Goal: Task Accomplishment & Management: Complete application form

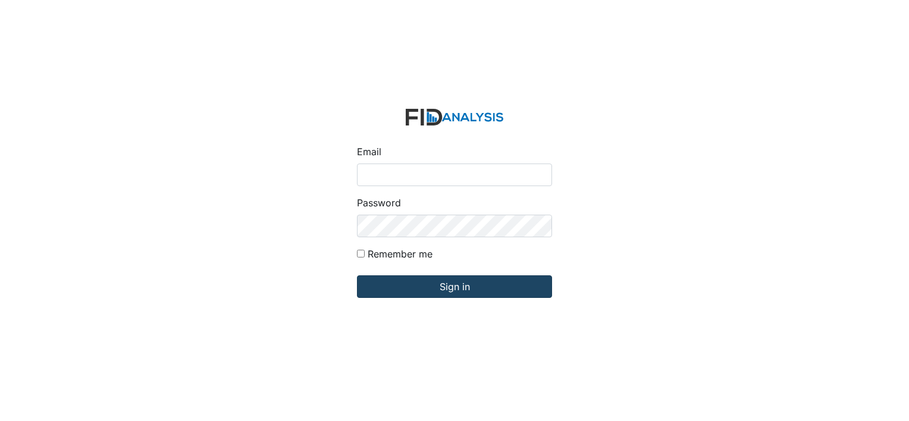
type input "[EMAIL_ADDRESS][DOMAIN_NAME]"
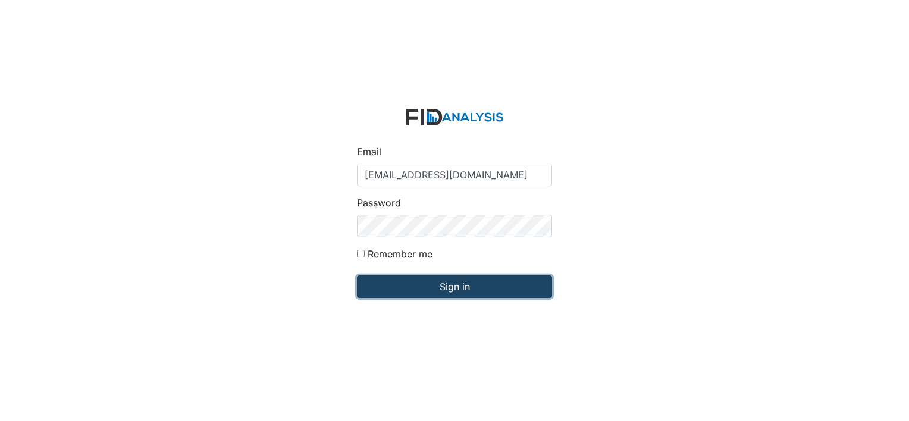
click at [459, 284] on input "Sign in" at bounding box center [454, 286] width 195 height 23
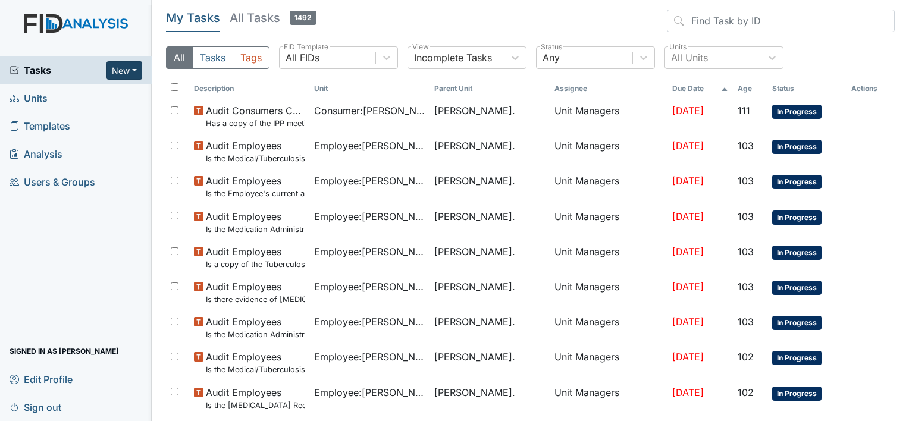
click at [137, 70] on button "New" at bounding box center [124, 70] width 36 height 18
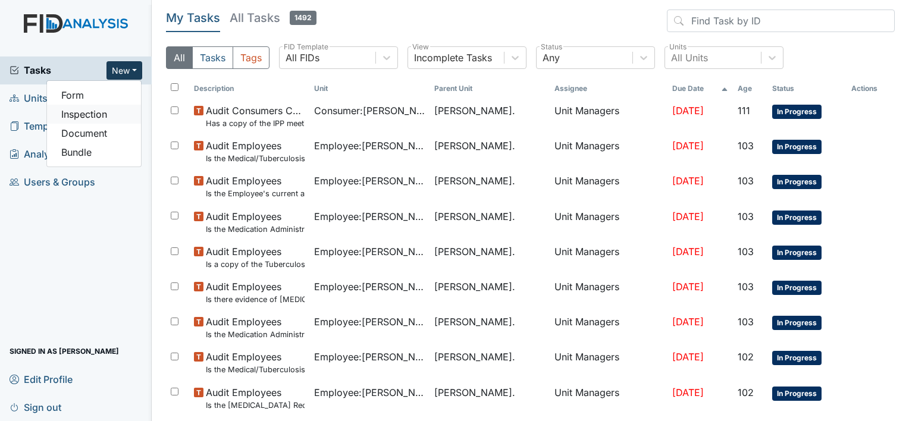
click at [108, 114] on link "Inspection" at bounding box center [94, 114] width 94 height 19
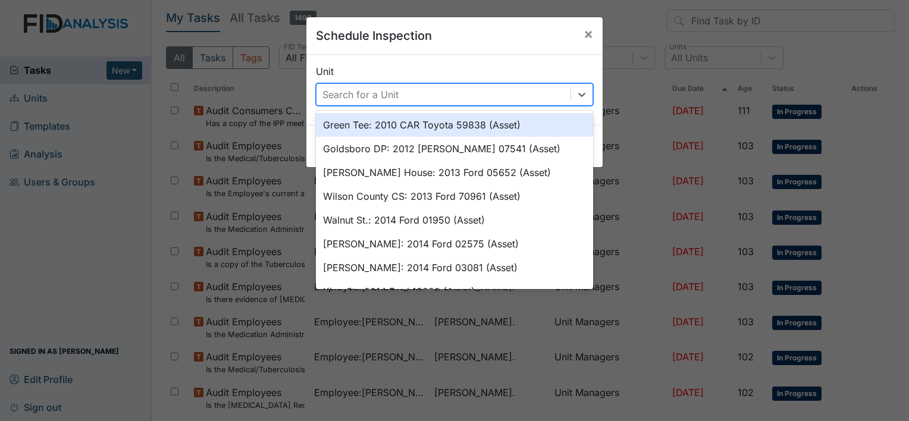
click at [366, 95] on div "Search for a Unit" at bounding box center [360, 94] width 76 height 14
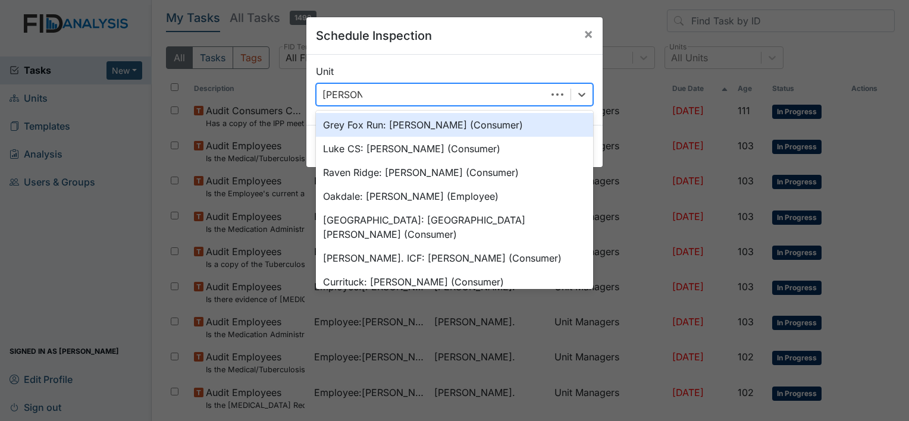
type input "william st"
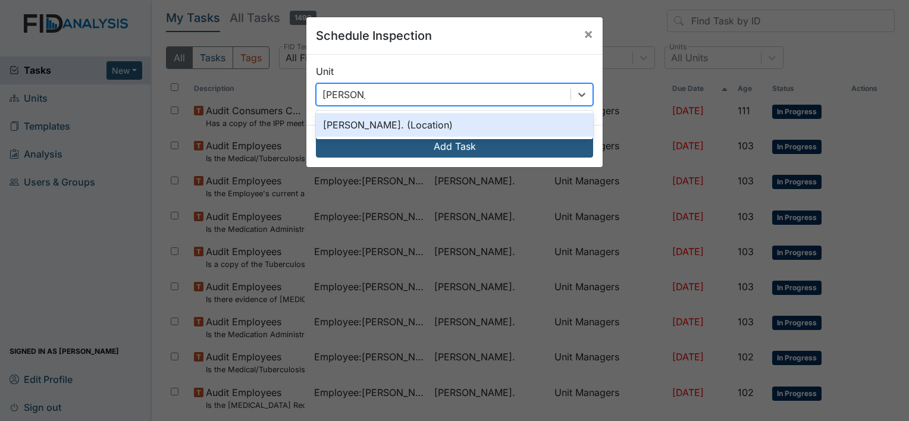
click at [381, 121] on div "[PERSON_NAME]. (Location)" at bounding box center [454, 125] width 277 height 24
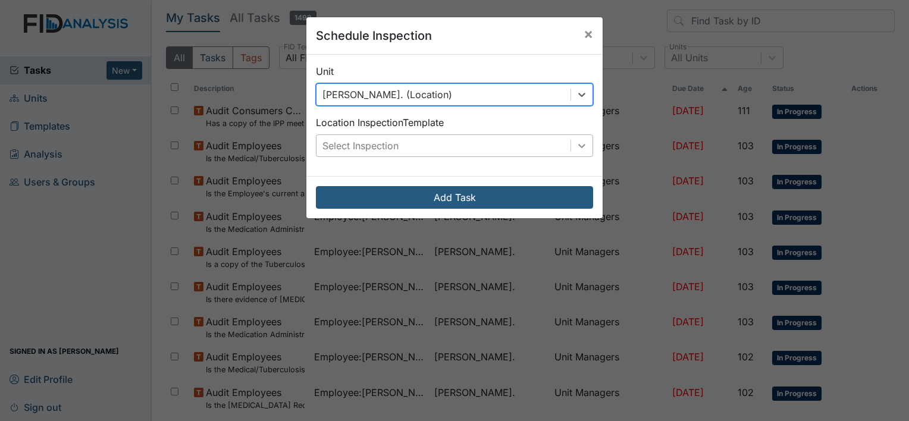
click at [581, 145] on icon at bounding box center [582, 146] width 12 height 12
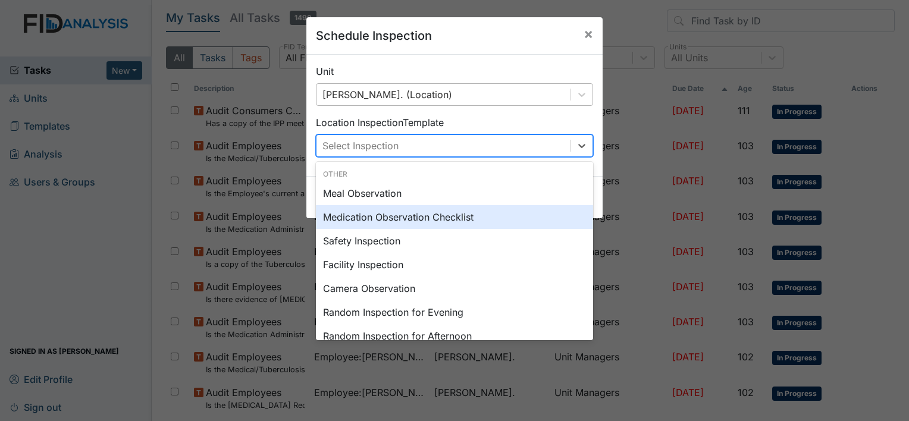
click at [441, 212] on div "Medication Observation Checklist" at bounding box center [454, 217] width 277 height 24
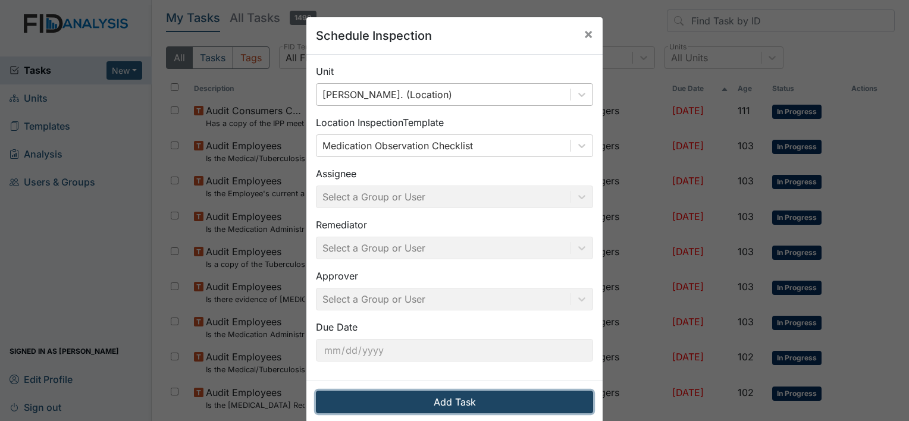
click at [454, 402] on button "Add Task" at bounding box center [454, 402] width 277 height 23
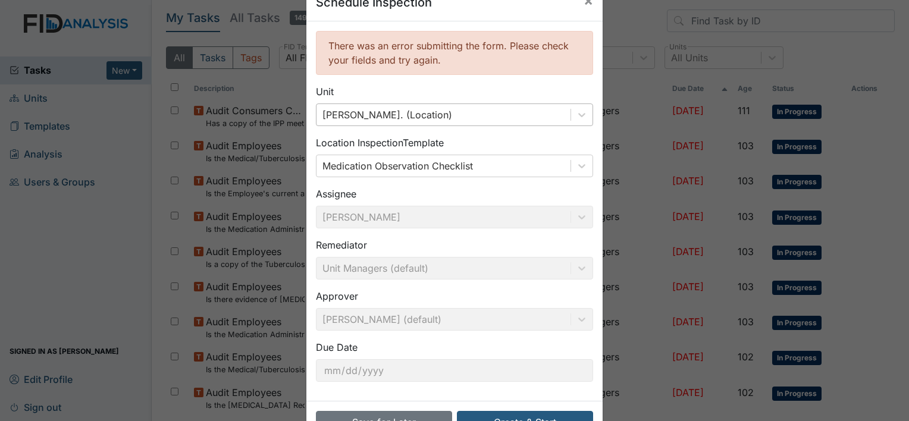
scroll to position [71, 0]
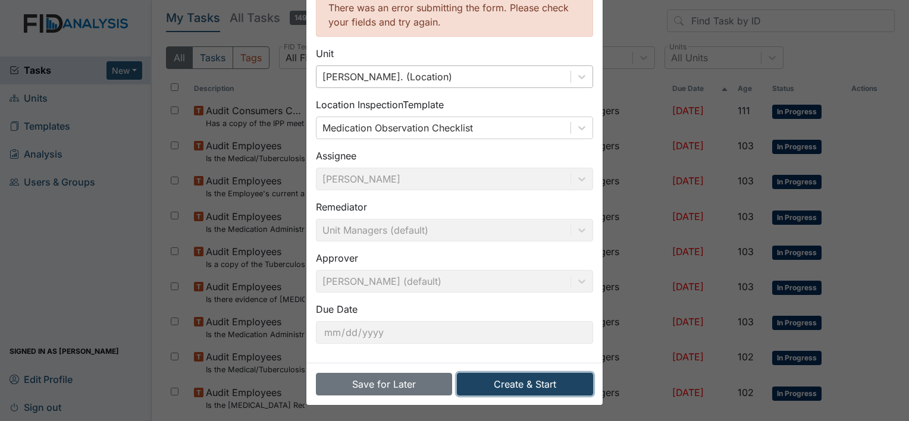
click at [529, 382] on button "Create & Start" at bounding box center [525, 384] width 136 height 23
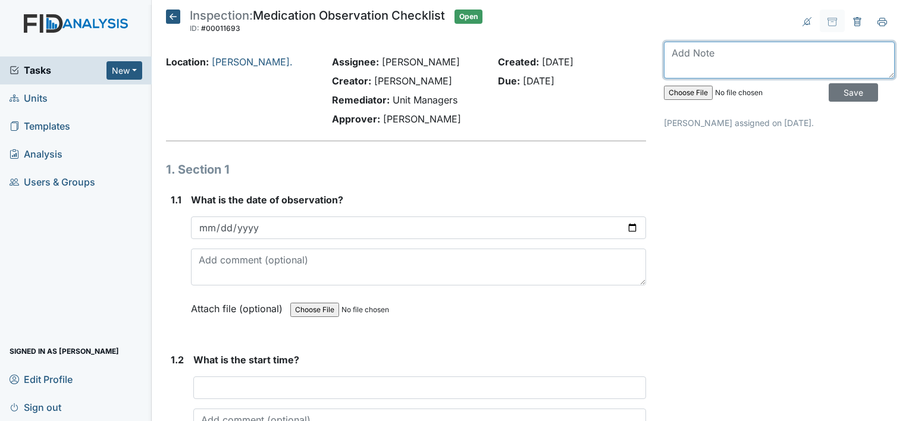
click at [701, 58] on textarea at bounding box center [779, 60] width 231 height 37
type textarea "completed 8/19"
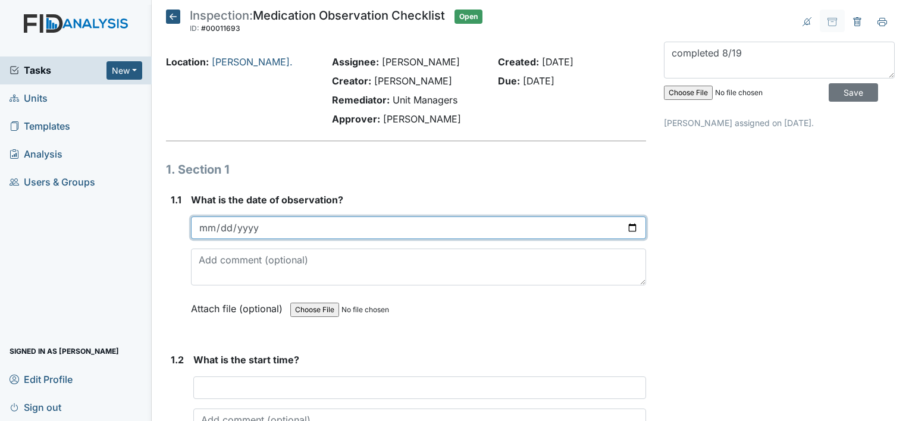
click at [269, 230] on input "date" at bounding box center [418, 228] width 455 height 23
type input "2025-08-19"
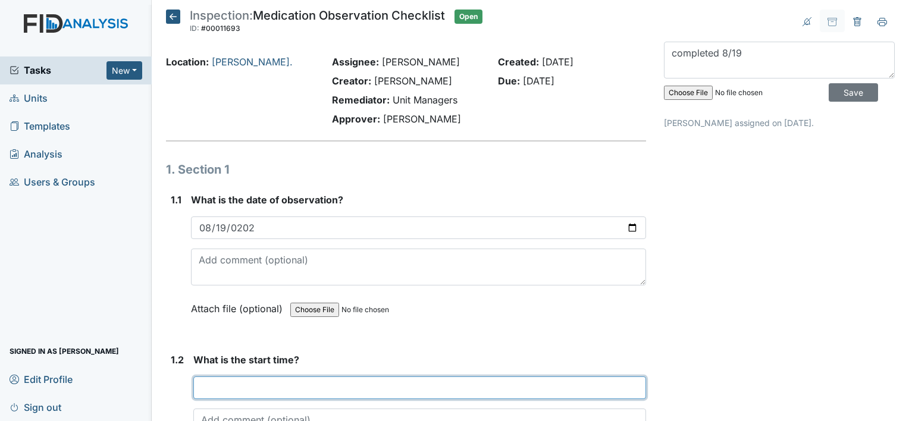
click at [250, 386] on input "text" at bounding box center [419, 388] width 453 height 23
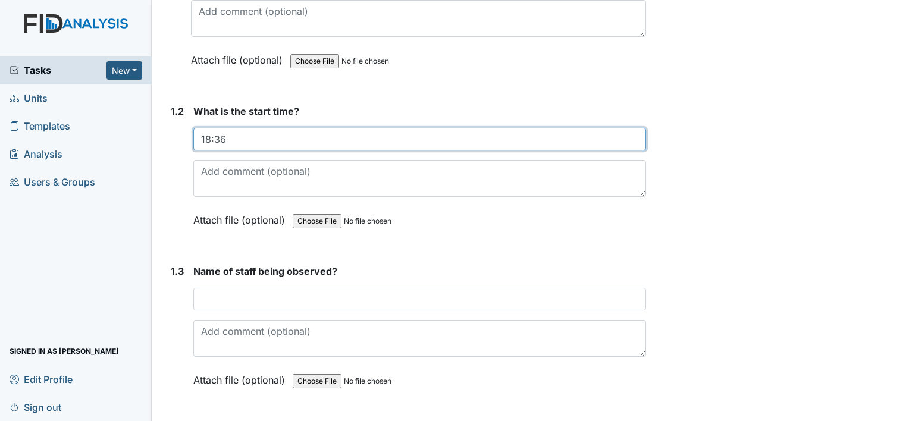
scroll to position [250, 0]
type input "18:36"
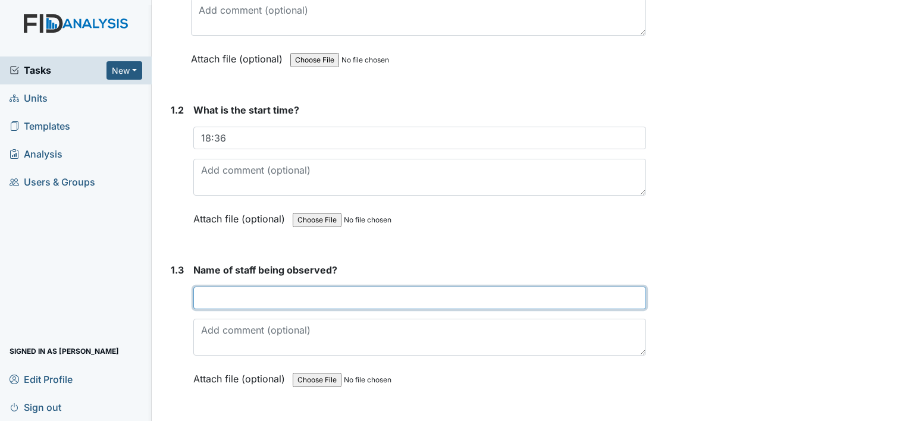
click at [221, 299] on input "text" at bounding box center [419, 298] width 453 height 23
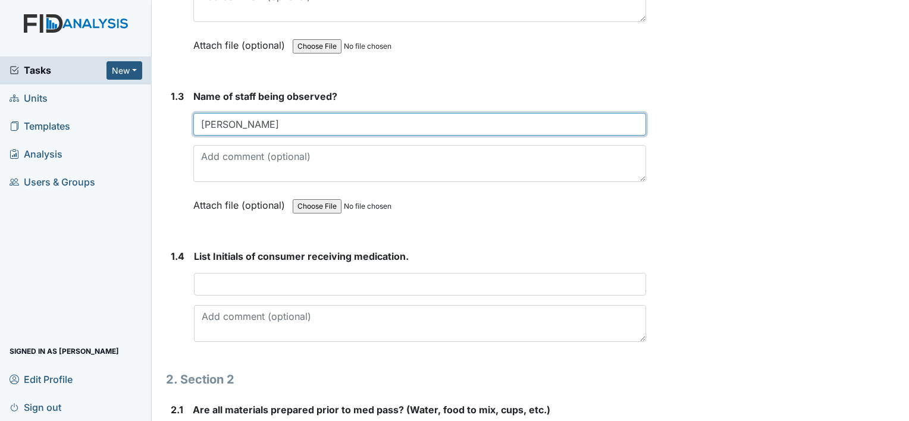
scroll to position [458, 0]
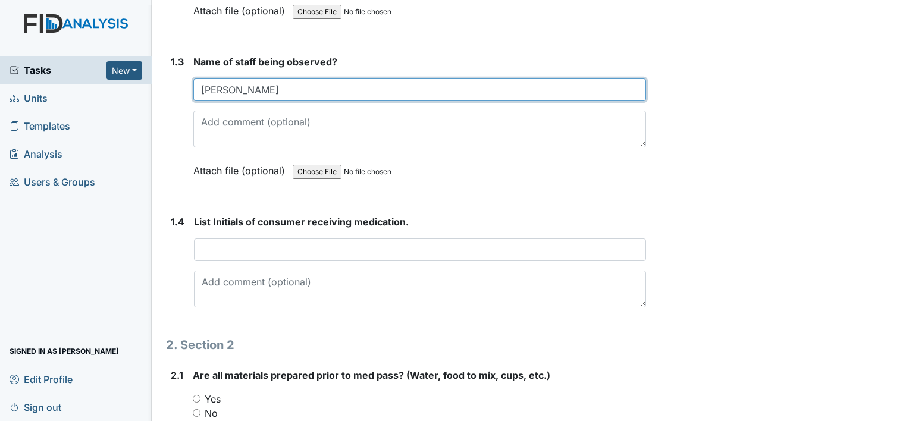
type input "Christine"
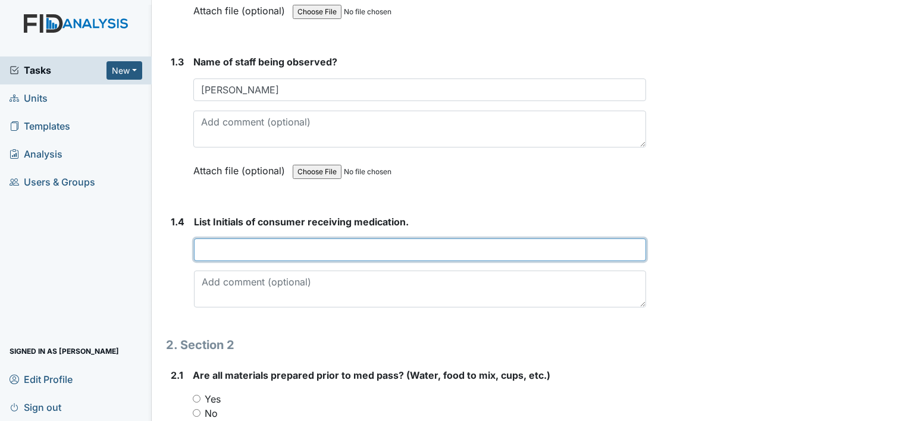
click at [239, 256] on input "text" at bounding box center [420, 250] width 452 height 23
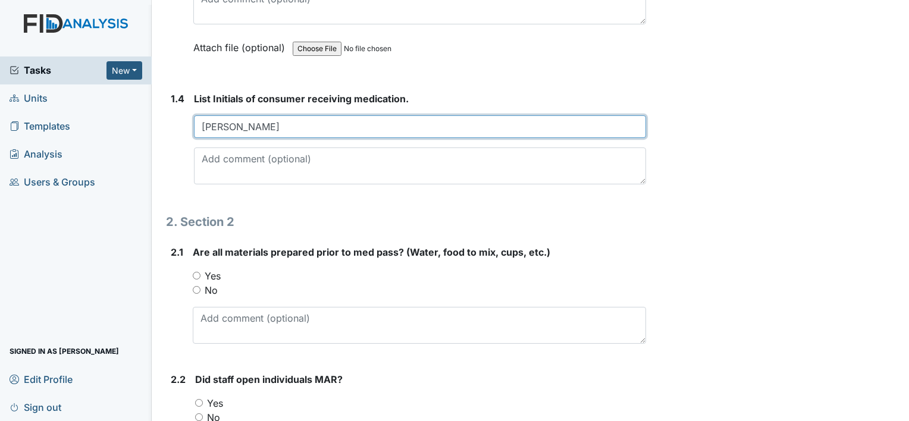
scroll to position [585, 0]
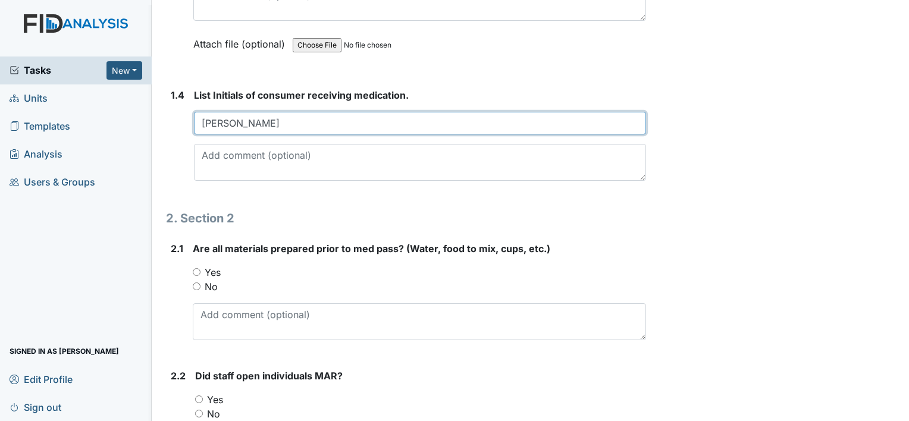
type input "Leroy"
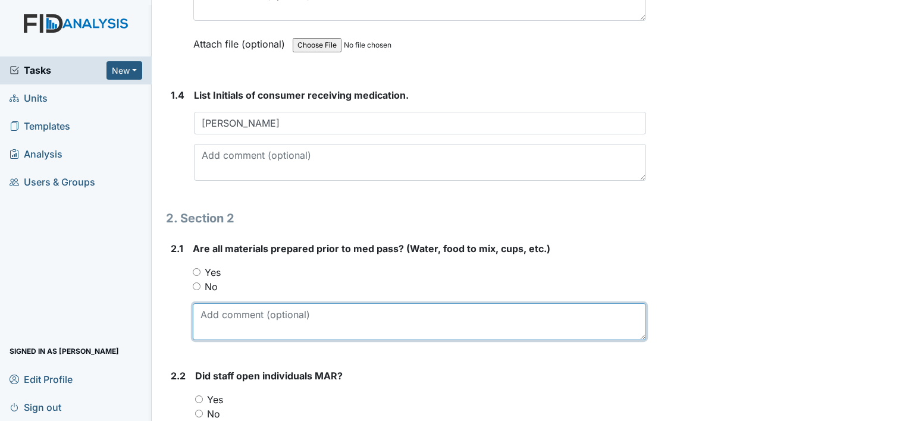
click at [236, 332] on textarea at bounding box center [419, 321] width 453 height 37
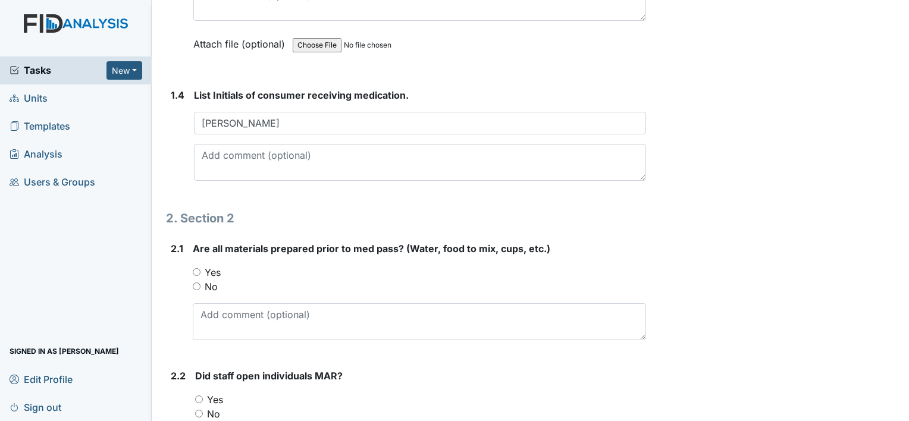
click at [196, 283] on input "No" at bounding box center [197, 287] width 8 height 8
radio input "true"
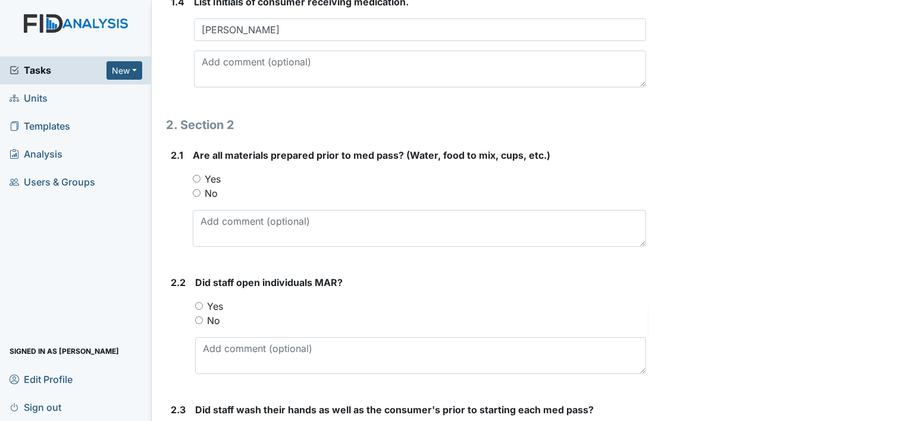
scroll to position [680, 0]
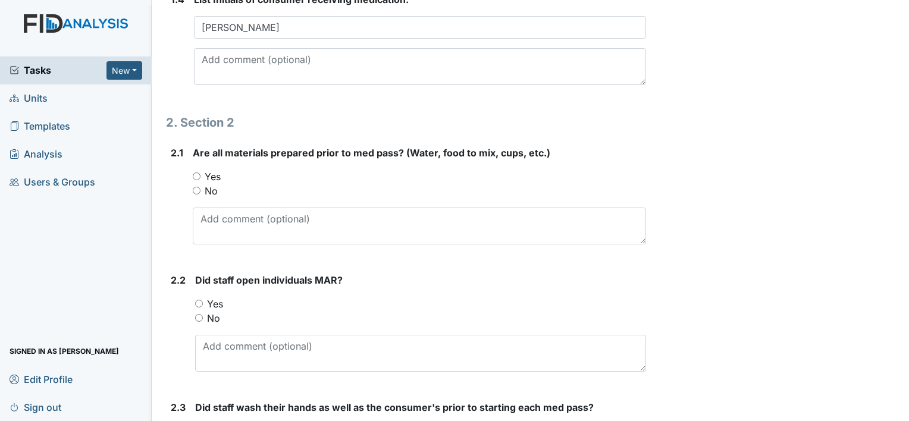
click at [195, 174] on input "Yes" at bounding box center [197, 176] width 8 height 8
radio input "true"
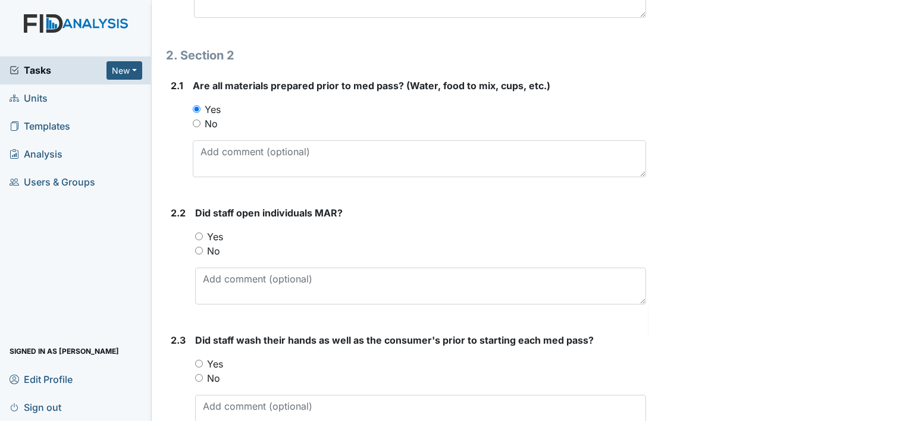
scroll to position [749, 0]
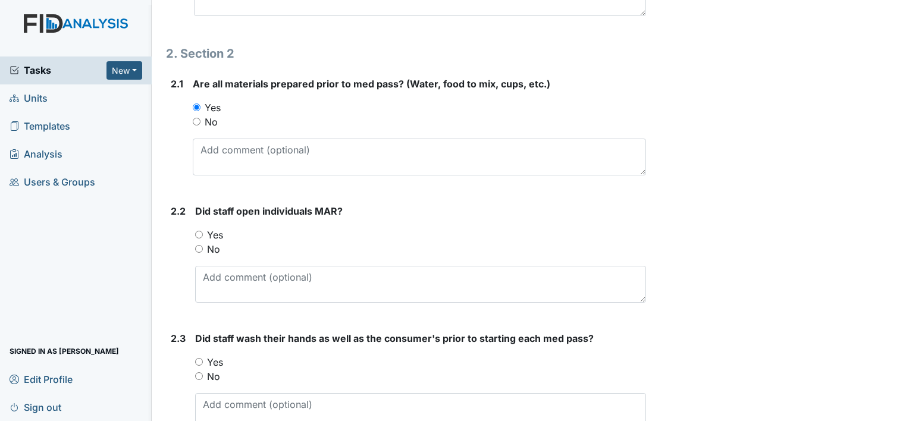
click at [201, 245] on input "No" at bounding box center [199, 249] width 8 height 8
radio input "true"
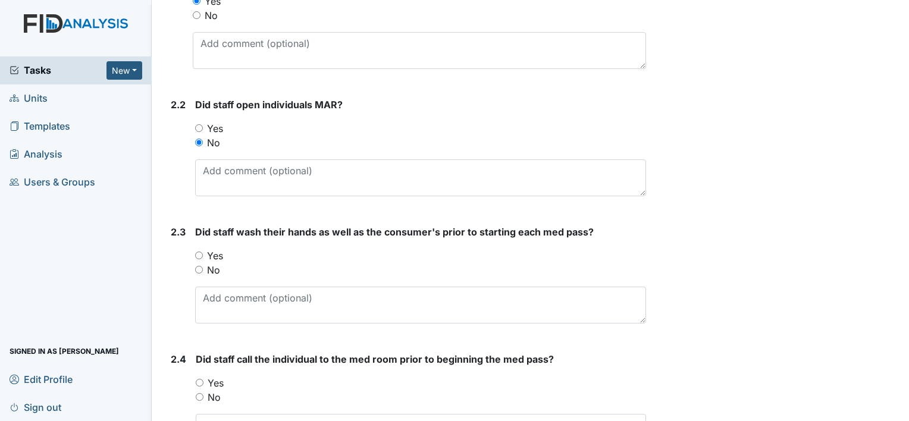
scroll to position [858, 0]
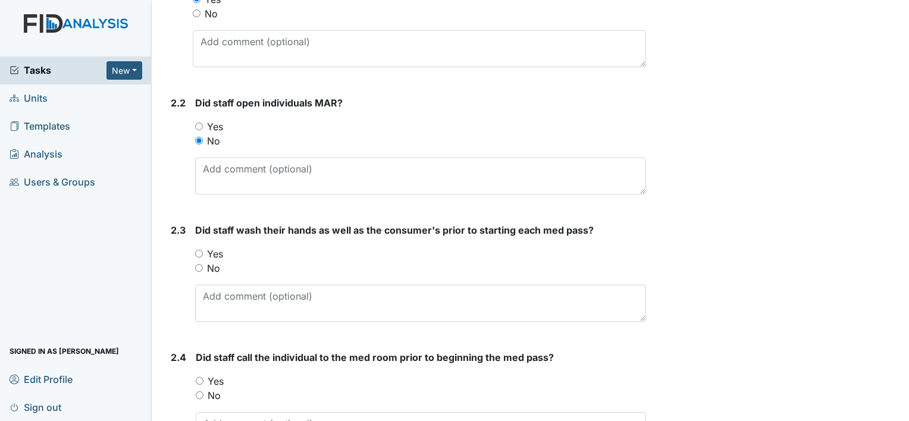
click at [200, 264] on input "No" at bounding box center [199, 268] width 8 height 8
radio input "true"
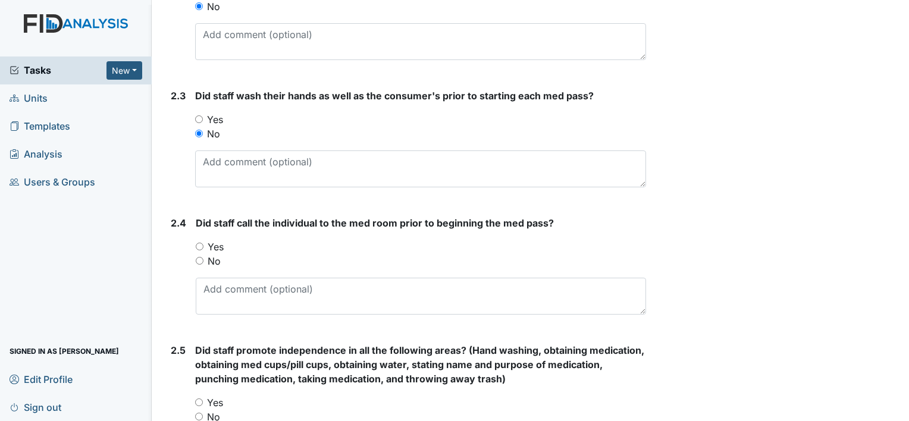
scroll to position [994, 0]
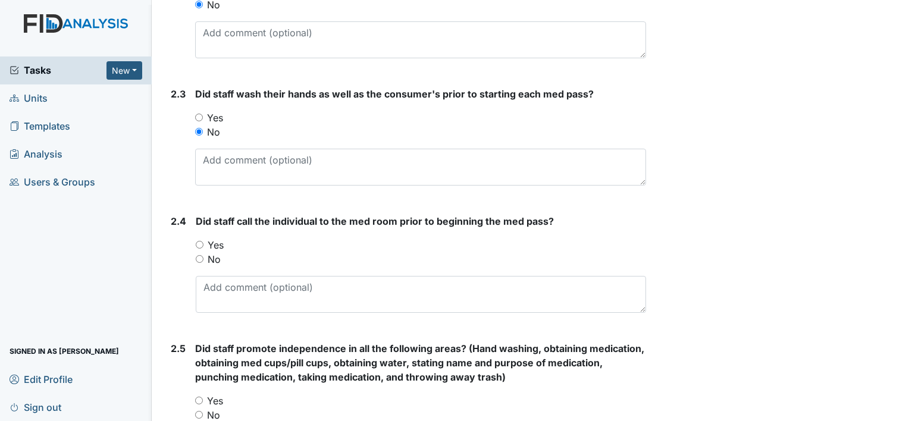
click at [203, 241] on input "Yes" at bounding box center [200, 245] width 8 height 8
radio input "true"
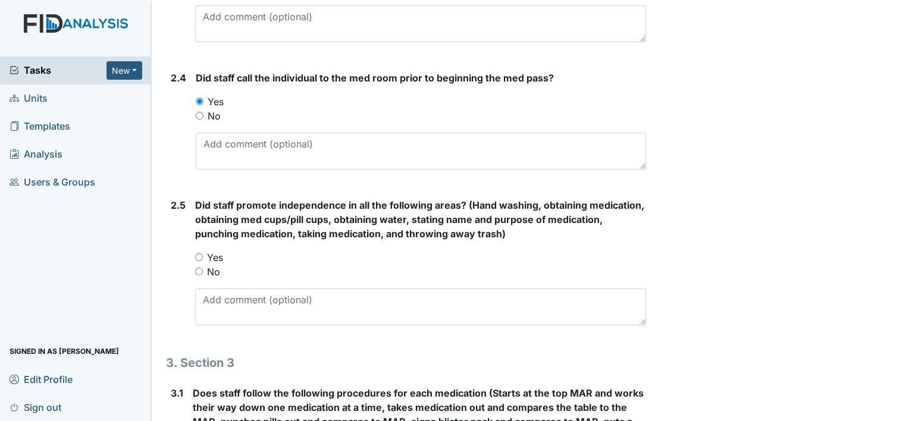
scroll to position [1143, 0]
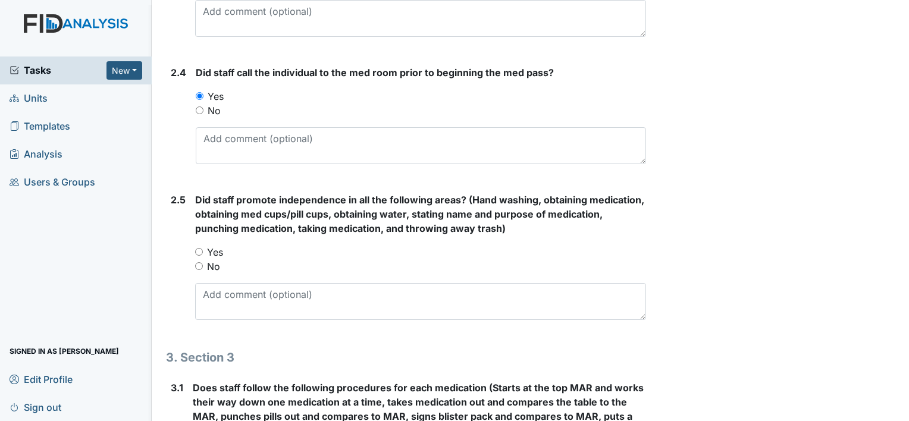
click at [201, 265] on input "No" at bounding box center [199, 266] width 8 height 8
radio input "true"
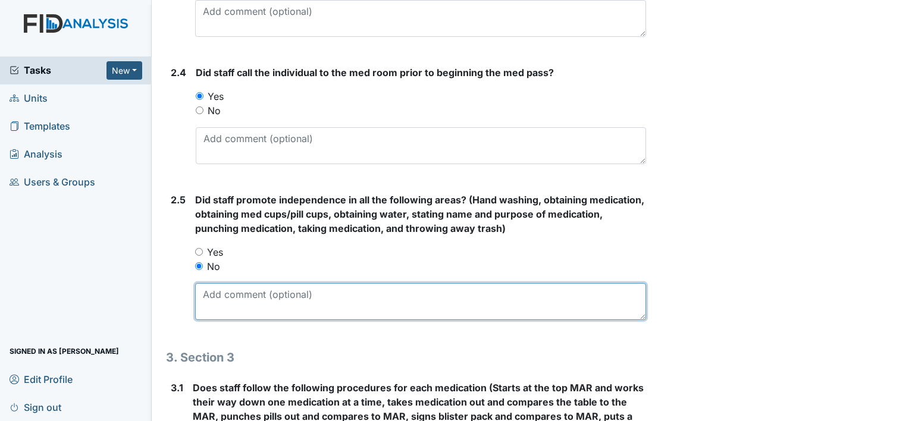
click at [238, 297] on textarea at bounding box center [420, 301] width 451 height 37
click at [566, 289] on textarea "Concerns addressed. staff will allow consumer to obtain meds and to punch pills" at bounding box center [420, 301] width 451 height 37
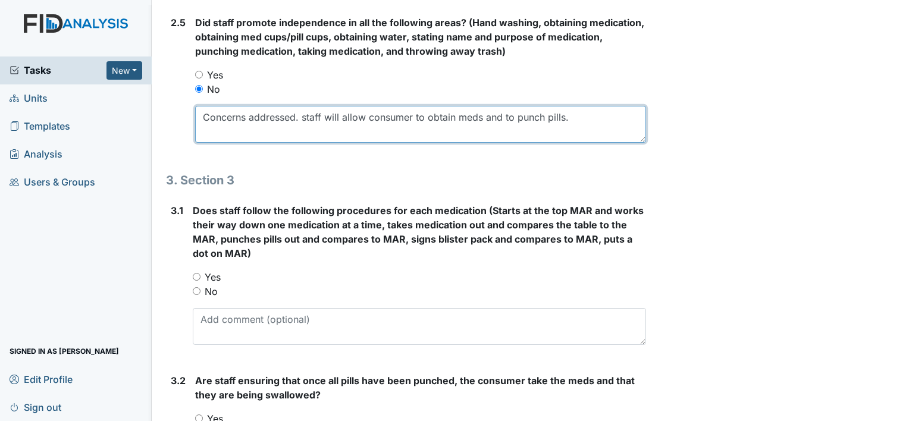
scroll to position [1322, 0]
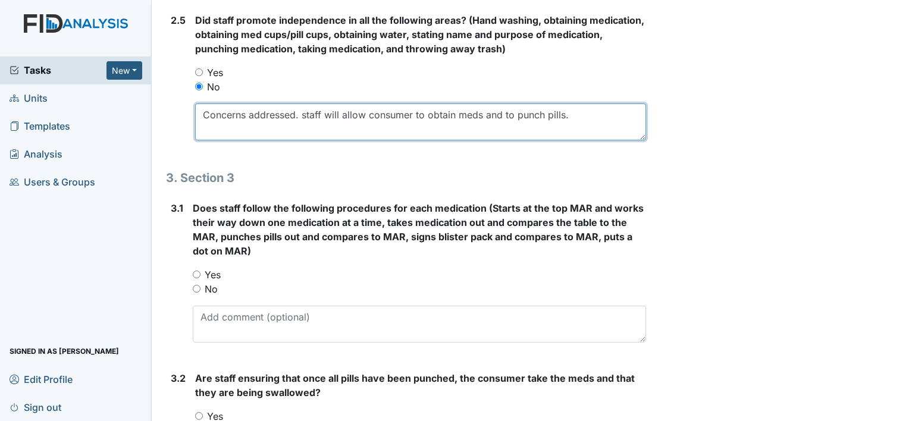
type textarea "Concerns addressed. staff will allow consumer to obtain meds and to punch pills."
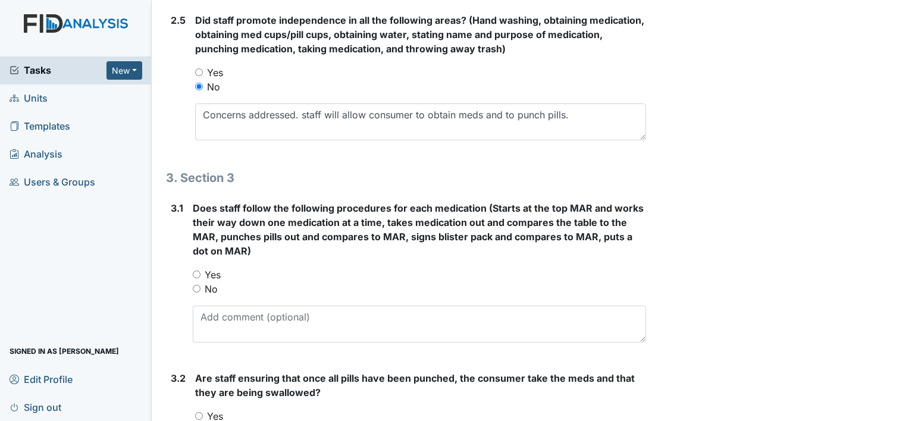
click at [197, 272] on input "Yes" at bounding box center [197, 275] width 8 height 8
radio input "true"
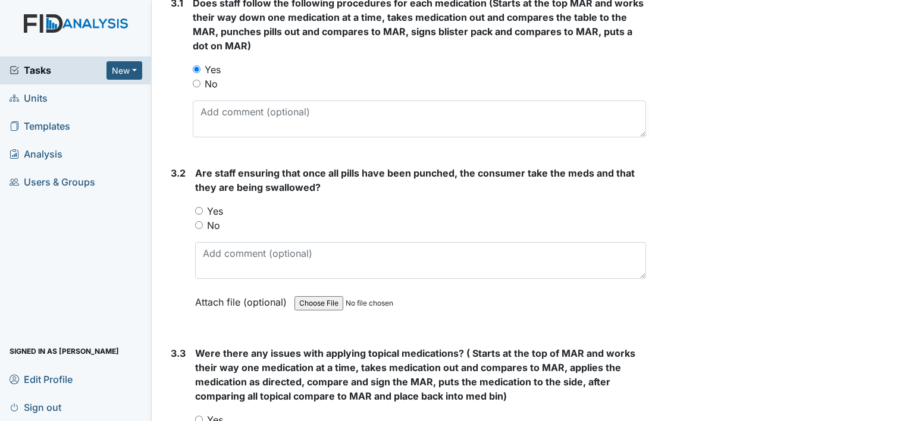
scroll to position [1529, 0]
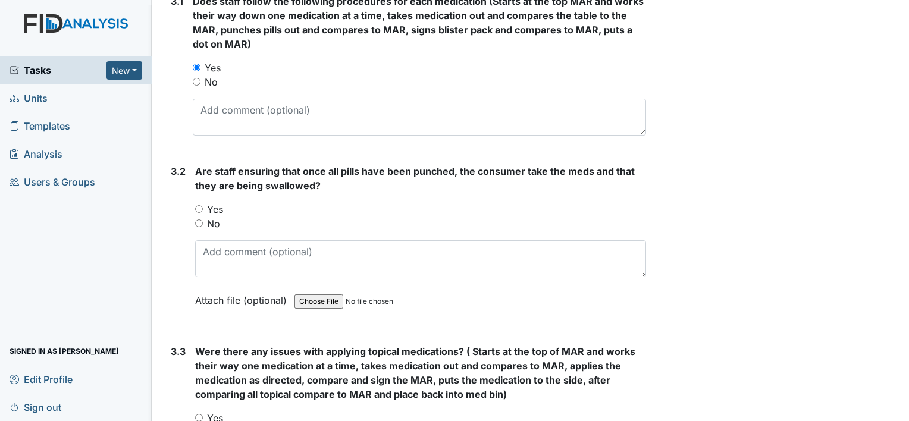
click at [200, 205] on input "Yes" at bounding box center [199, 209] width 8 height 8
radio input "true"
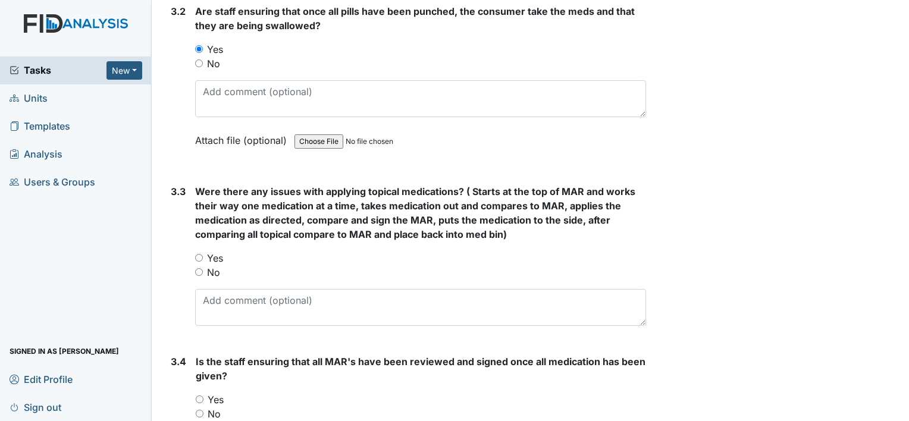
scroll to position [1701, 0]
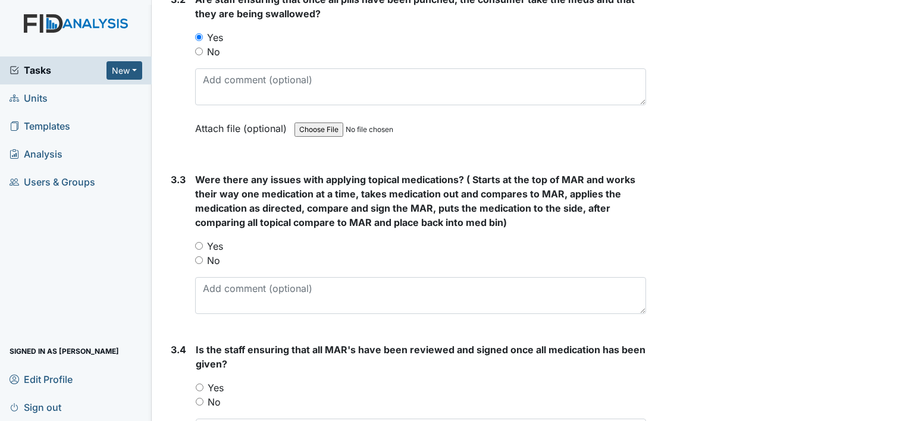
click at [199, 256] on input "No" at bounding box center [199, 260] width 8 height 8
radio input "true"
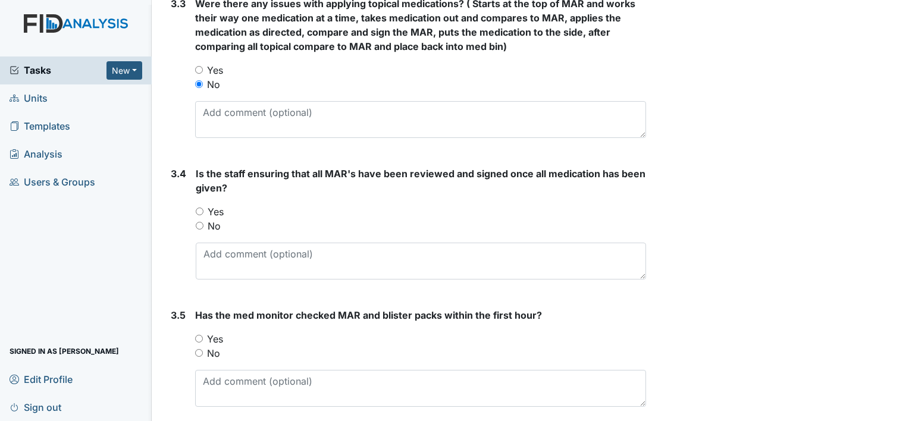
scroll to position [1918, 0]
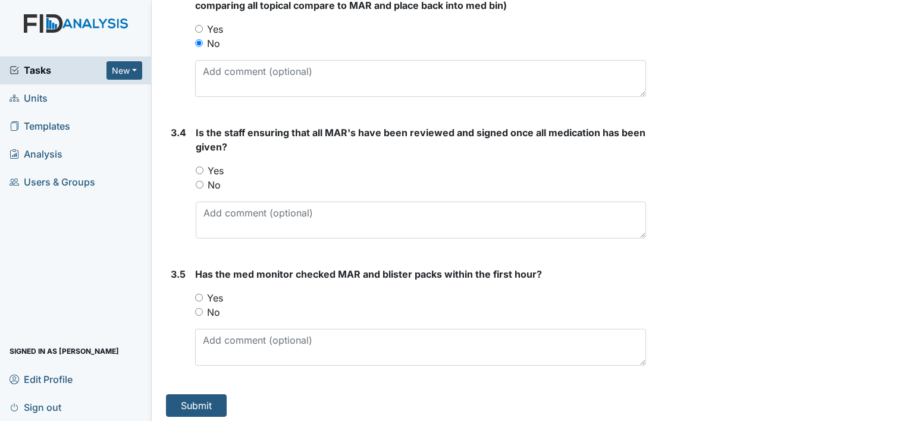
click at [199, 181] on input "No" at bounding box center [200, 185] width 8 height 8
radio input "true"
click at [199, 294] on input "Yes" at bounding box center [199, 298] width 8 height 8
radio input "true"
click at [199, 404] on button "Submit" at bounding box center [196, 405] width 61 height 23
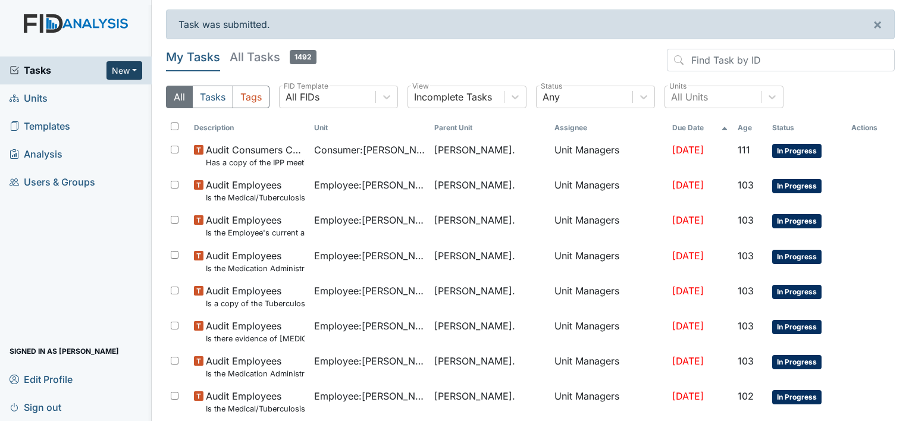
click at [138, 65] on button "New" at bounding box center [124, 70] width 36 height 18
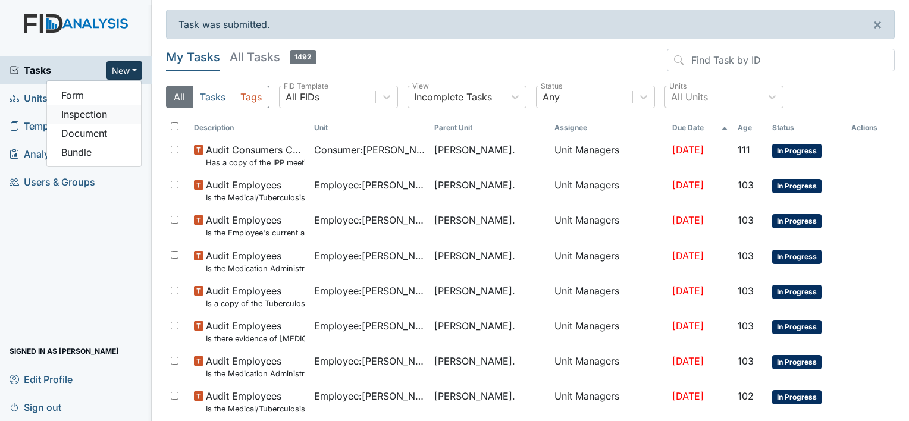
click at [114, 109] on link "Inspection" at bounding box center [94, 114] width 94 height 19
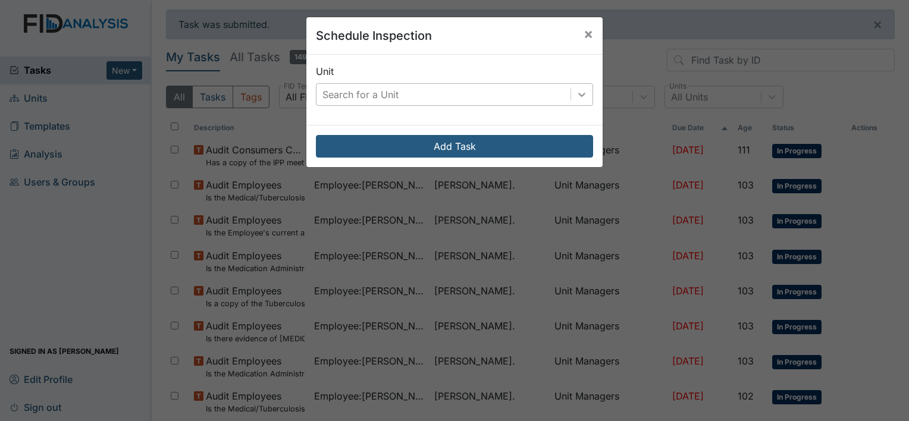
click at [576, 92] on icon at bounding box center [582, 95] width 12 height 12
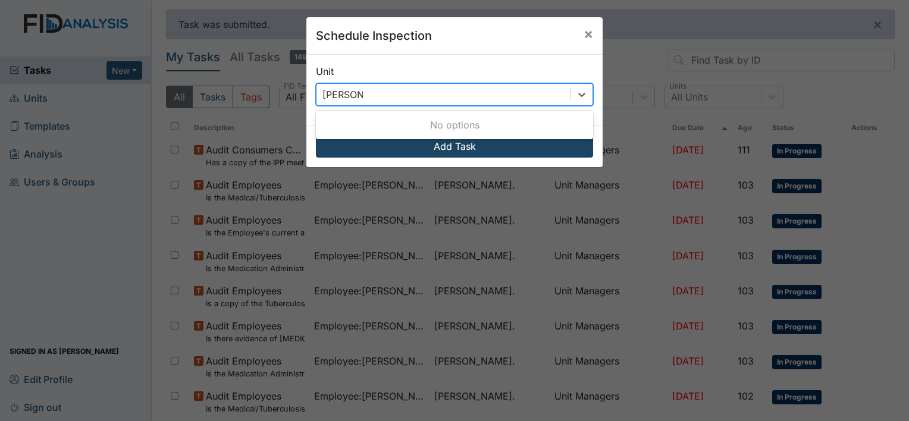
type input "wiliam st"
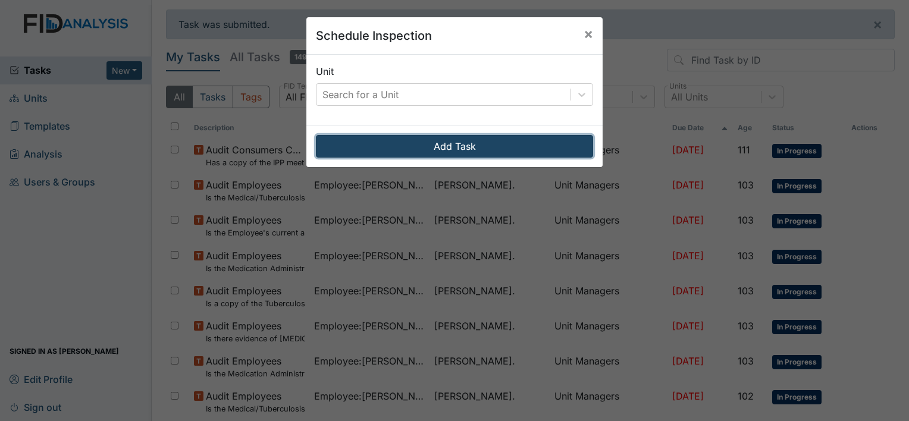
click at [535, 147] on button "Add Task" at bounding box center [454, 146] width 277 height 23
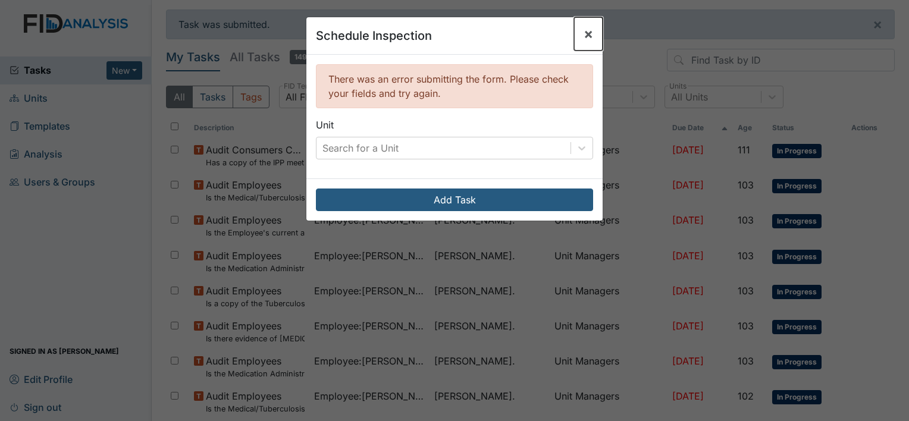
click at [583, 33] on span "×" at bounding box center [588, 33] width 10 height 17
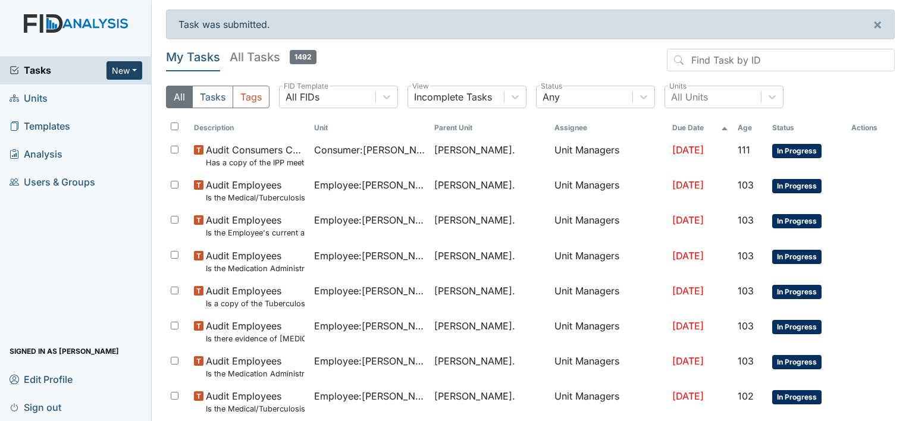
click at [132, 70] on button "New" at bounding box center [124, 70] width 36 height 18
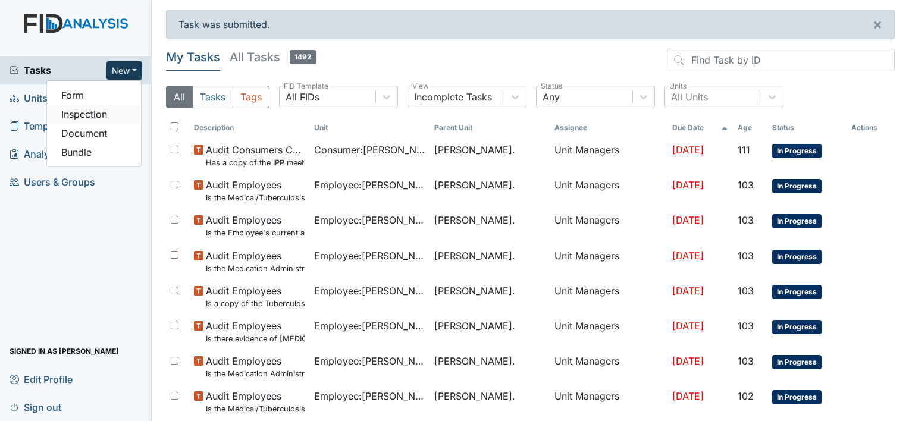
click at [130, 116] on link "Inspection" at bounding box center [94, 114] width 94 height 19
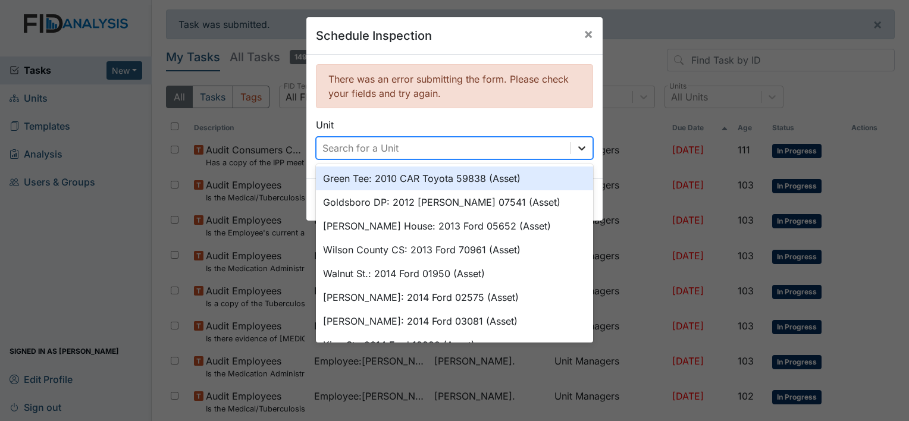
click at [579, 148] on icon at bounding box center [581, 148] width 7 height 4
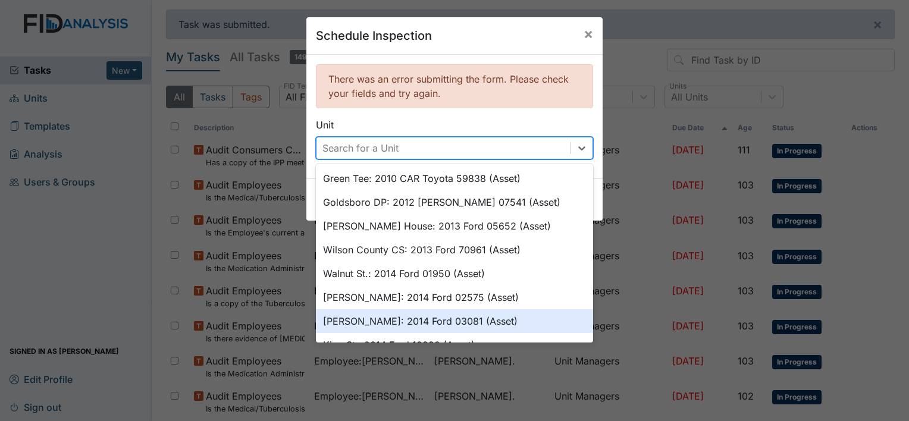
click at [390, 322] on div "William St.: 2014 Ford 03081 (Asset)" at bounding box center [454, 321] width 277 height 24
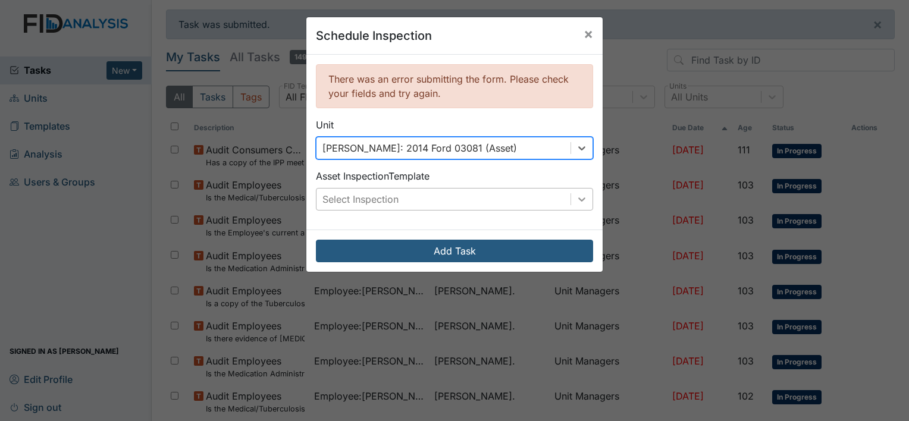
click at [579, 204] on icon at bounding box center [582, 199] width 12 height 12
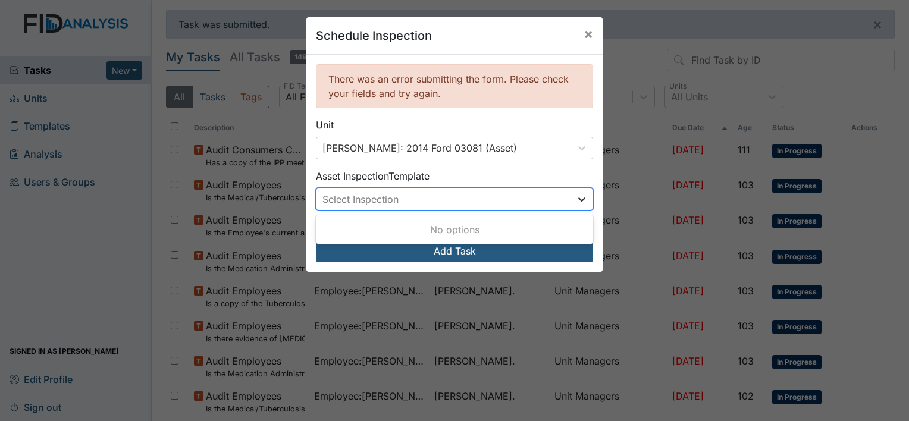
click at [578, 199] on icon at bounding box center [581, 199] width 7 height 4
click at [581, 200] on icon at bounding box center [582, 199] width 12 height 12
click at [583, 37] on span "×" at bounding box center [588, 33] width 10 height 17
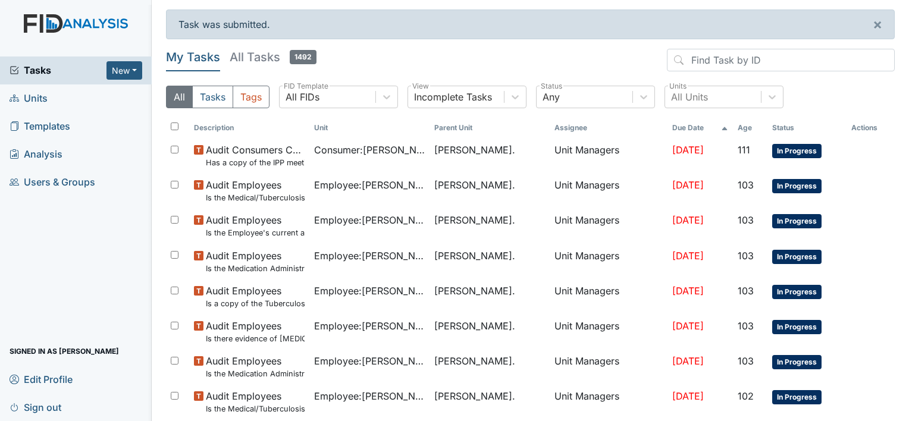
click at [36, 99] on span "Units" at bounding box center [29, 98] width 38 height 18
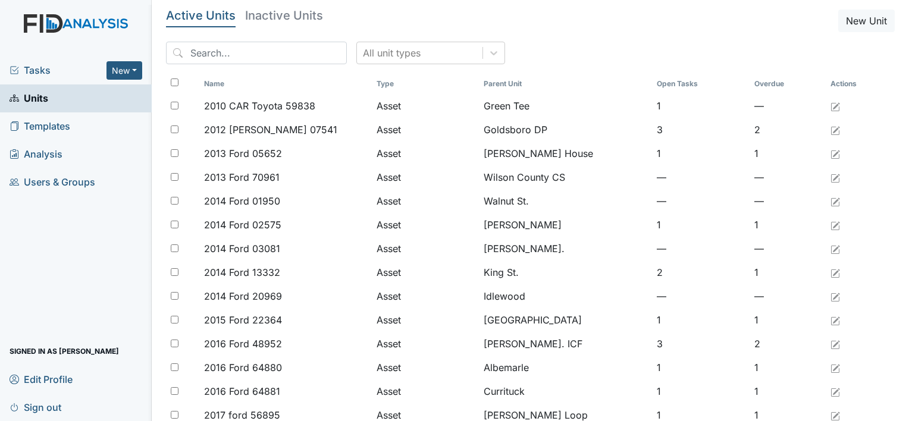
click at [277, 74] on th "Name" at bounding box center [285, 84] width 172 height 20
click at [272, 56] on input "search" at bounding box center [256, 53] width 181 height 23
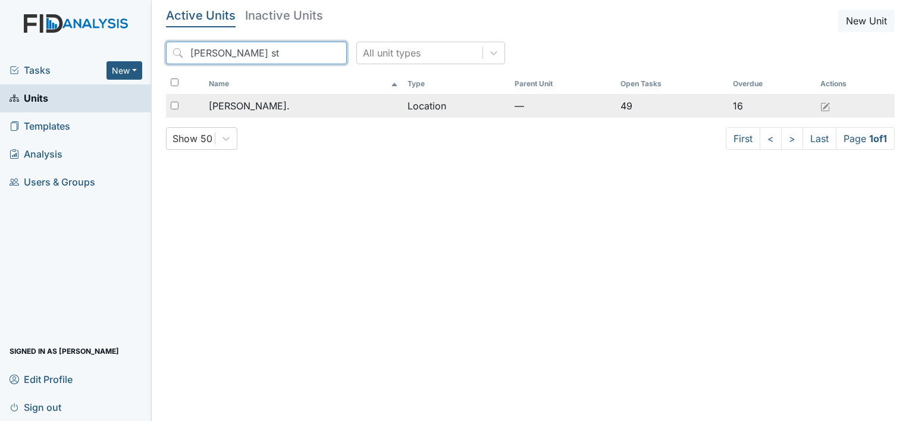
type input "[PERSON_NAME] st"
click at [271, 116] on td "[PERSON_NAME]." at bounding box center [303, 106] width 199 height 24
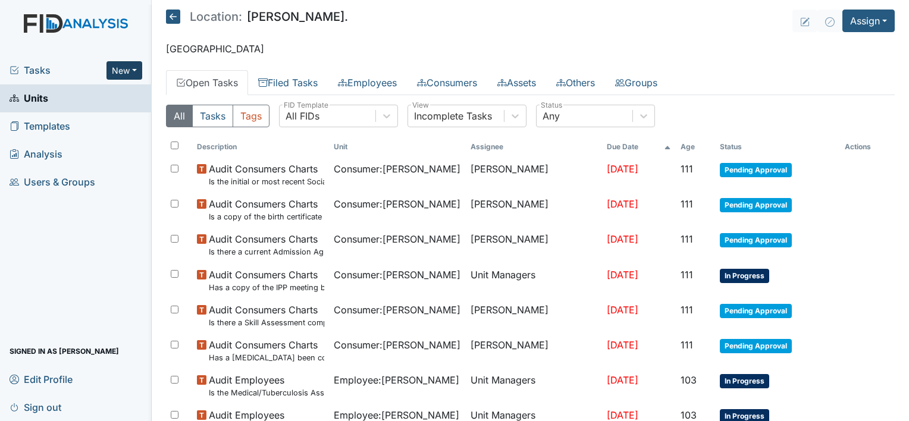
click at [130, 68] on button "New" at bounding box center [124, 70] width 36 height 18
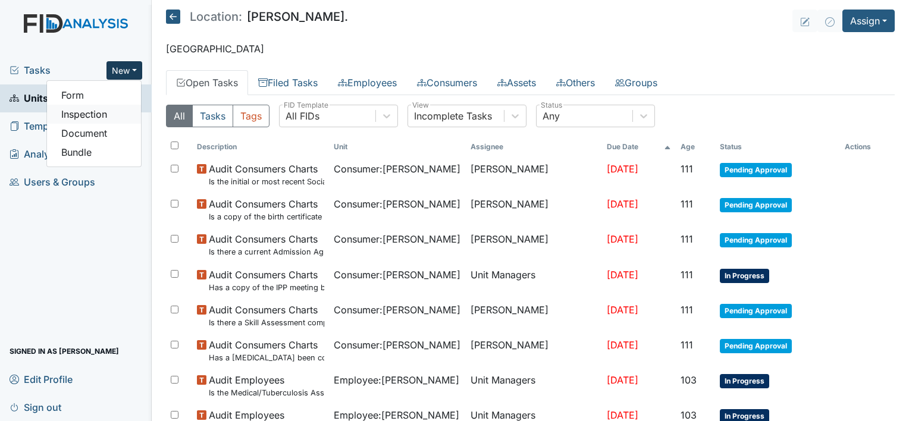
click at [116, 118] on link "Inspection" at bounding box center [94, 114] width 94 height 19
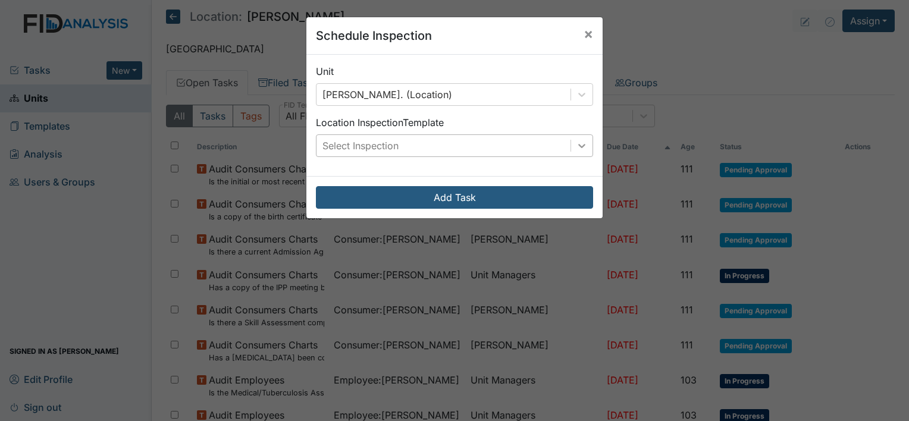
click at [578, 146] on icon at bounding box center [581, 146] width 7 height 4
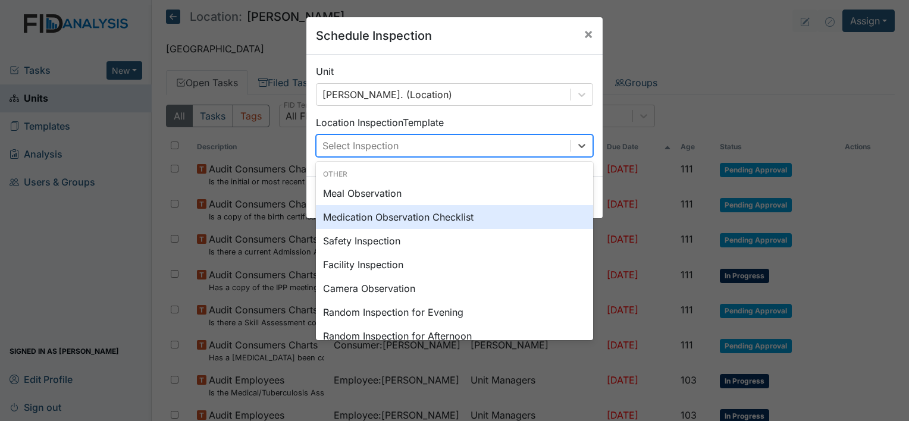
click at [456, 218] on div "Medication Observation Checklist" at bounding box center [454, 217] width 277 height 24
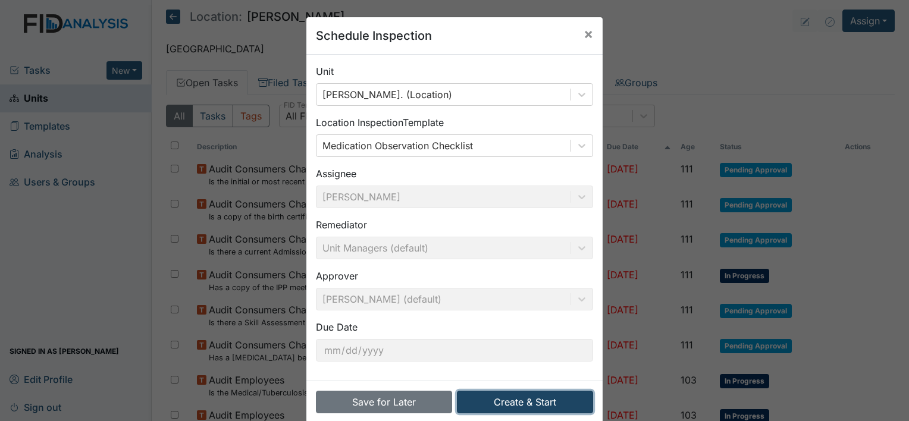
click at [520, 404] on button "Create & Start" at bounding box center [525, 402] width 136 height 23
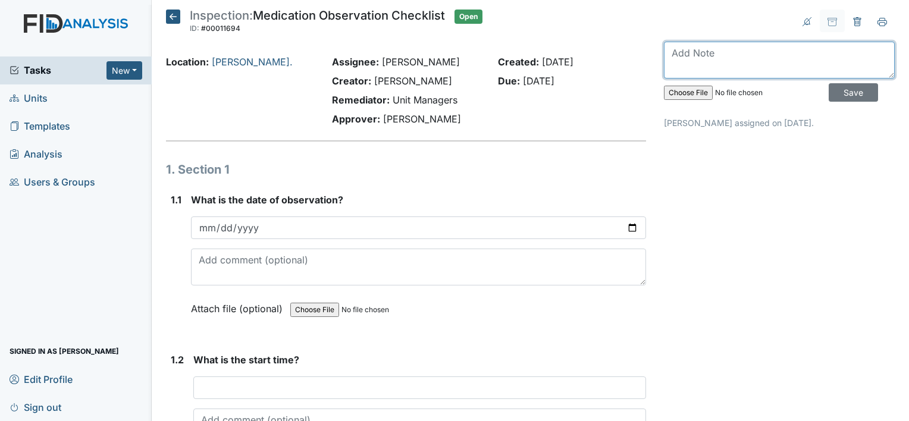
click at [704, 67] on textarea at bounding box center [779, 60] width 231 height 37
type textarea "Completed 8/14"
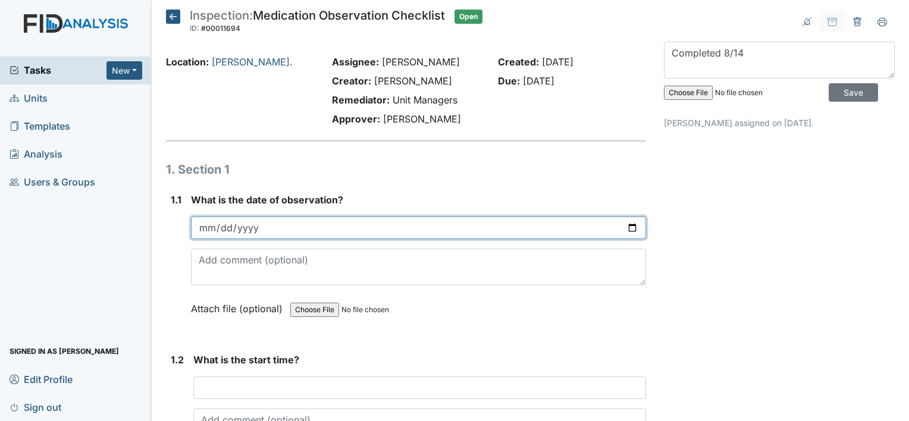
click at [366, 219] on input "date" at bounding box center [418, 228] width 455 height 23
type input "2025-08-14"
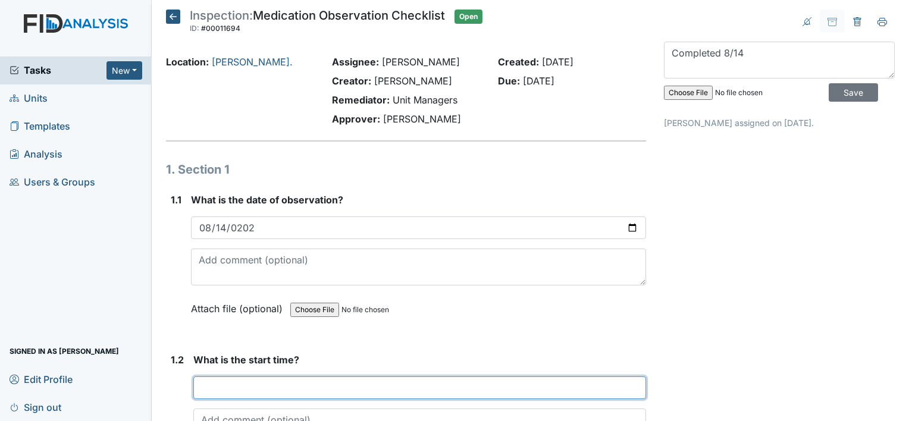
click at [285, 377] on input "text" at bounding box center [419, 388] width 453 height 23
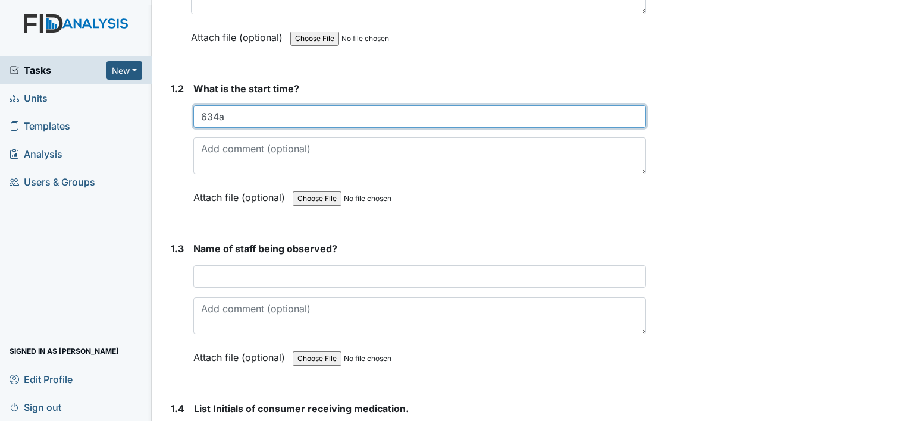
scroll to position [273, 0]
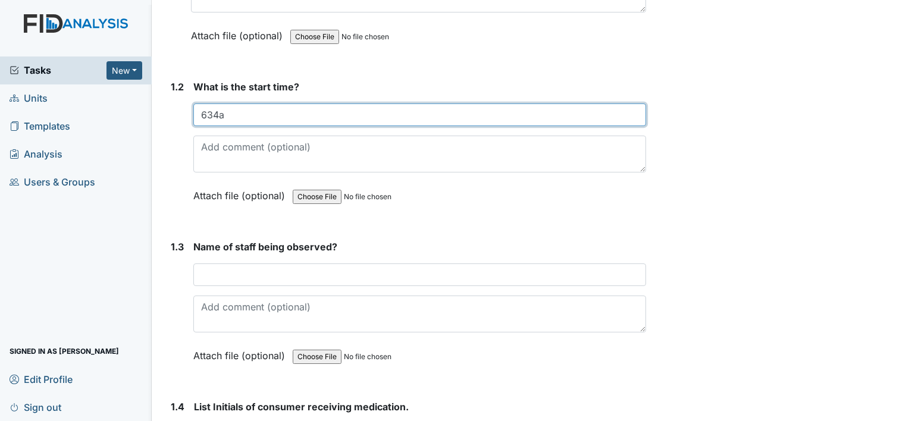
type input "634a"
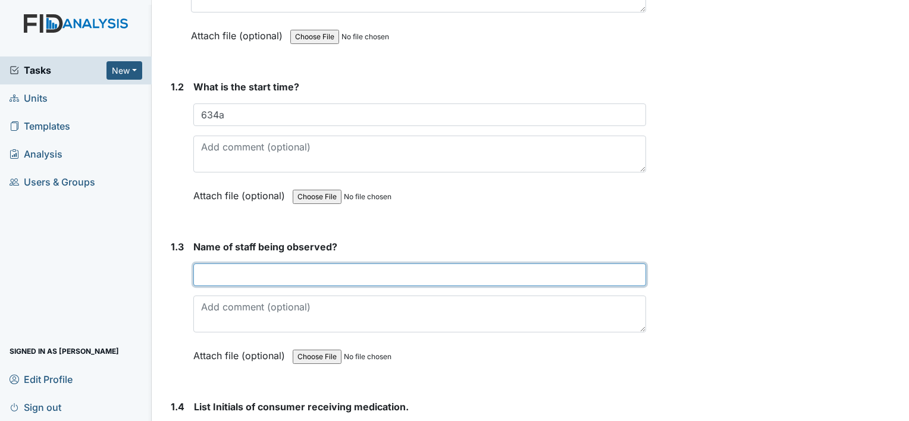
click at [301, 278] on input "text" at bounding box center [419, 274] width 453 height 23
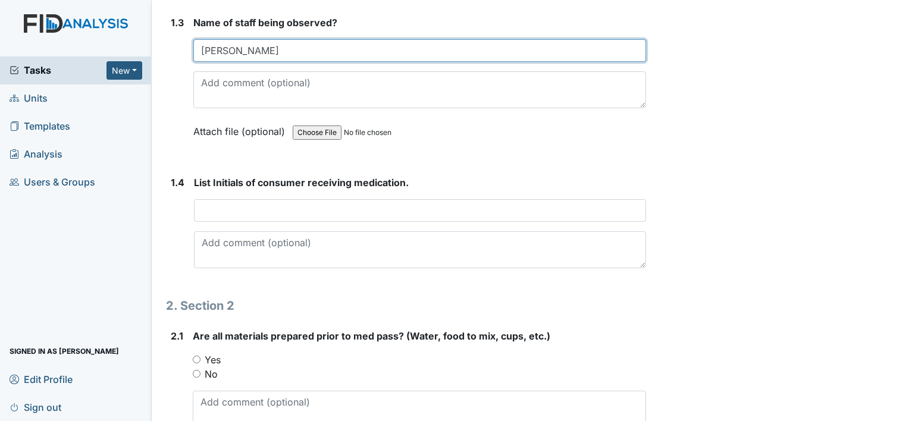
scroll to position [504, 0]
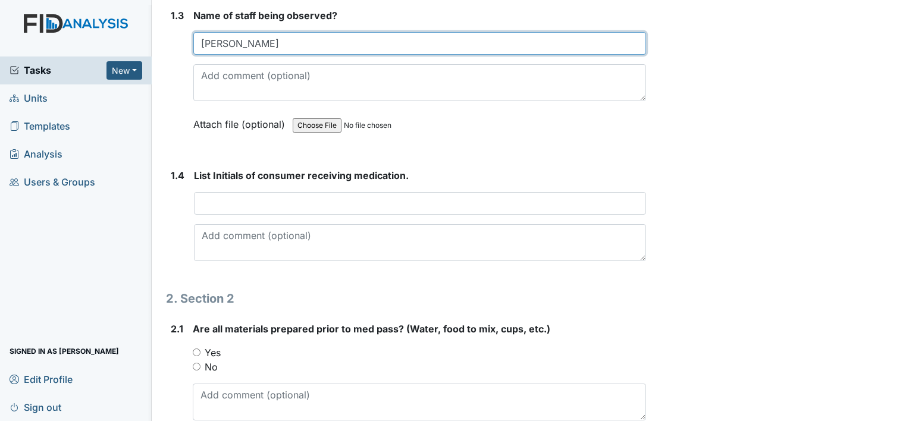
type input "Corey Jones"
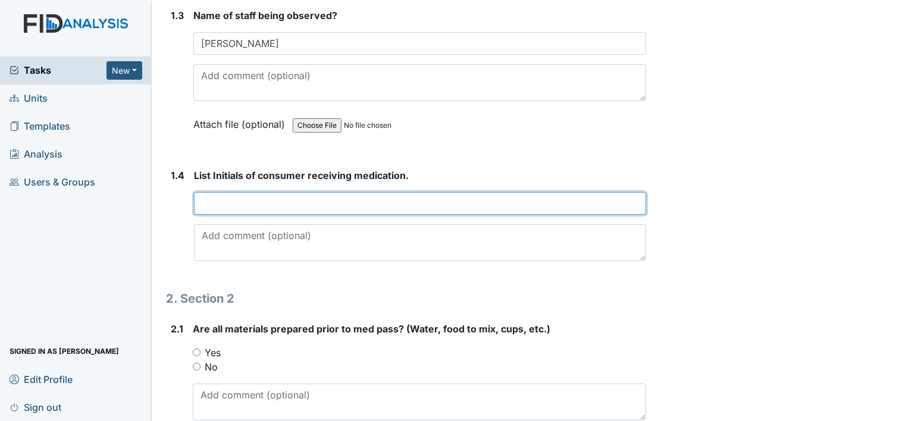
click at [274, 205] on input "text" at bounding box center [420, 203] width 452 height 23
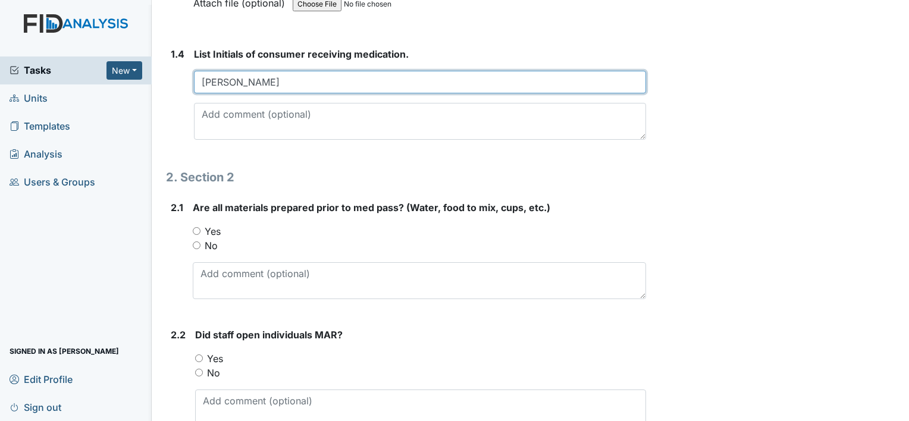
scroll to position [629, 0]
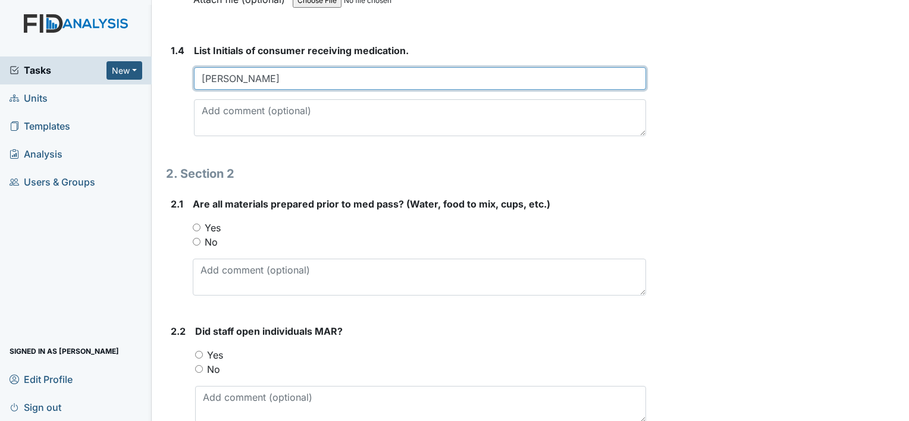
type input "Leroy Martin"
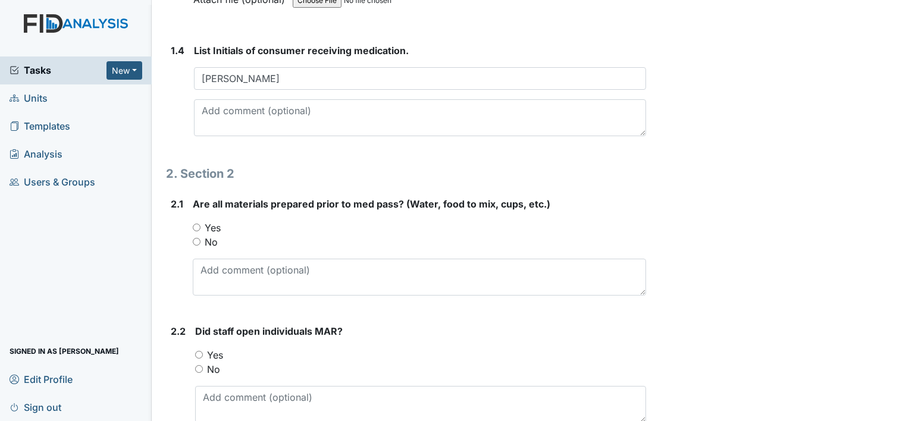
click at [196, 225] on input "Yes" at bounding box center [197, 228] width 8 height 8
radio input "true"
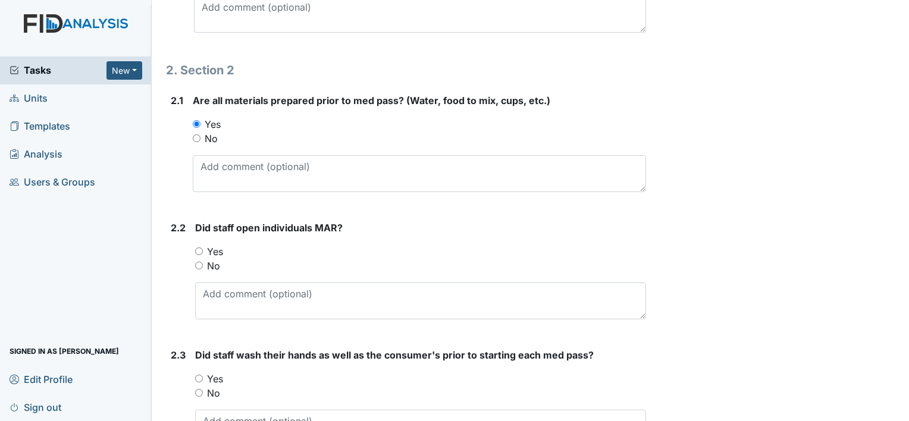
scroll to position [736, 0]
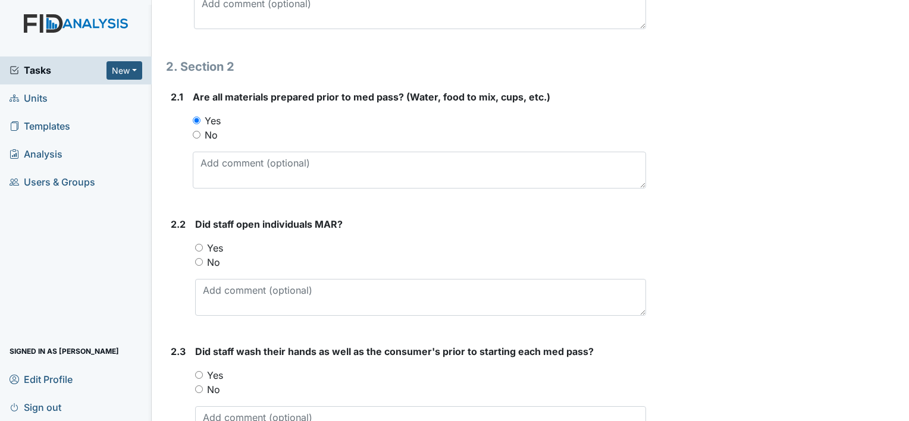
click at [209, 250] on label "Yes" at bounding box center [215, 248] width 16 height 14
click at [203, 250] on input "Yes" at bounding box center [199, 248] width 8 height 8
radio input "true"
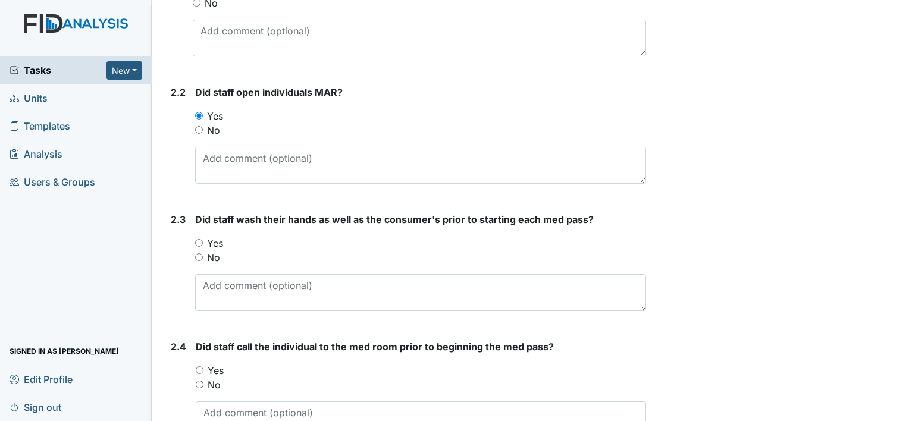
scroll to position [871, 0]
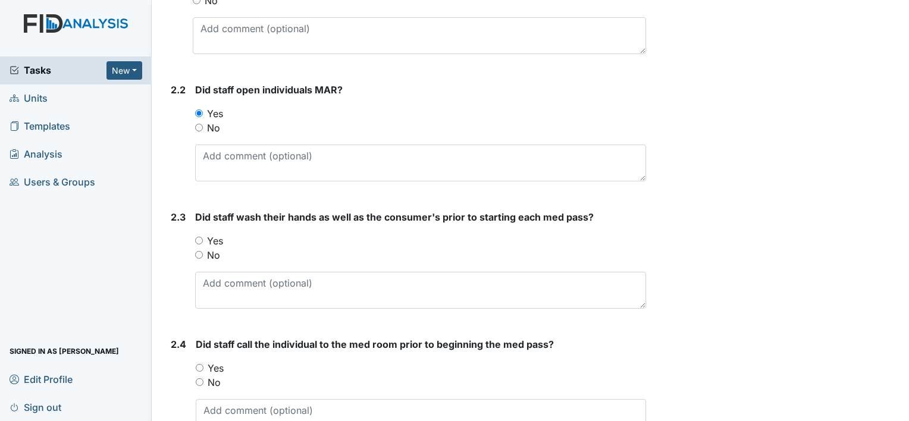
click at [199, 251] on input "No" at bounding box center [199, 255] width 8 height 8
radio input "true"
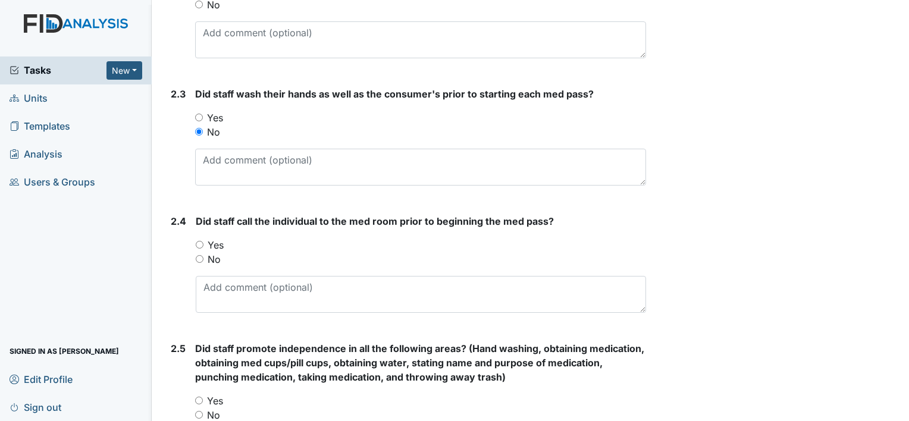
scroll to position [996, 0]
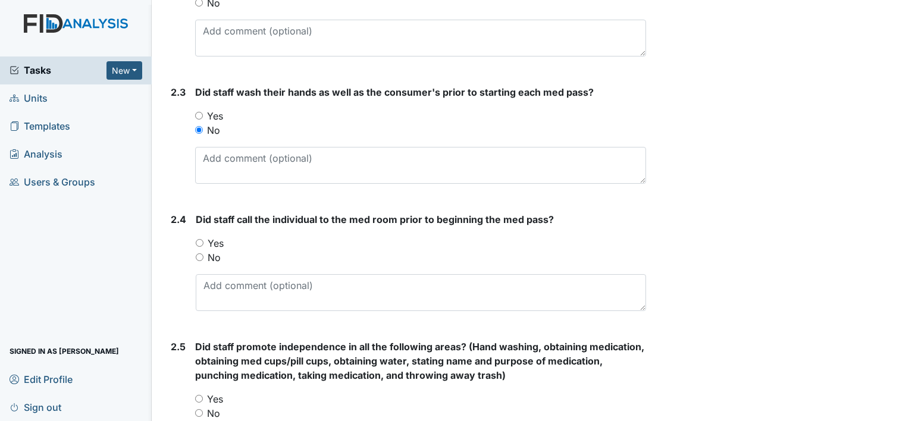
click at [202, 239] on input "Yes" at bounding box center [200, 243] width 8 height 8
radio input "true"
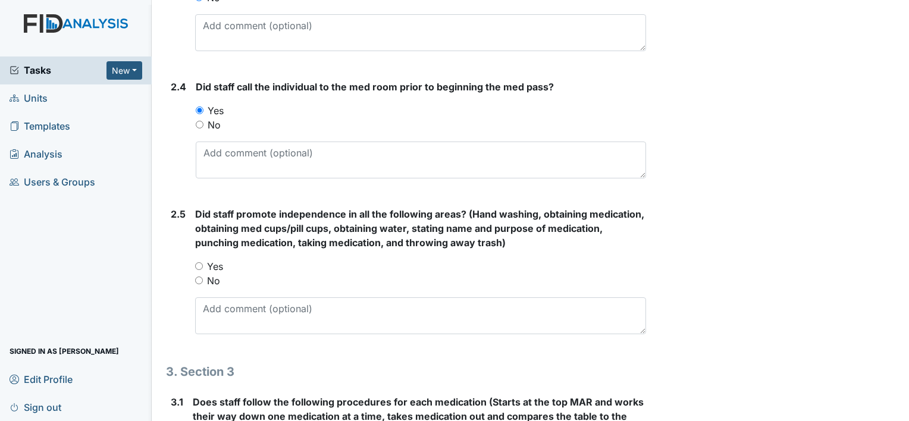
scroll to position [1147, 0]
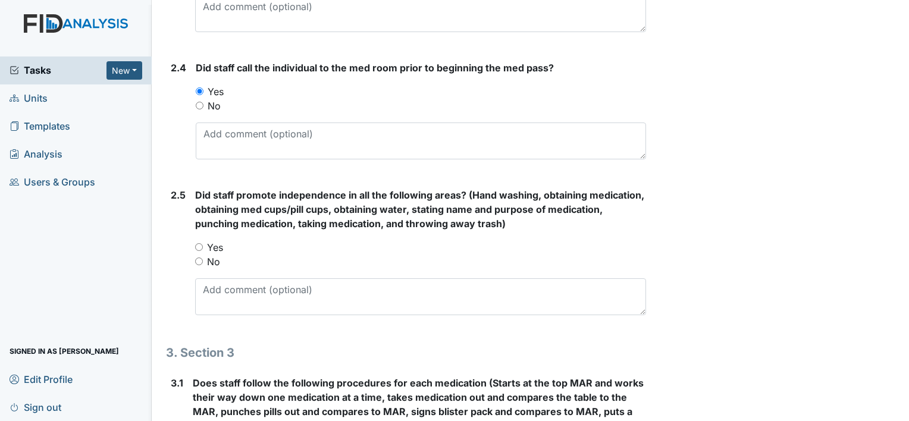
click at [200, 258] on input "No" at bounding box center [199, 262] width 8 height 8
radio input "true"
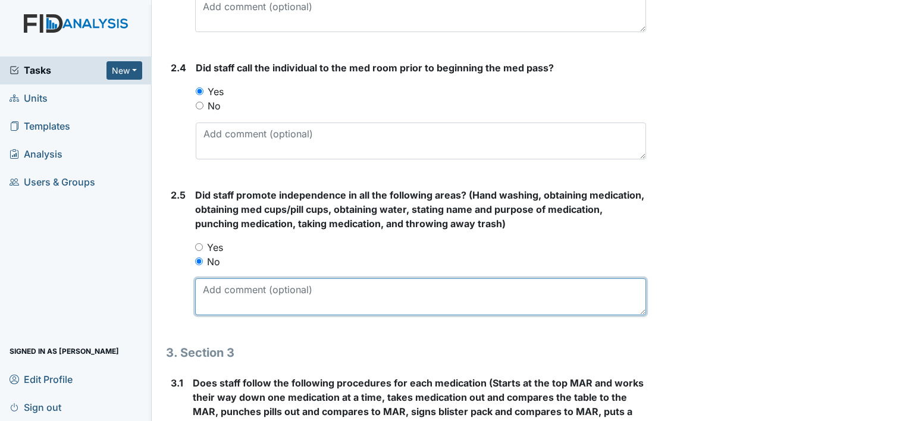
click at [248, 293] on textarea at bounding box center [420, 296] width 451 height 37
type textarea "S"
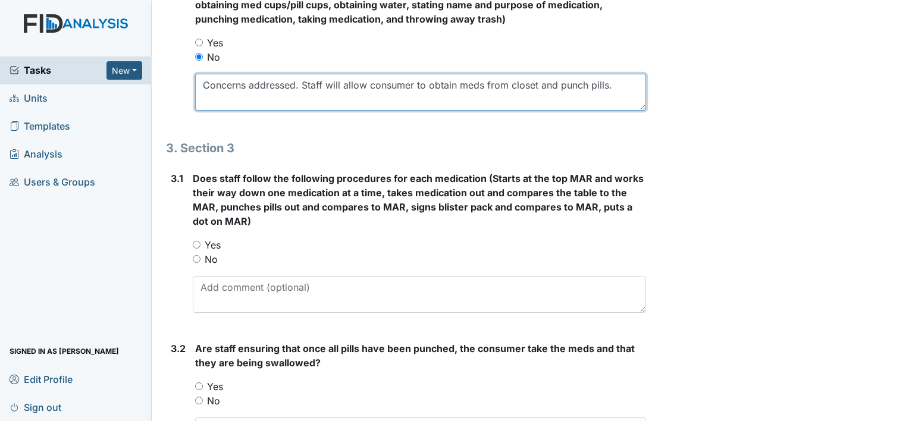
scroll to position [1354, 0]
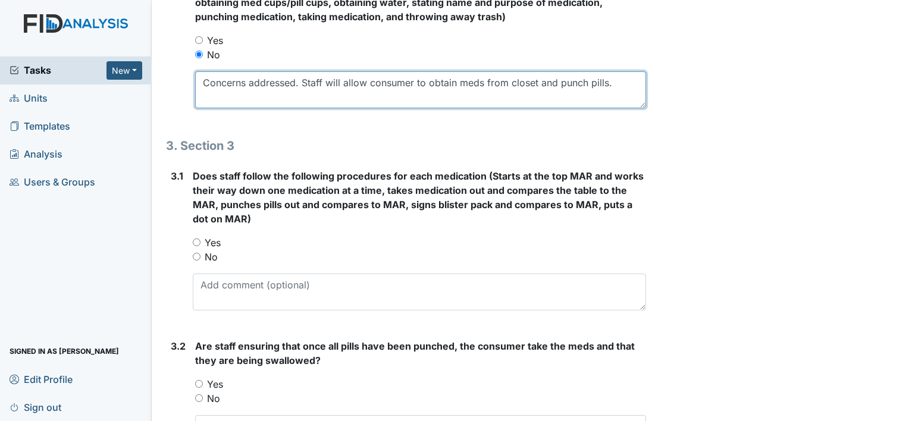
type textarea "Concerns addressed. Staff will allow consumer to obtain meds from closet and pu…"
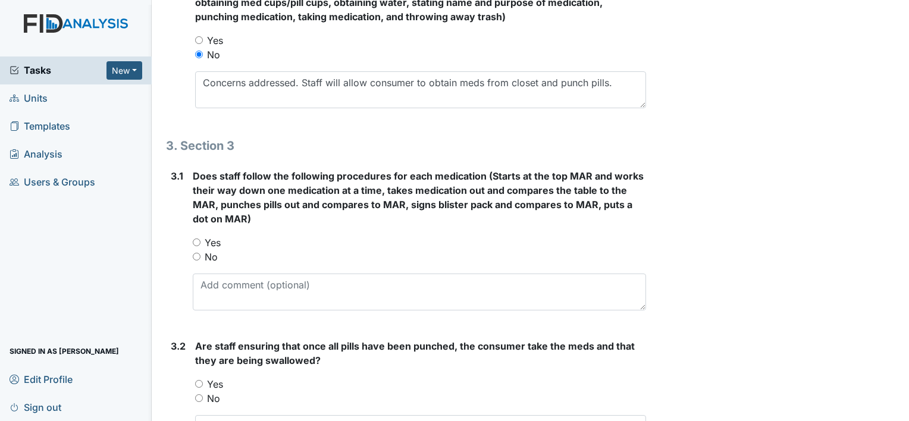
click at [196, 253] on input "No" at bounding box center [197, 257] width 8 height 8
radio input "true"
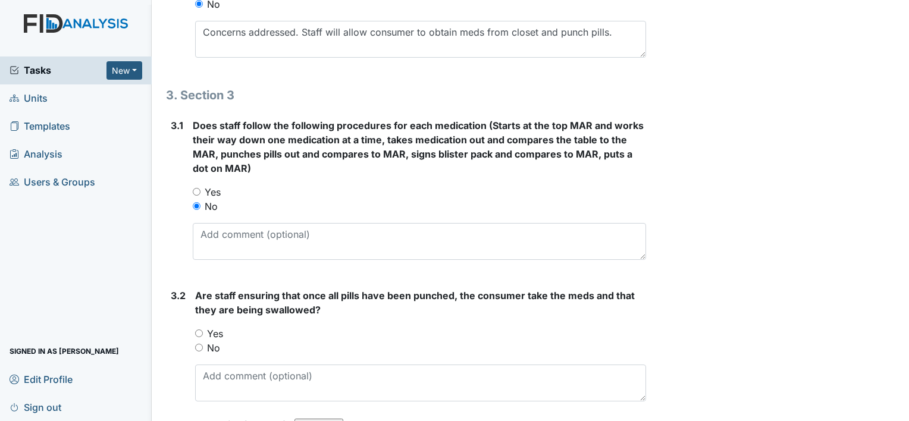
scroll to position [1466, 0]
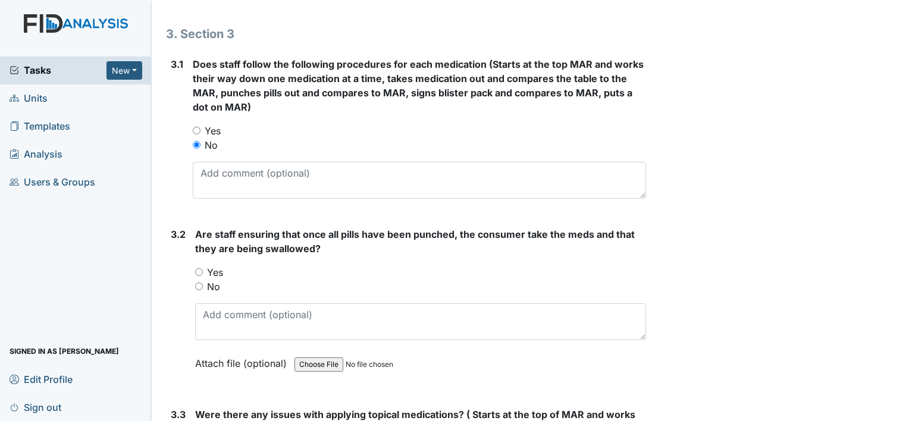
click at [197, 129] on input "Yes" at bounding box center [197, 131] width 8 height 8
radio input "true"
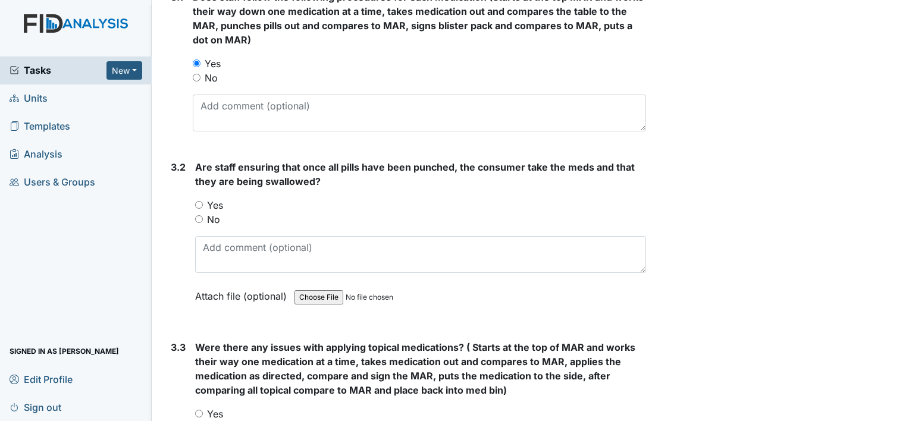
scroll to position [1534, 0]
click at [200, 202] on input "Yes" at bounding box center [199, 204] width 8 height 8
radio input "true"
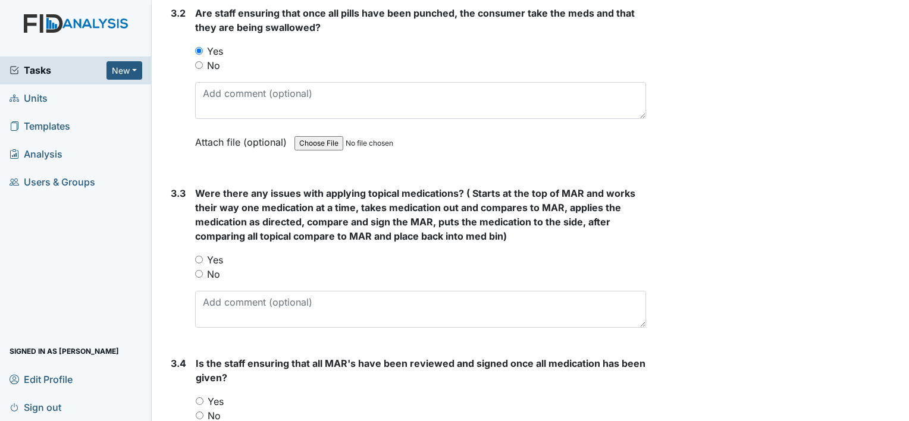
scroll to position [1688, 0]
click at [202, 269] on input "No" at bounding box center [199, 273] width 8 height 8
radio input "true"
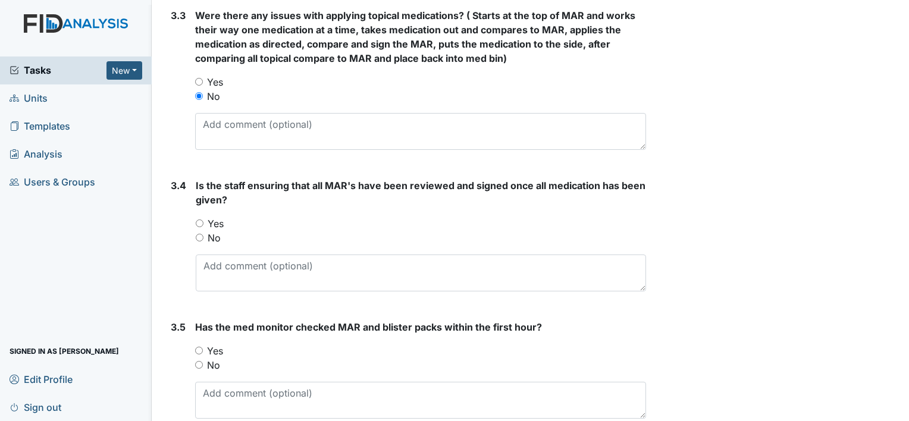
scroll to position [1872, 0]
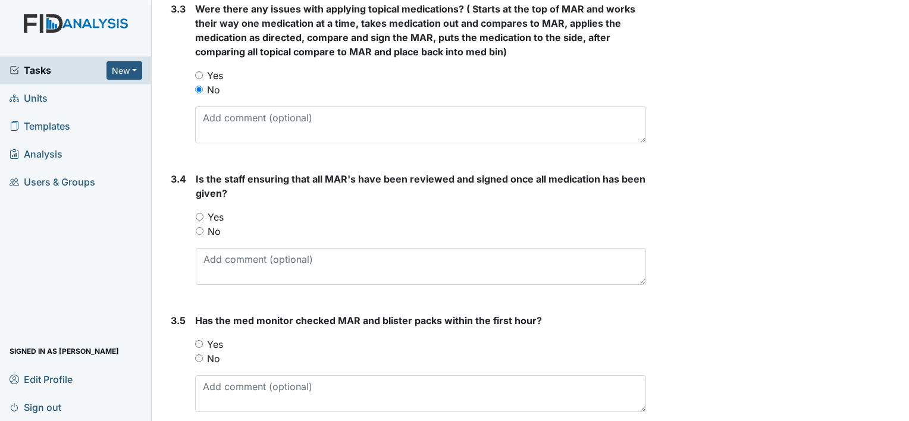
click at [199, 214] on input "Yes" at bounding box center [200, 217] width 8 height 8
radio input "true"
click at [202, 340] on input "Yes" at bounding box center [199, 344] width 8 height 8
radio input "true"
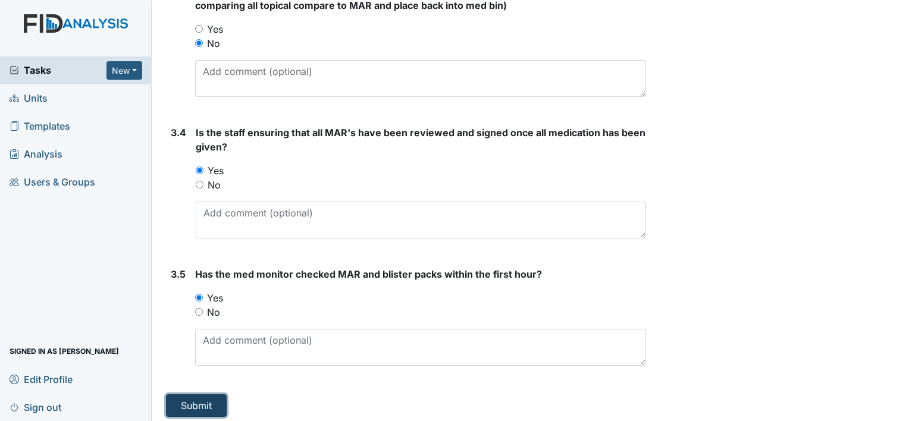
click at [192, 394] on button "Submit" at bounding box center [196, 405] width 61 height 23
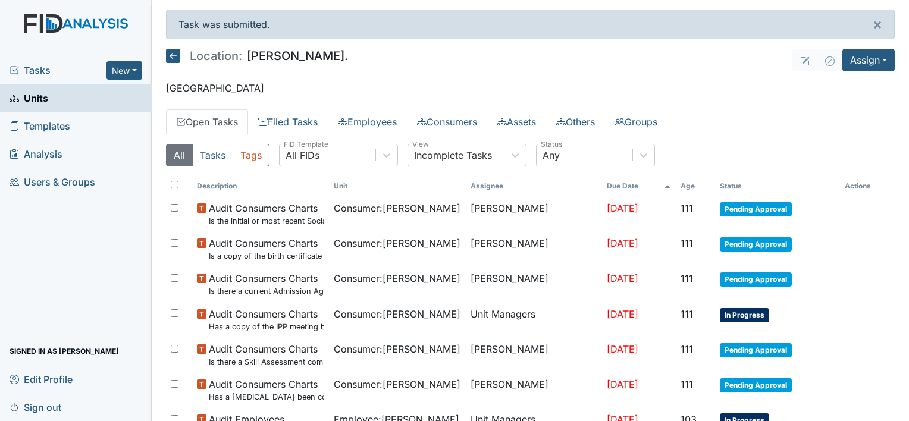
click at [75, 98] on link "Units" at bounding box center [76, 98] width 152 height 28
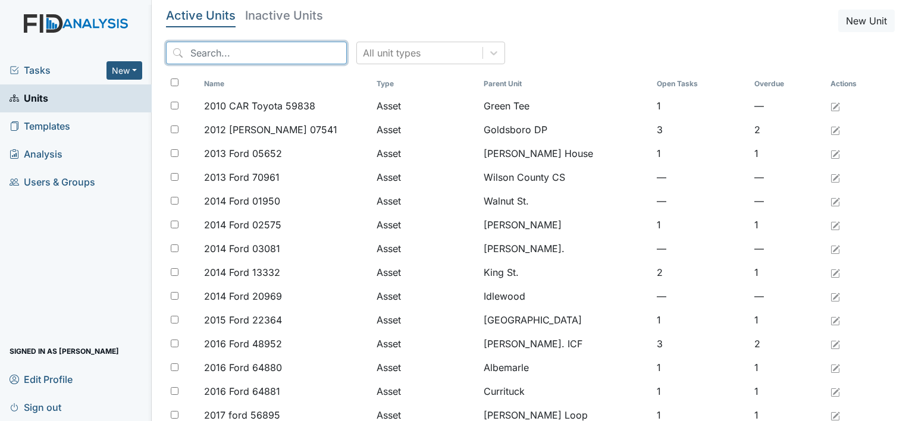
click at [247, 54] on input "search" at bounding box center [256, 53] width 181 height 23
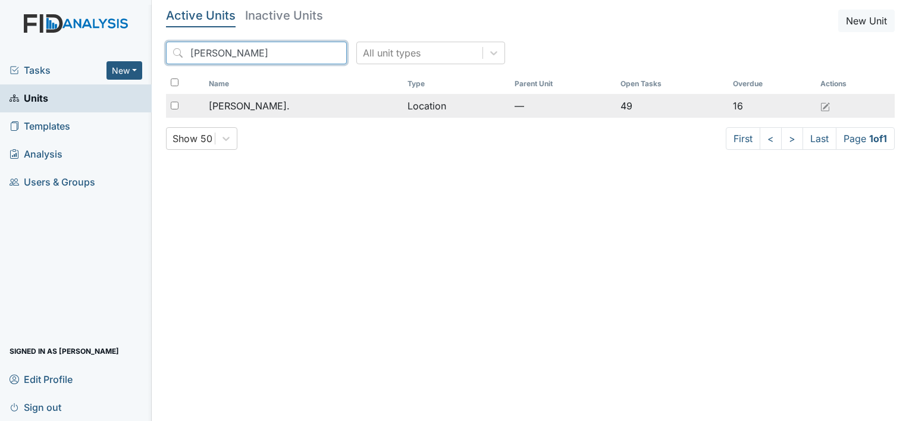
type input "William St"
click at [259, 103] on span "[PERSON_NAME]." at bounding box center [249, 106] width 81 height 14
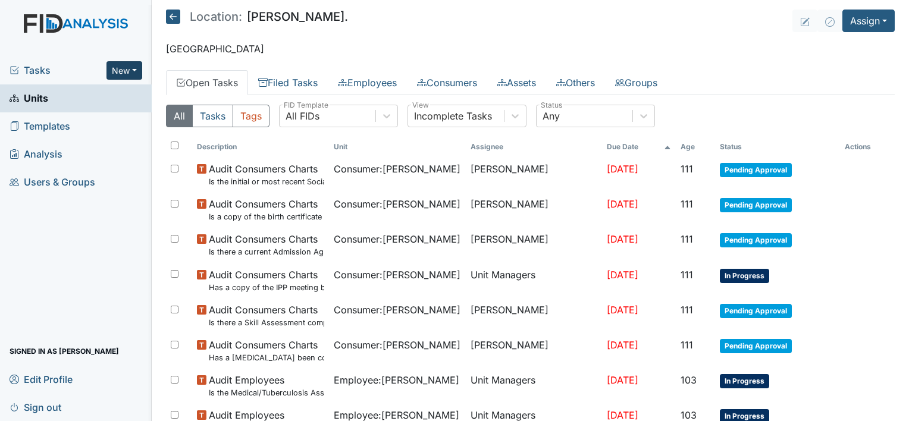
click at [133, 74] on button "New" at bounding box center [124, 70] width 36 height 18
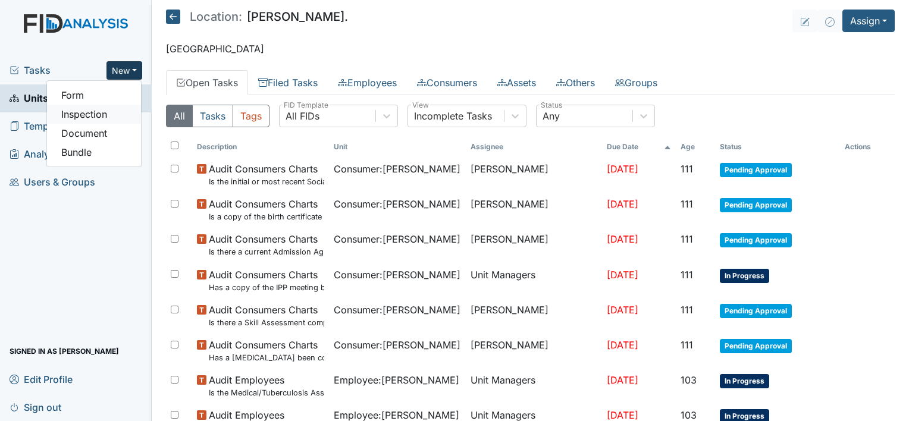
click at [123, 114] on link "Inspection" at bounding box center [94, 114] width 94 height 19
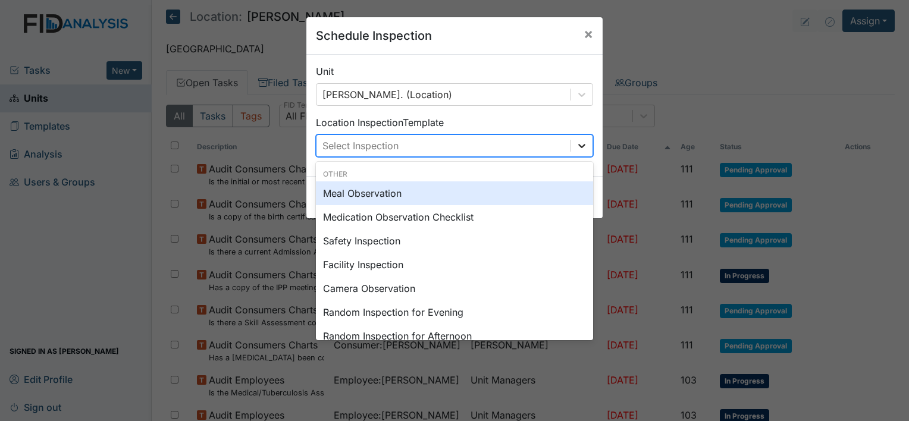
click at [576, 149] on icon at bounding box center [582, 146] width 12 height 12
click at [471, 197] on div "Meal Observation" at bounding box center [454, 193] width 277 height 24
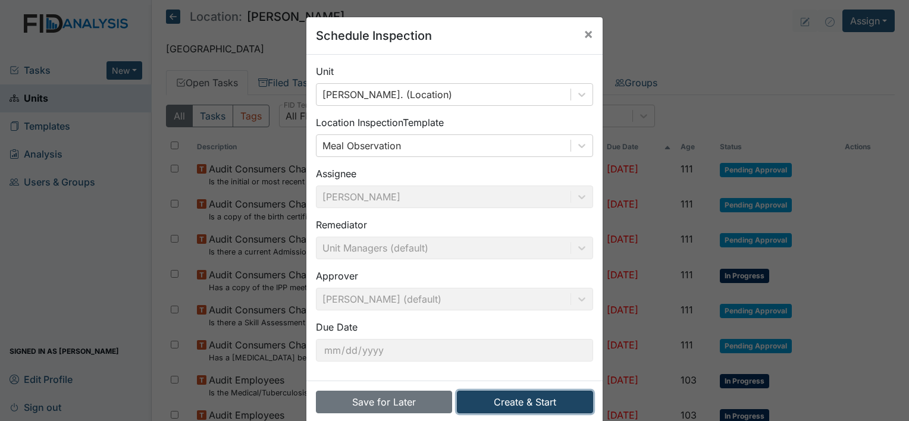
click at [526, 404] on button "Create & Start" at bounding box center [525, 402] width 136 height 23
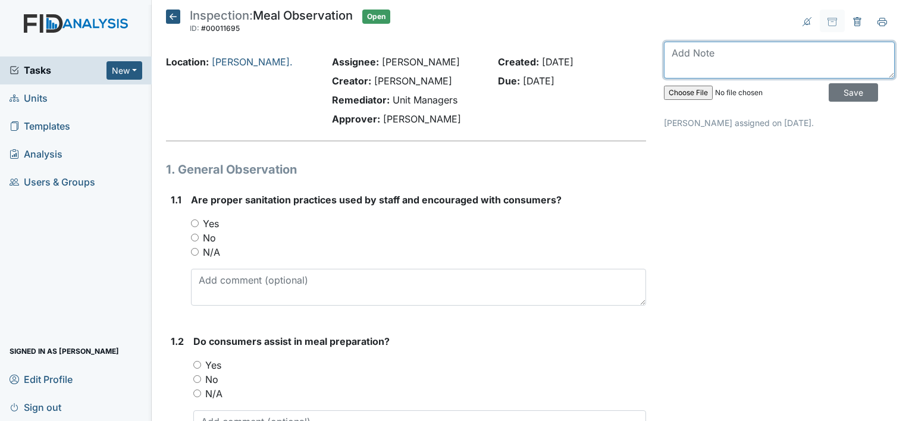
click at [698, 67] on textarea at bounding box center [779, 60] width 231 height 37
type textarea "Completed 8/14"
click at [195, 222] on input "Yes" at bounding box center [195, 223] width 8 height 8
radio input "true"
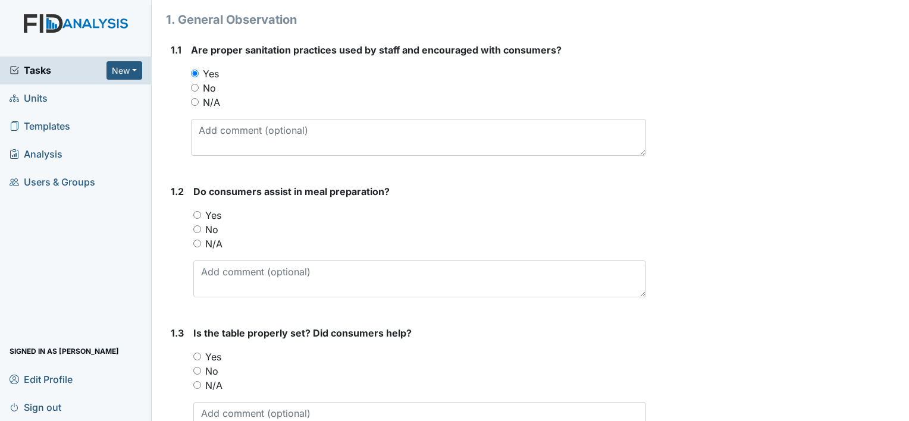
scroll to position [159, 0]
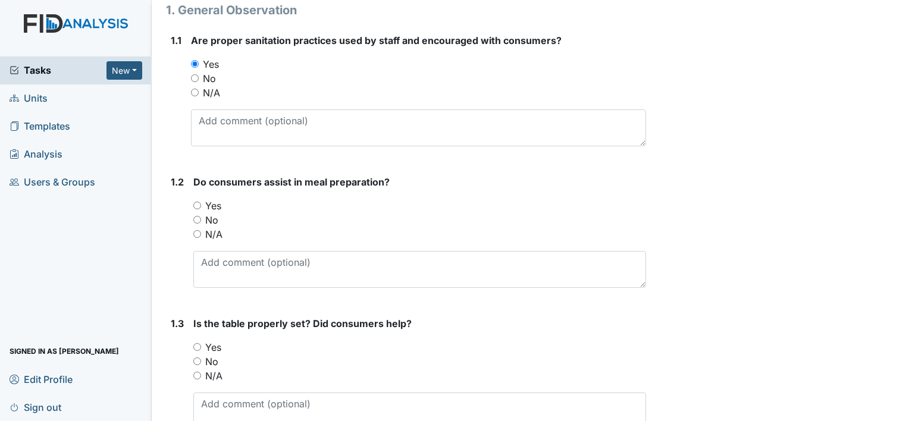
click at [200, 234] on input "N/A" at bounding box center [197, 234] width 8 height 8
radio input "true"
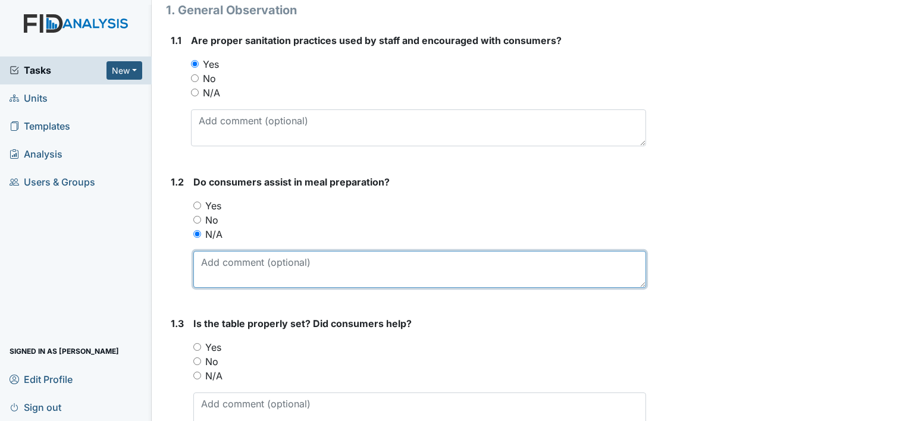
click at [221, 266] on textarea at bounding box center [419, 269] width 453 height 37
type textarea "s"
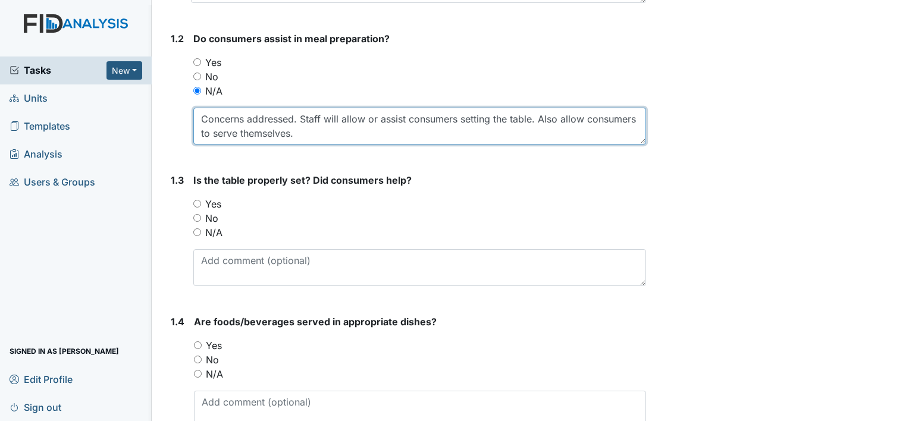
scroll to position [304, 0]
type textarea "Concerns addressed. Staff will allow or assist consumers setting the table. Als…"
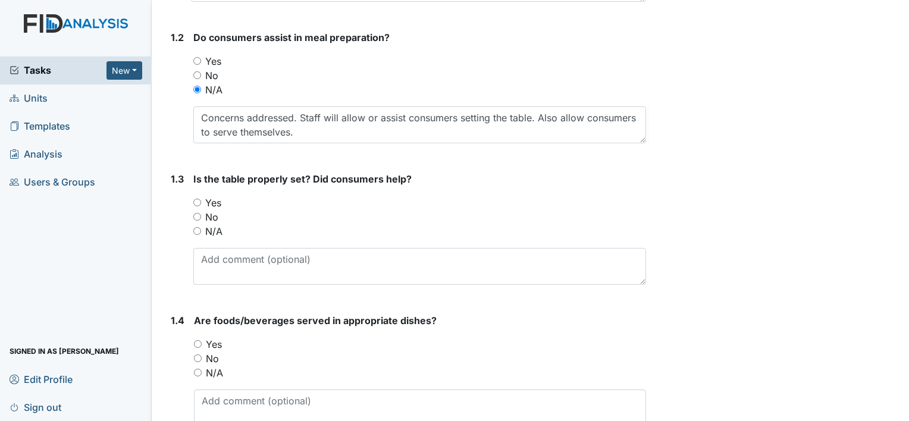
click at [200, 230] on input "N/A" at bounding box center [197, 231] width 8 height 8
radio input "true"
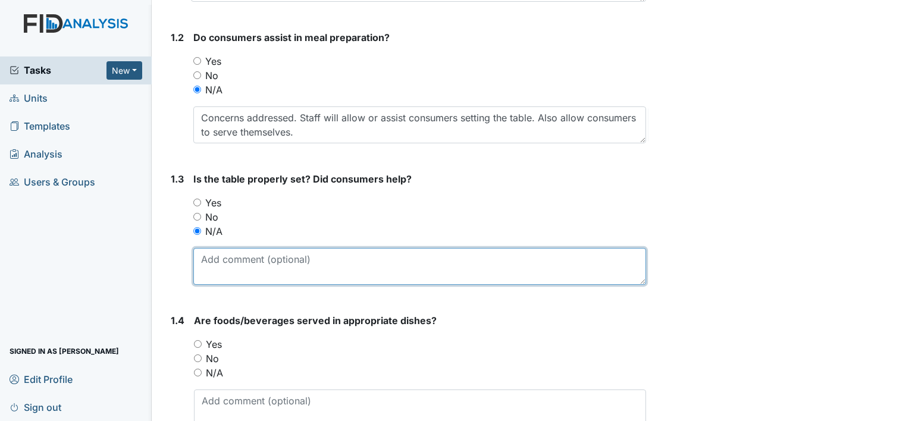
click at [218, 264] on textarea at bounding box center [419, 266] width 453 height 37
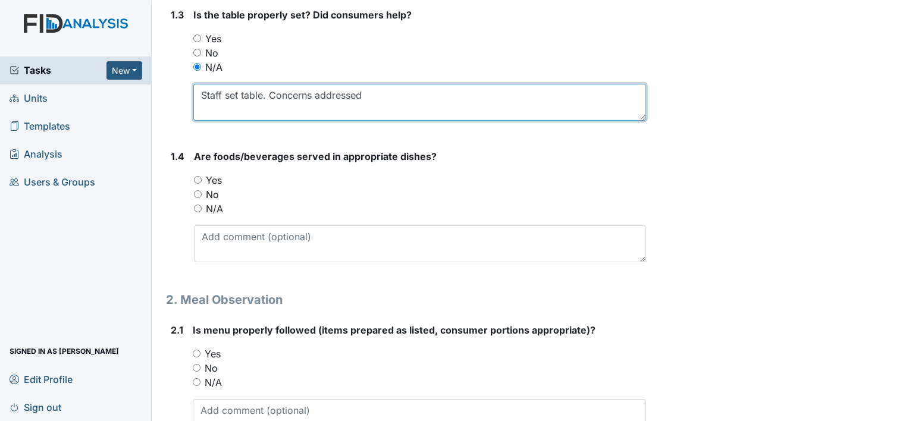
scroll to position [473, 0]
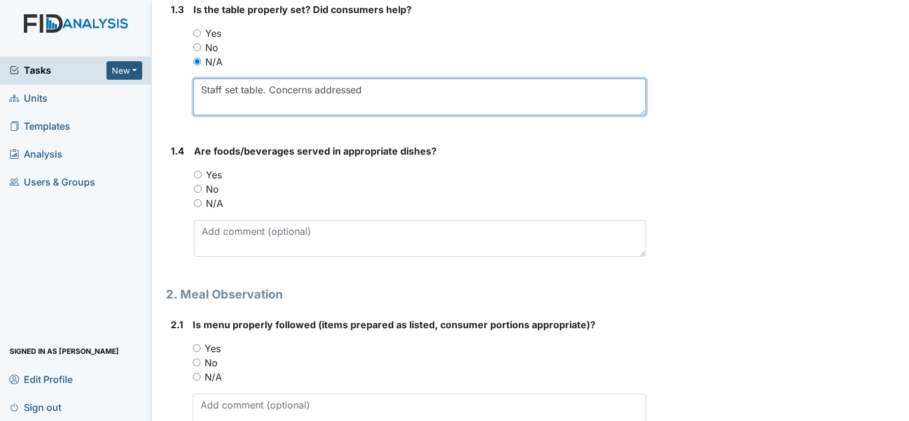
type textarea "Staff set table. Concerns addressed"
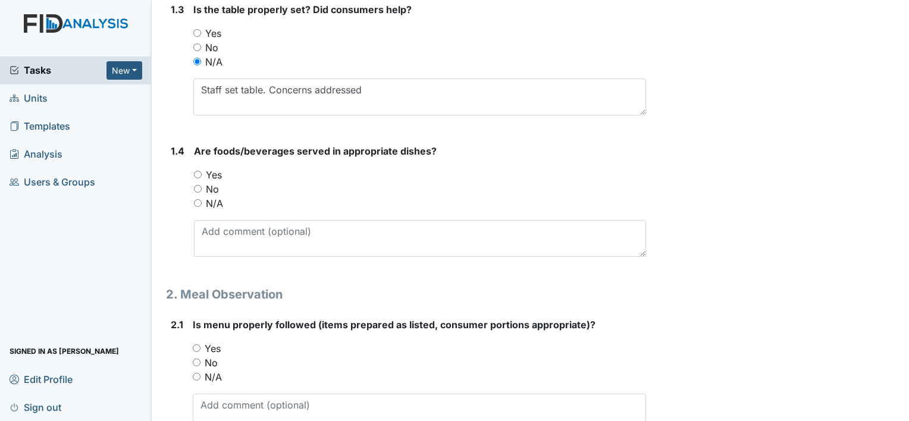
click at [195, 186] on input "No" at bounding box center [198, 189] width 8 height 8
radio input "true"
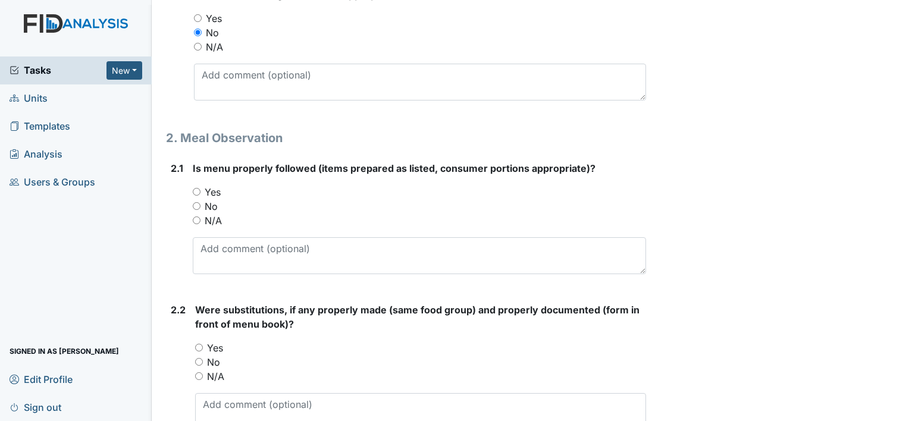
scroll to position [630, 0]
click at [197, 203] on input "No" at bounding box center [197, 206] width 8 height 8
radio input "true"
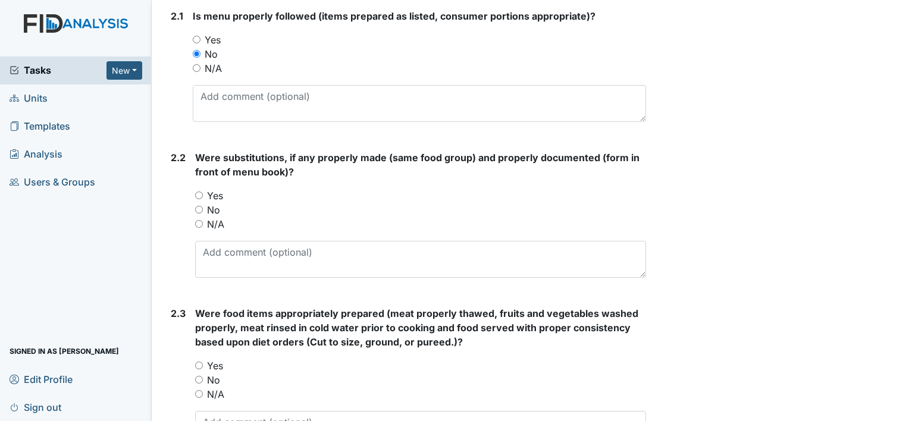
scroll to position [783, 0]
click at [209, 214] on label "No" at bounding box center [213, 209] width 13 height 14
click at [203, 213] on input "No" at bounding box center [199, 209] width 8 height 8
radio input "true"
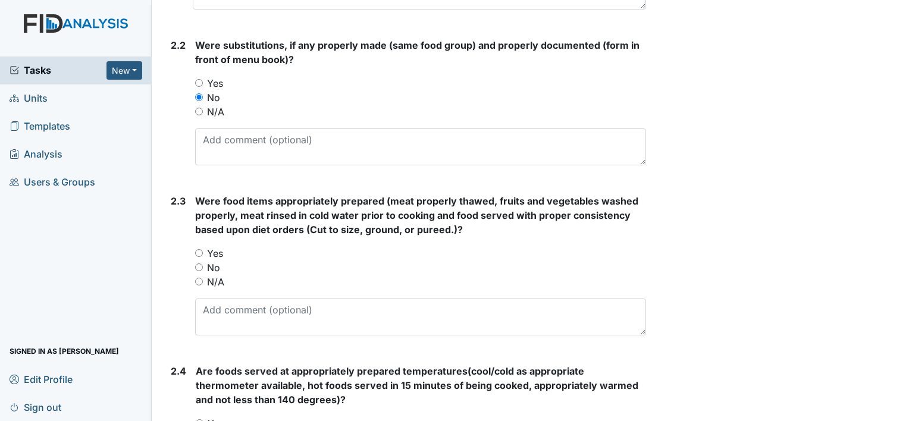
scroll to position [927, 0]
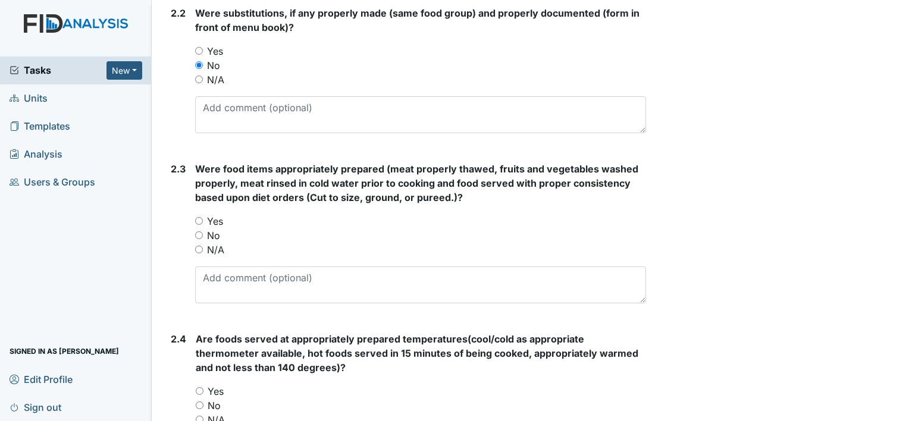
click at [200, 219] on input "Yes" at bounding box center [199, 221] width 8 height 8
radio input "true"
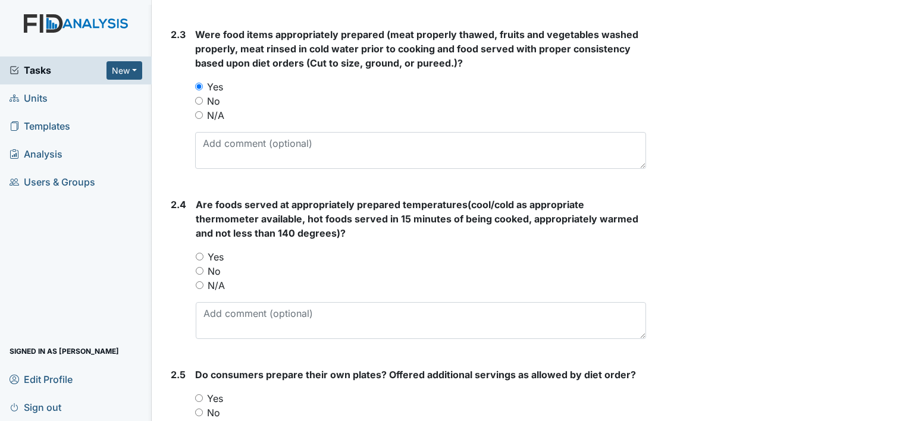
scroll to position [1073, 0]
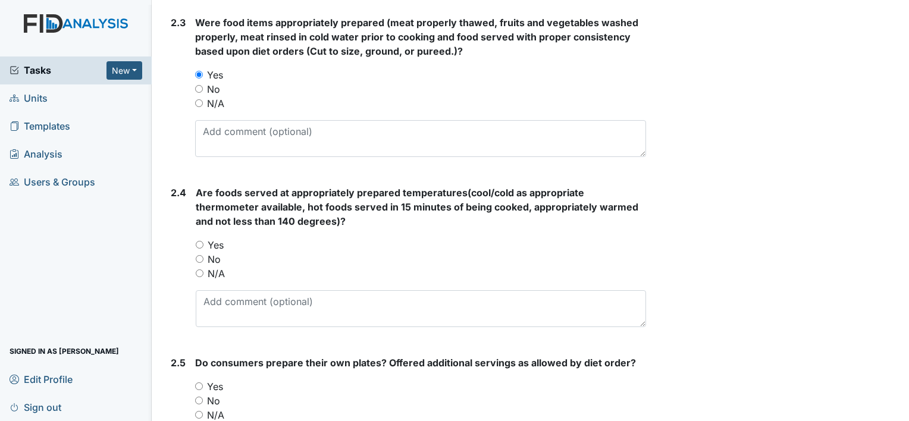
click at [200, 244] on input "Yes" at bounding box center [200, 245] width 8 height 8
radio input "true"
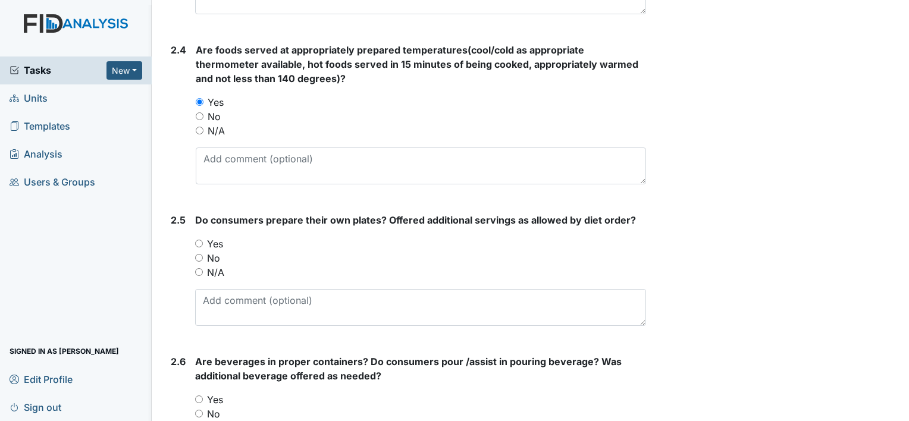
scroll to position [1220, 0]
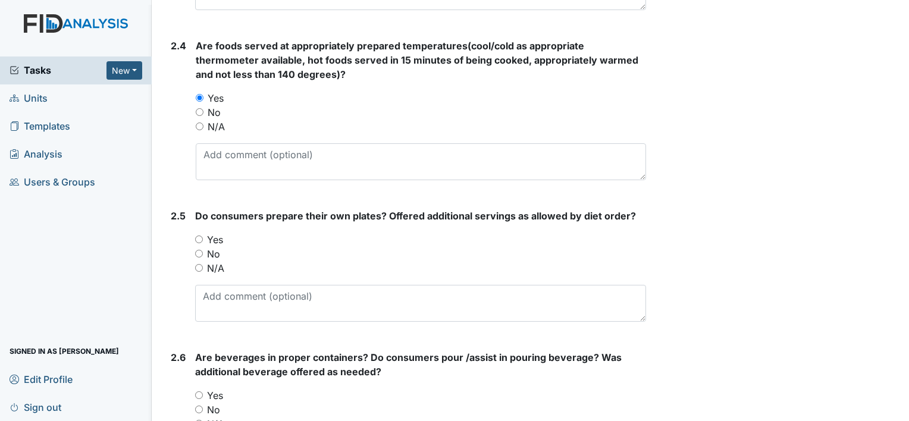
click at [197, 269] on input "N/A" at bounding box center [199, 268] width 8 height 8
radio input "true"
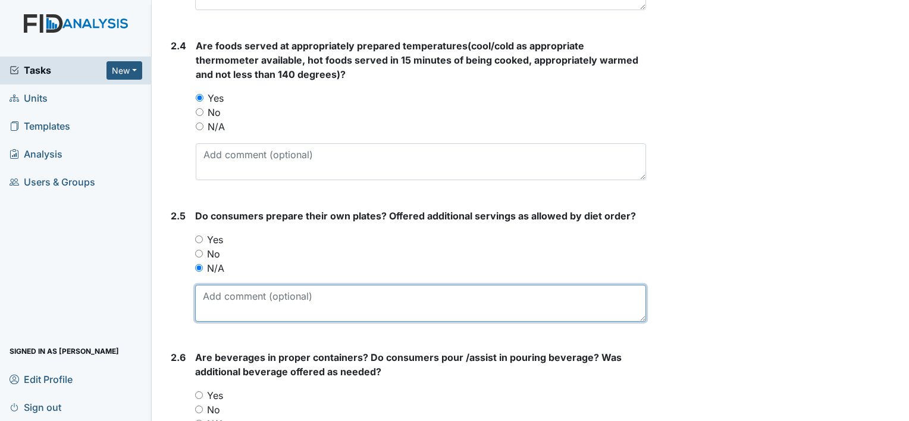
click at [227, 298] on textarea at bounding box center [420, 303] width 451 height 37
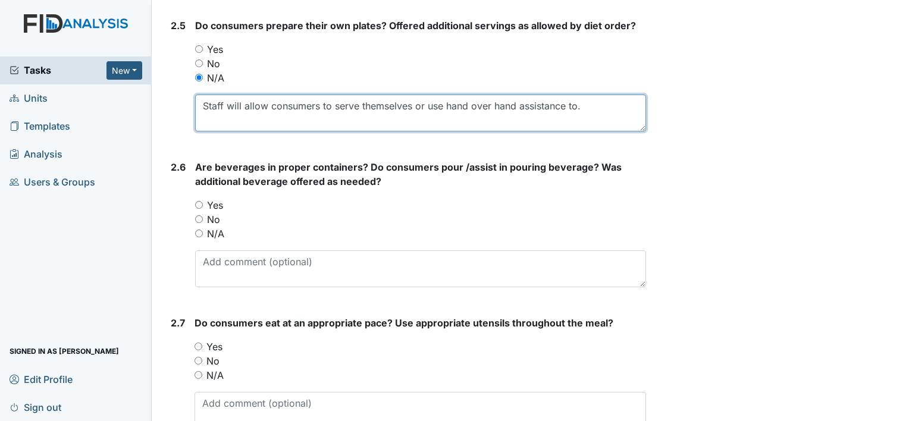
scroll to position [1413, 0]
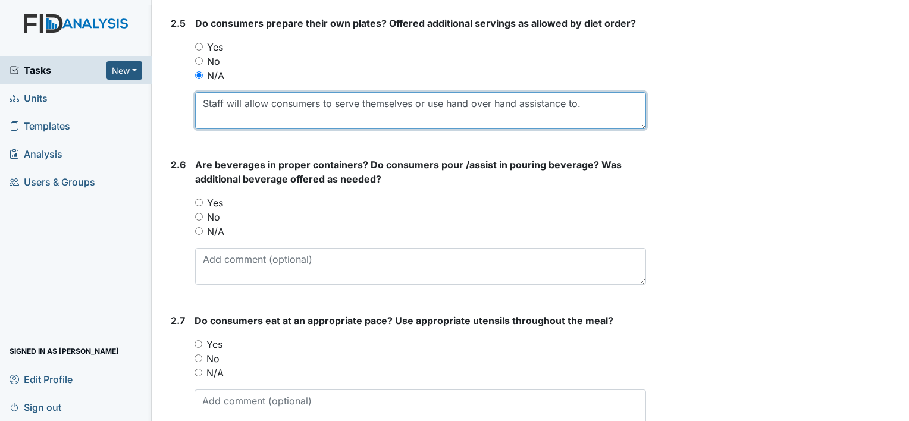
type textarea "Staff will allow consumers to serve themselves or use hand over hand assistance…"
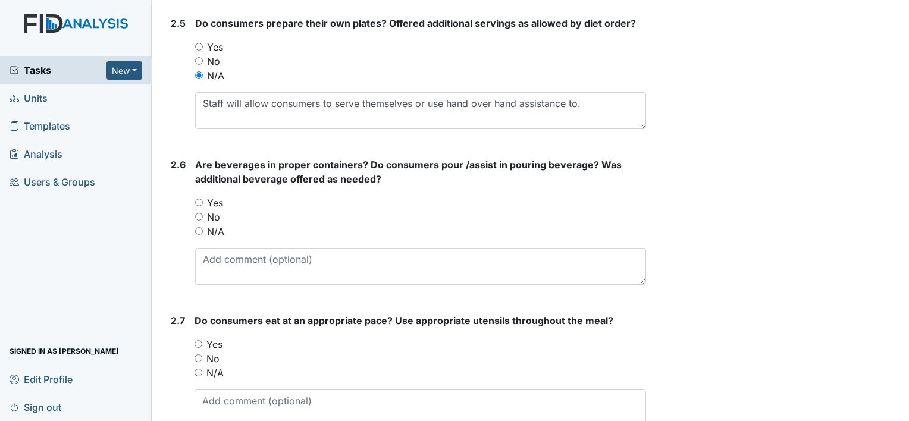
click at [209, 199] on label "Yes" at bounding box center [215, 203] width 16 height 14
click at [203, 199] on input "Yes" at bounding box center [199, 203] width 8 height 8
radio input "true"
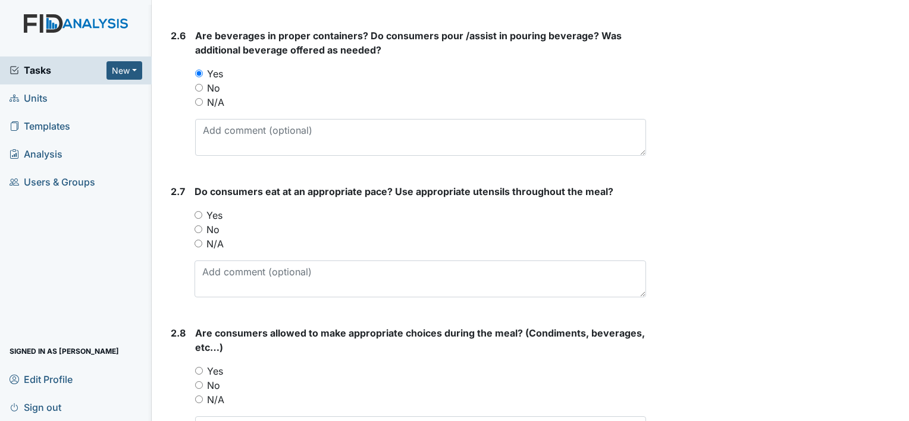
scroll to position [1545, 0]
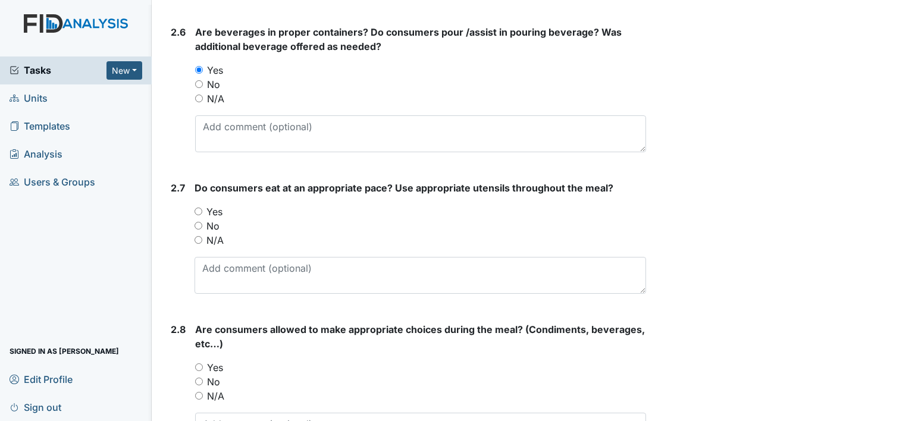
click at [202, 208] on input "Yes" at bounding box center [198, 212] width 8 height 8
radio input "true"
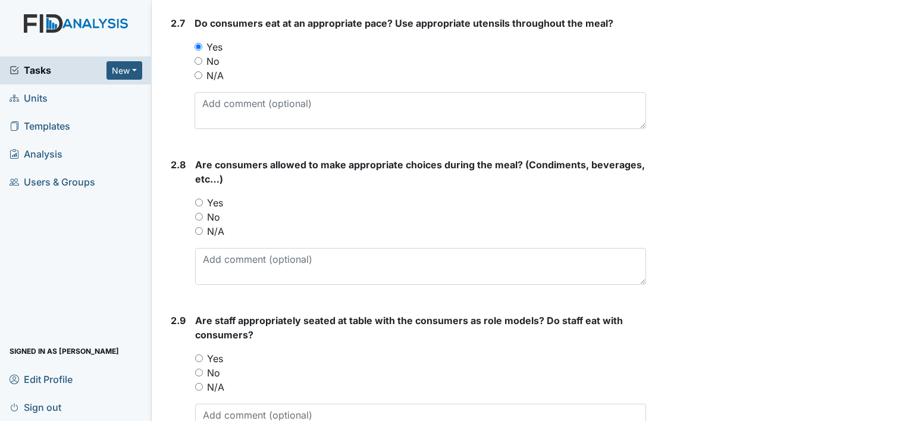
scroll to position [1718, 0]
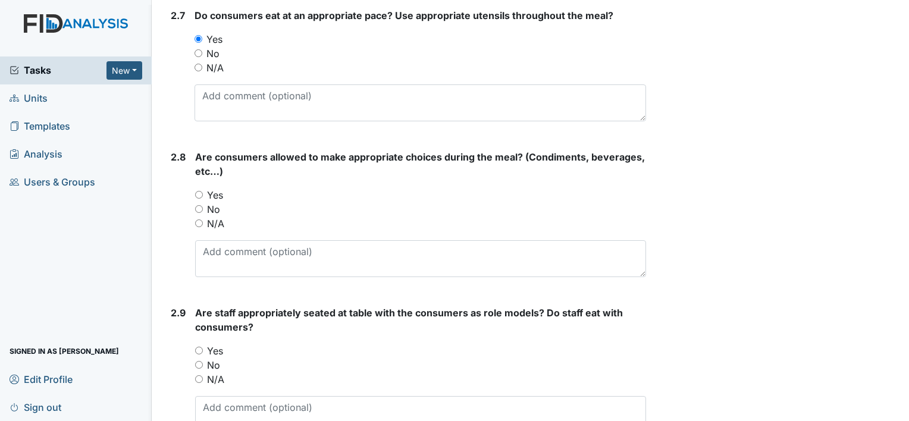
click at [202, 193] on input "Yes" at bounding box center [199, 195] width 8 height 8
radio input "true"
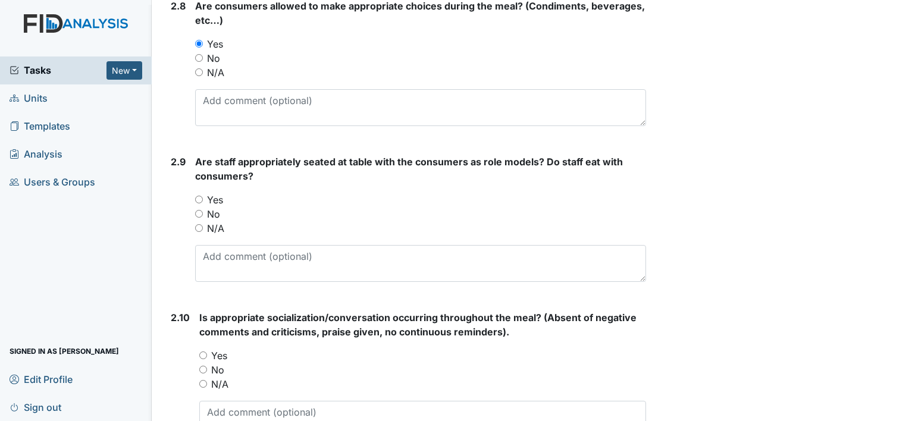
scroll to position [1872, 0]
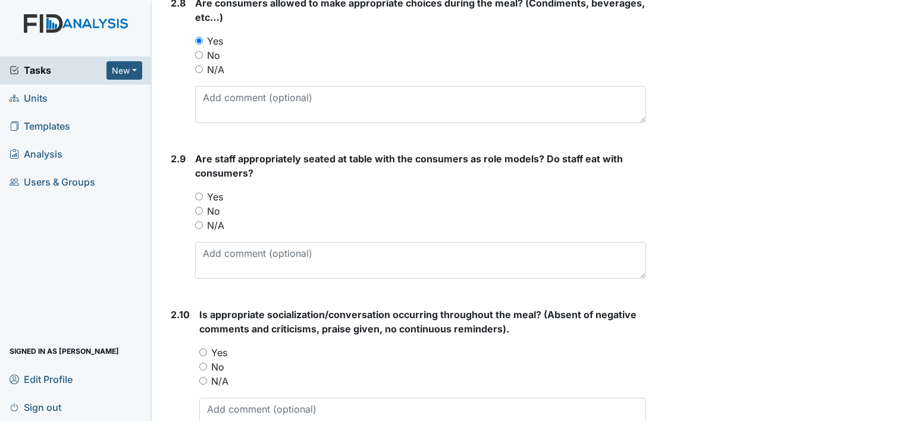
click at [200, 196] on input "Yes" at bounding box center [199, 197] width 8 height 8
radio input "true"
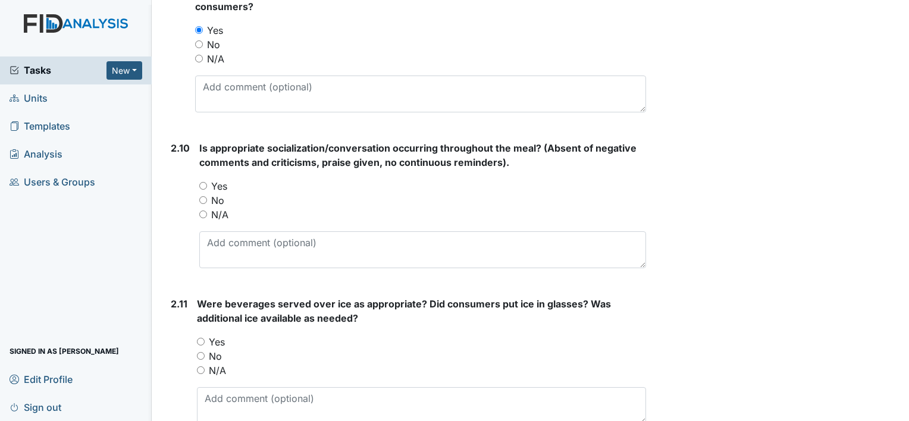
scroll to position [2048, 0]
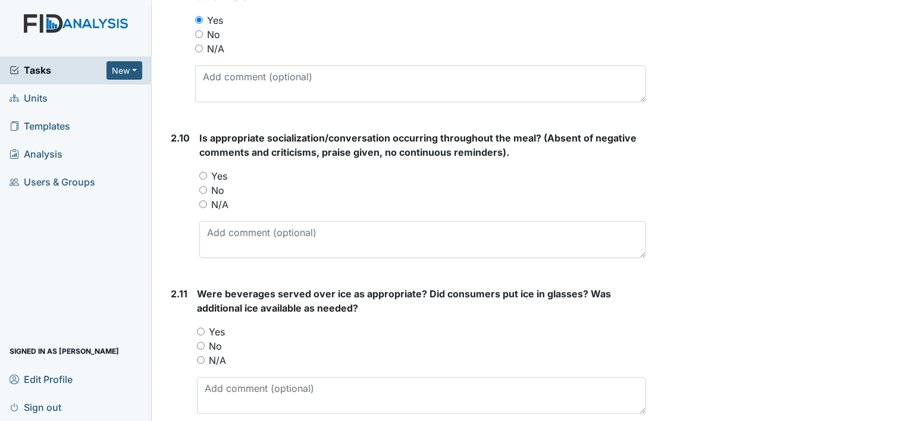
click at [206, 173] on input "Yes" at bounding box center [203, 176] width 8 height 8
radio input "true"
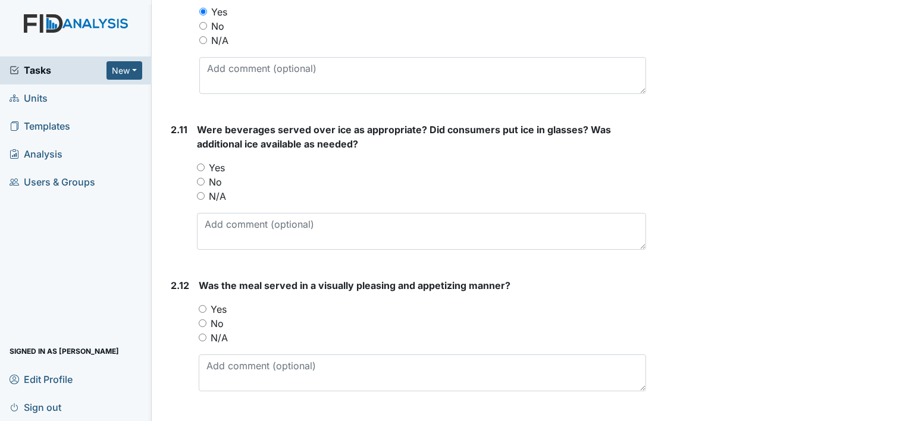
scroll to position [2225, 0]
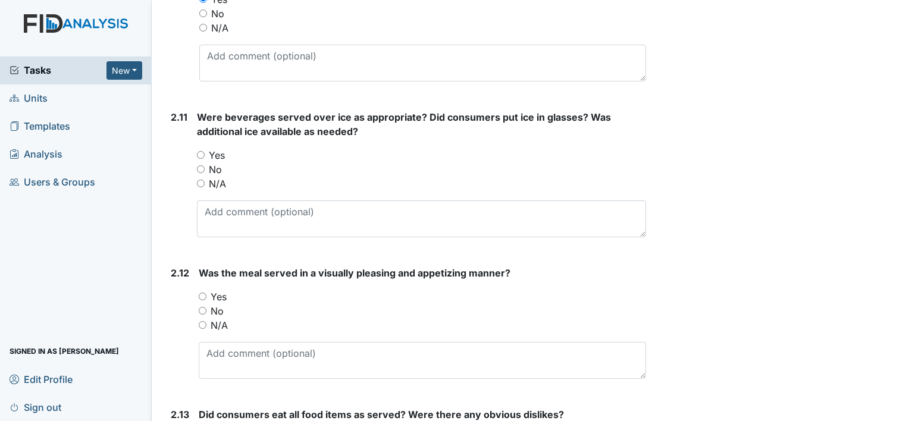
click at [210, 177] on label "N/A" at bounding box center [217, 184] width 17 height 14
click at [205, 180] on input "N/A" at bounding box center [201, 184] width 8 height 8
radio input "true"
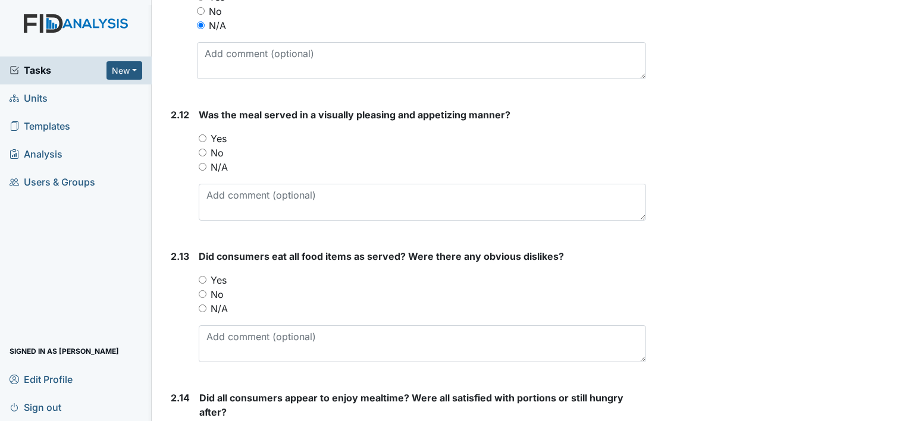
scroll to position [2396, 0]
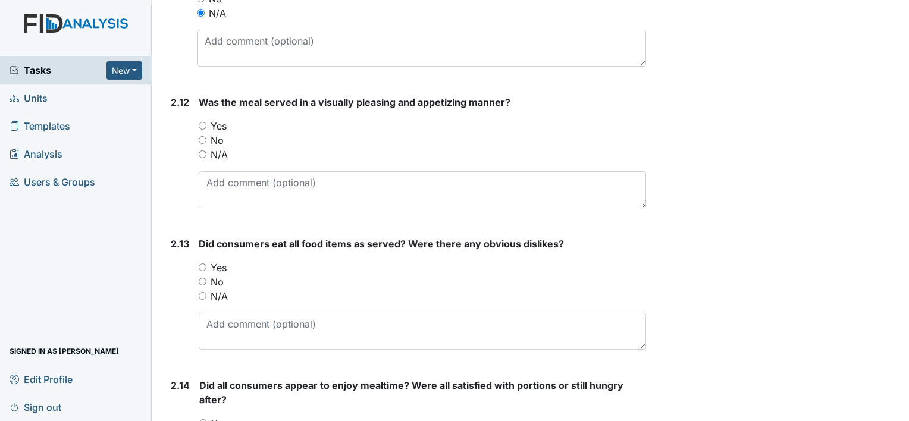
click at [203, 122] on input "Yes" at bounding box center [203, 126] width 8 height 8
radio input "true"
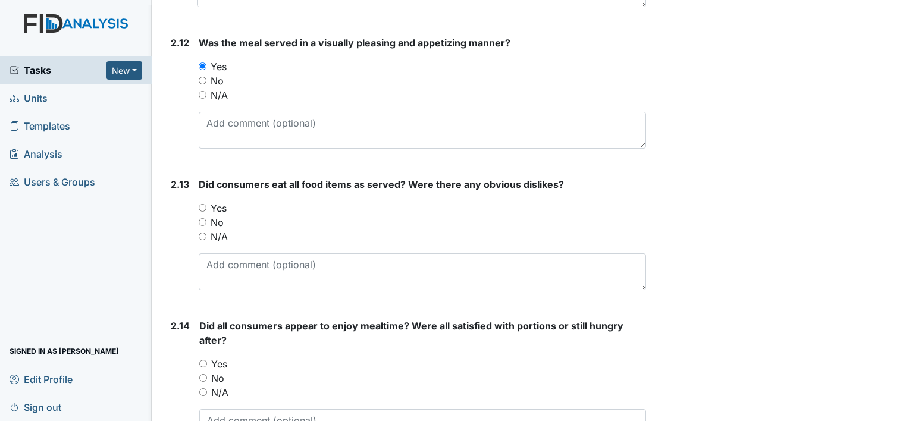
scroll to position [2506, 0]
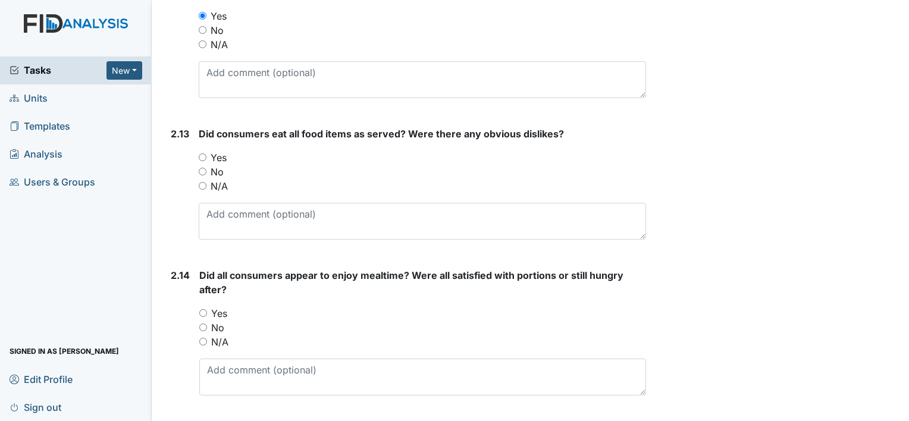
click at [215, 150] on label "Yes" at bounding box center [219, 157] width 16 height 14
click at [206, 153] on input "Yes" at bounding box center [203, 157] width 8 height 8
radio input "true"
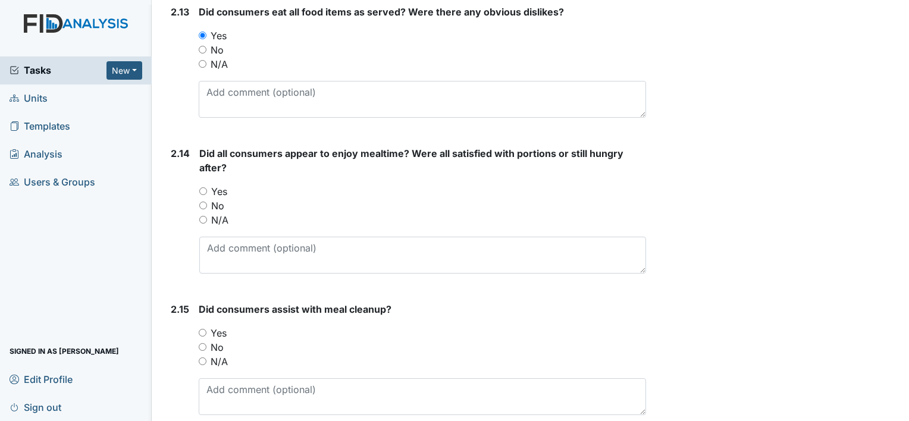
scroll to position [2628, 0]
click at [205, 189] on input "Yes" at bounding box center [203, 191] width 8 height 8
radio input "true"
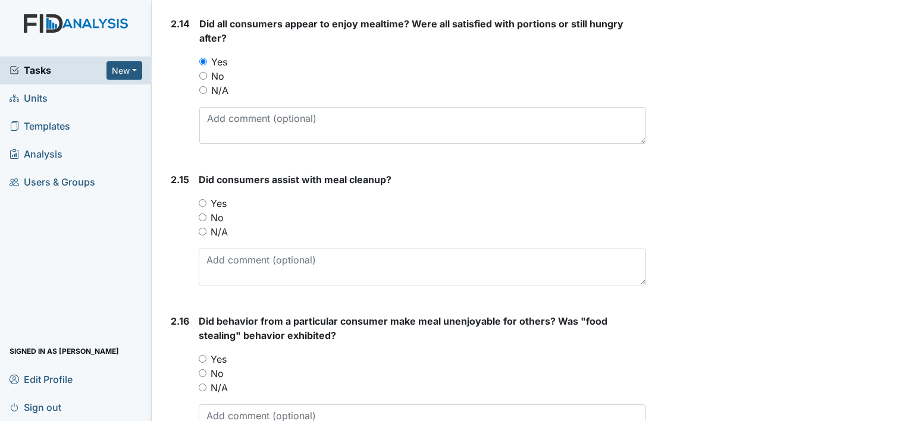
scroll to position [2775, 0]
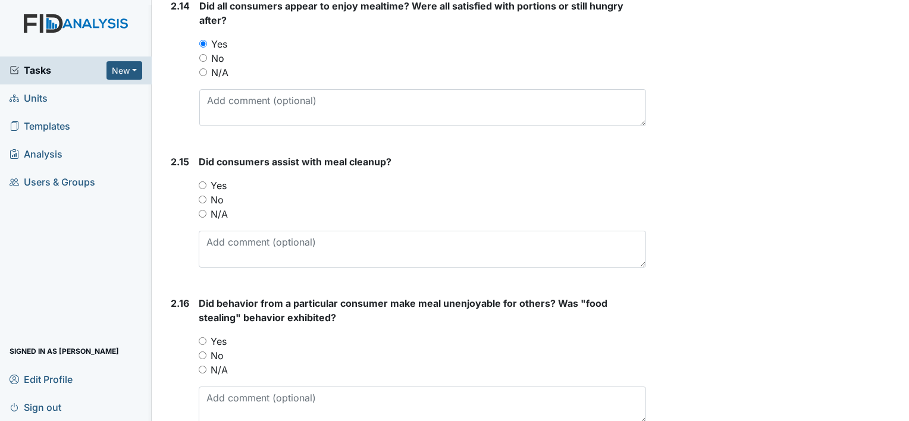
click at [204, 181] on input "Yes" at bounding box center [203, 185] width 8 height 8
radio input "true"
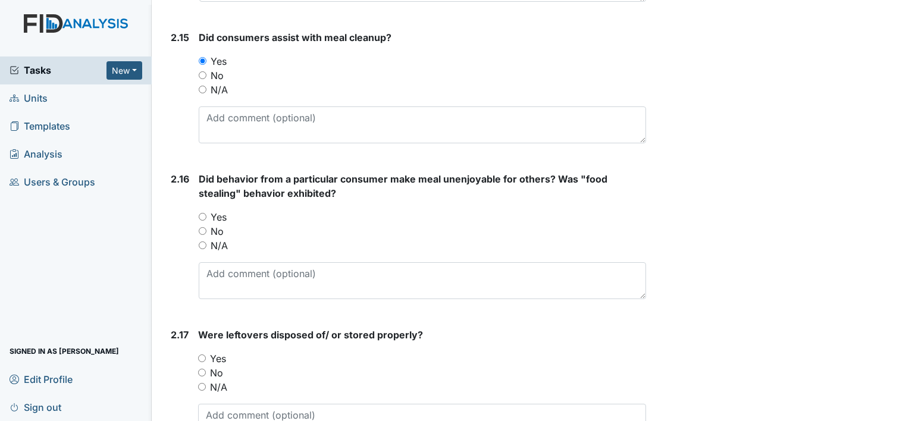
scroll to position [2918, 0]
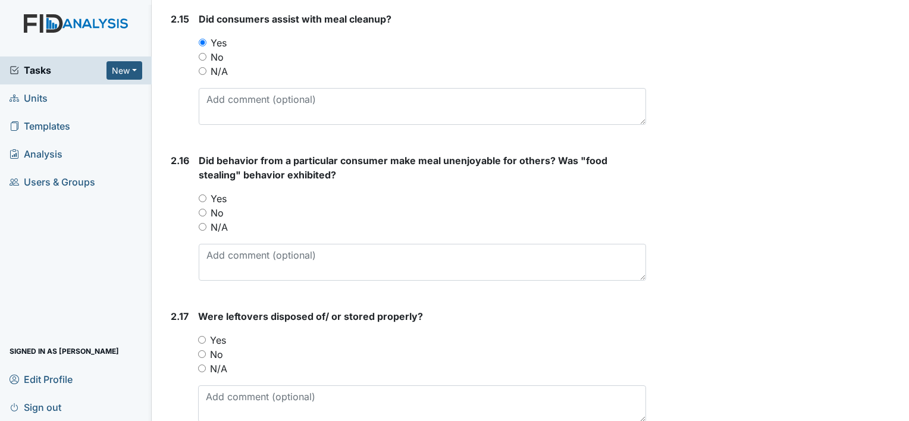
click at [205, 223] on input "N/A" at bounding box center [203, 227] width 8 height 8
radio input "true"
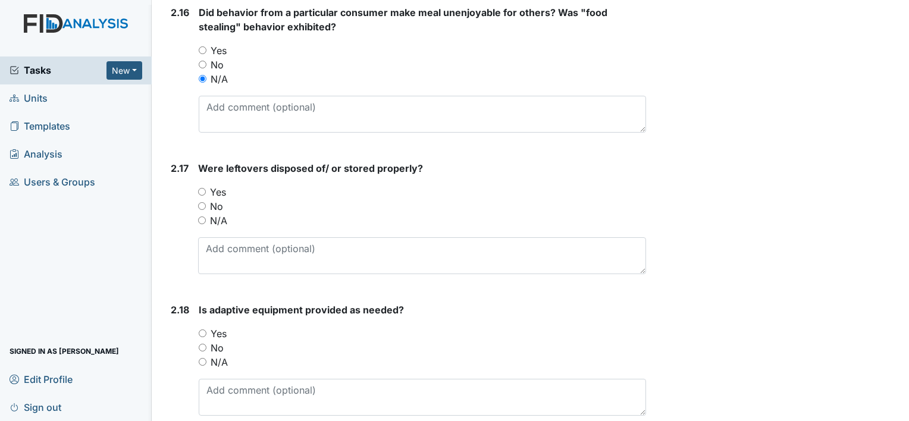
scroll to position [3067, 0]
click at [202, 216] on input "N/A" at bounding box center [202, 220] width 8 height 8
radio input "true"
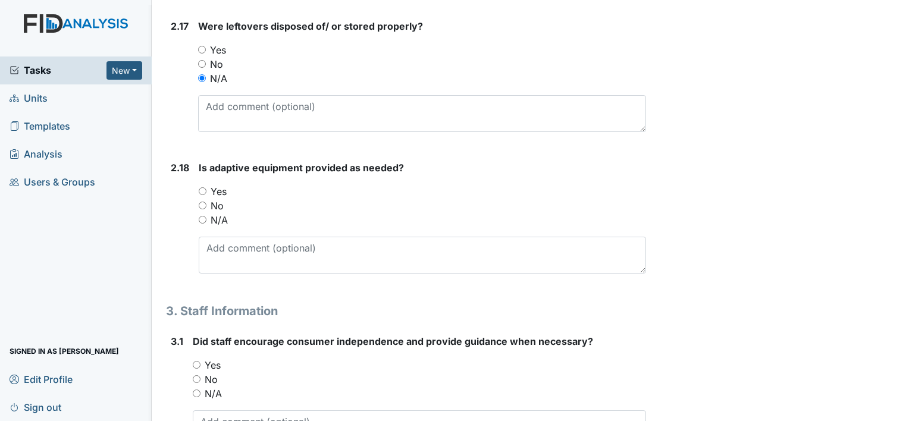
scroll to position [3212, 0]
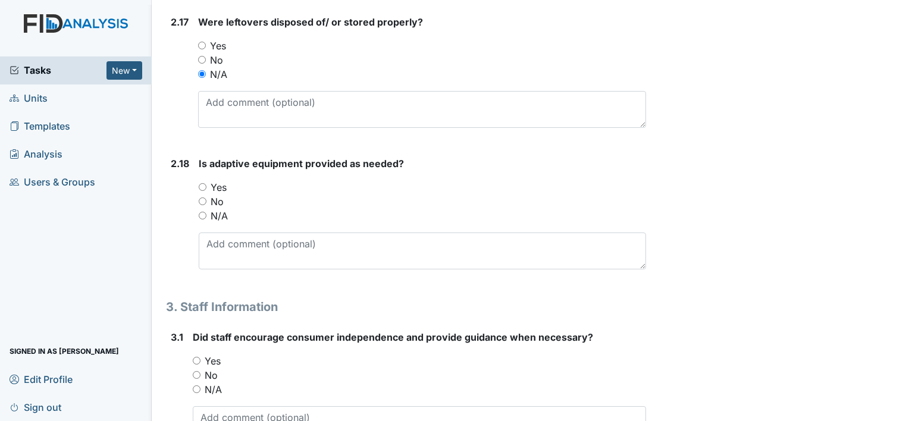
click at [202, 183] on input "Yes" at bounding box center [203, 187] width 8 height 8
radio input "true"
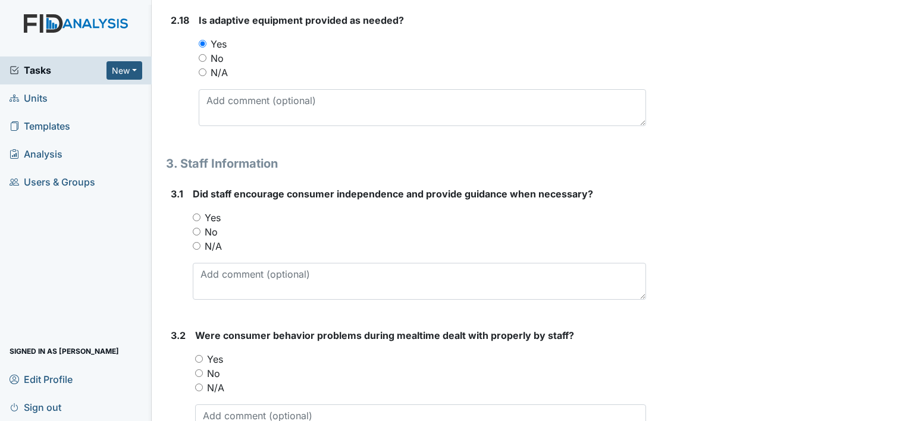
scroll to position [3367, 0]
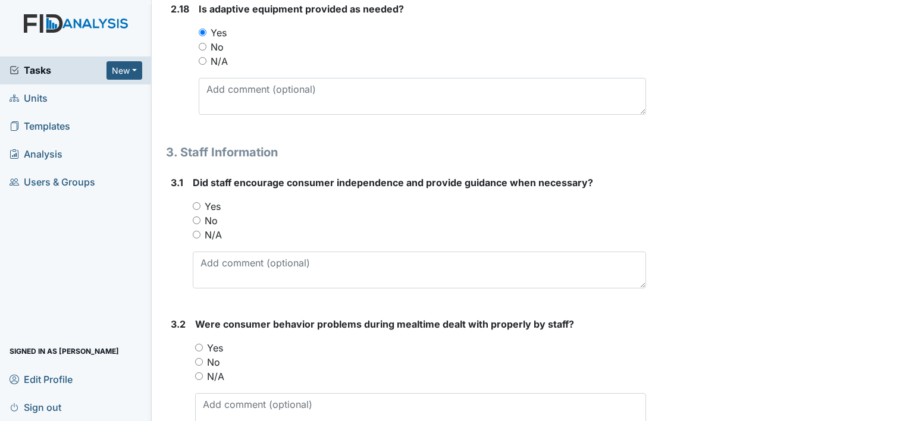
click at [197, 202] on input "Yes" at bounding box center [197, 206] width 8 height 8
radio input "true"
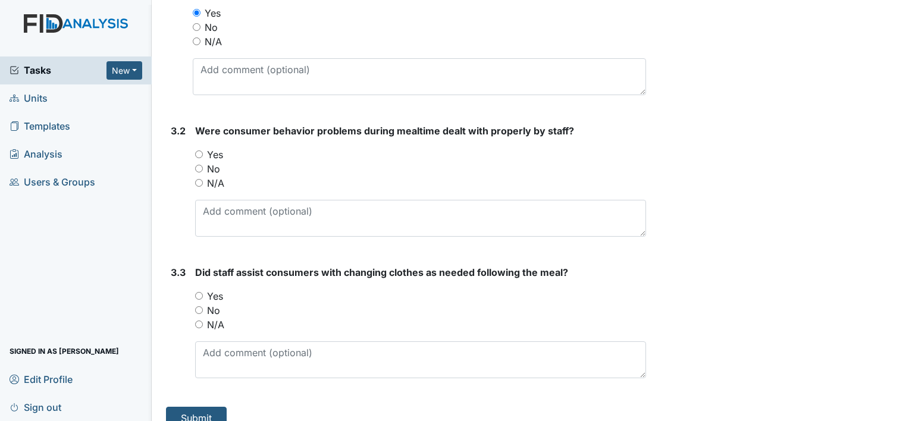
scroll to position [3563, 0]
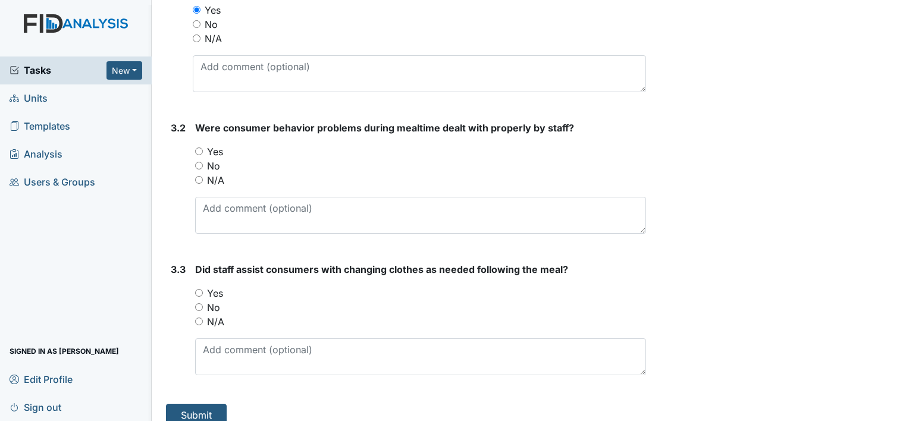
click at [199, 148] on input "Yes" at bounding box center [199, 152] width 8 height 8
radio input "true"
click at [211, 173] on label "N/A" at bounding box center [215, 180] width 17 height 14
click at [203, 176] on input "N/A" at bounding box center [199, 180] width 8 height 8
radio input "true"
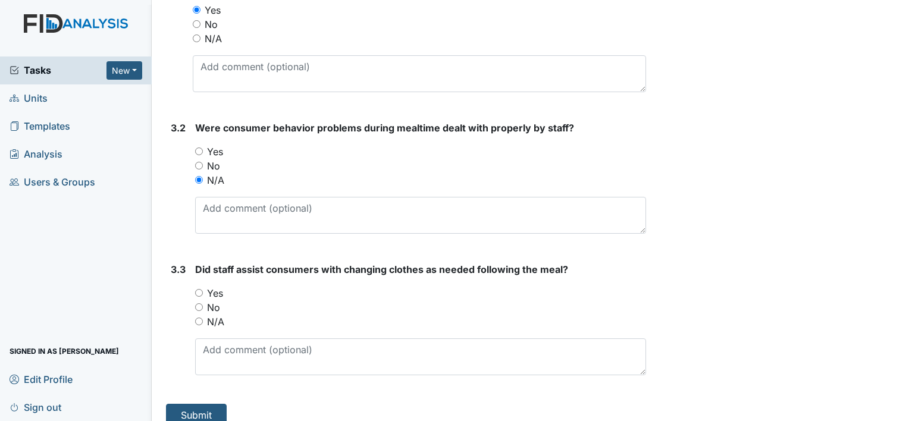
scroll to position [3572, 0]
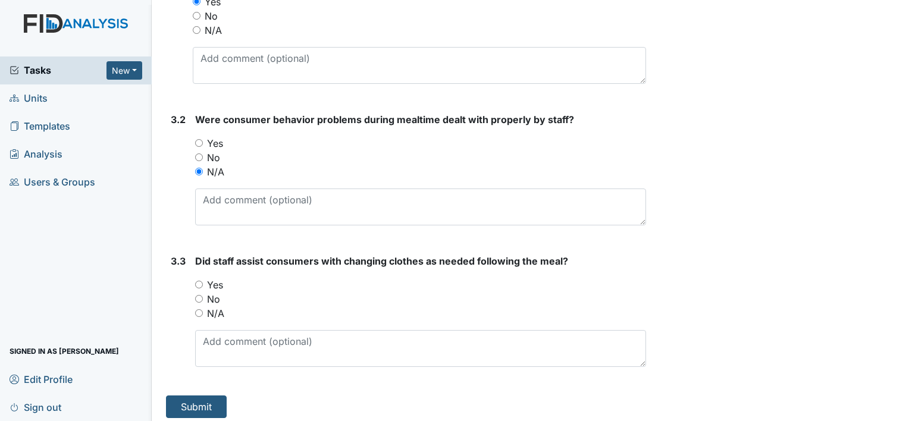
click at [209, 307] on label "N/A" at bounding box center [215, 313] width 17 height 14
click at [203, 309] on input "N/A" at bounding box center [199, 313] width 8 height 8
radio input "true"
click at [209, 278] on label "Yes" at bounding box center [215, 285] width 16 height 14
click at [203, 281] on input "Yes" at bounding box center [199, 285] width 8 height 8
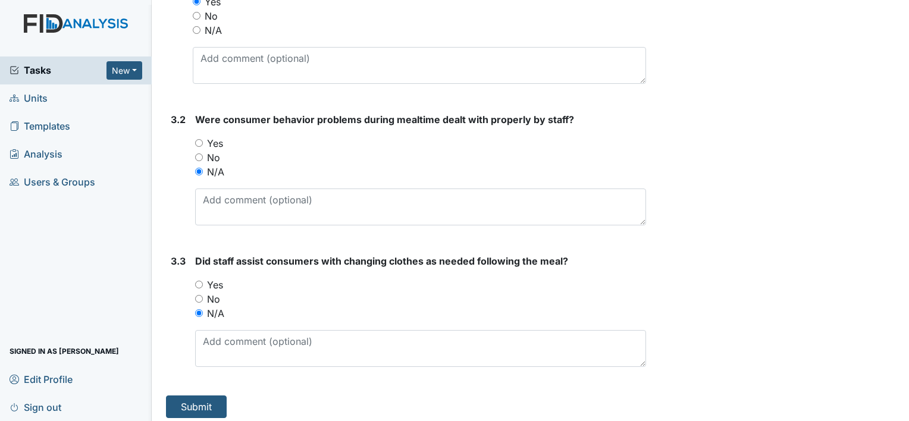
radio input "true"
click at [194, 400] on button "Submit" at bounding box center [196, 407] width 61 height 23
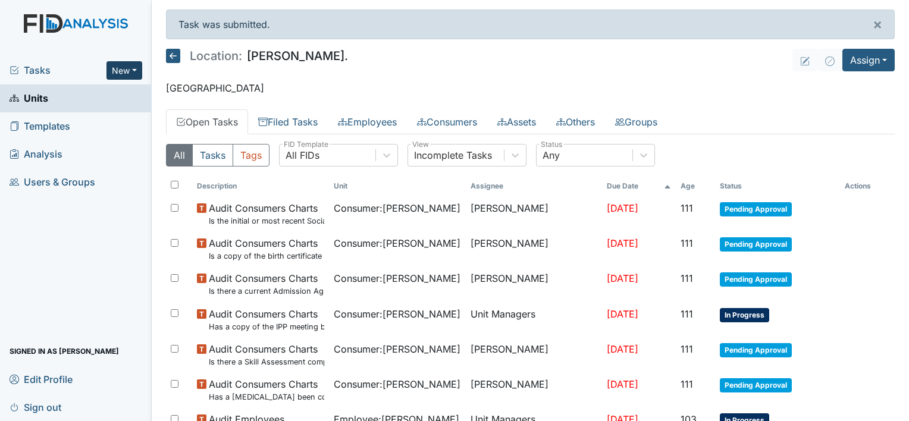
click at [132, 73] on button "New" at bounding box center [124, 70] width 36 height 18
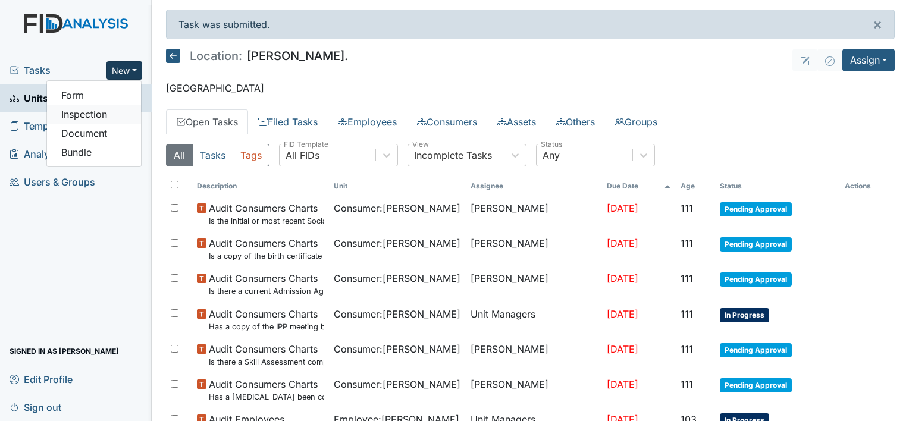
click at [111, 113] on link "Inspection" at bounding box center [94, 114] width 94 height 19
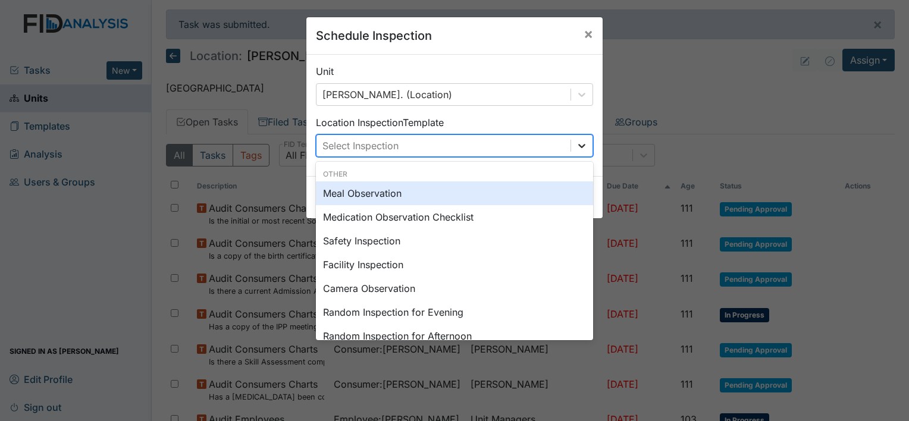
click at [588, 137] on div at bounding box center [581, 145] width 21 height 21
click at [413, 194] on div "Meal Observation" at bounding box center [454, 193] width 277 height 24
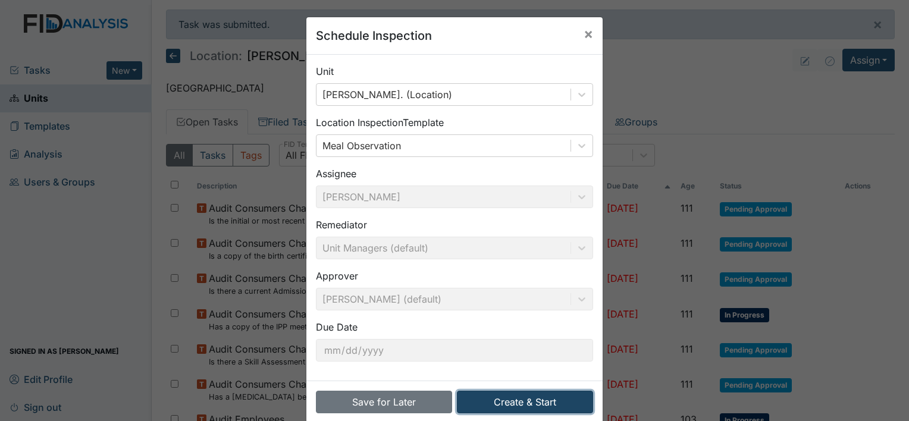
click at [516, 397] on button "Create & Start" at bounding box center [525, 402] width 136 height 23
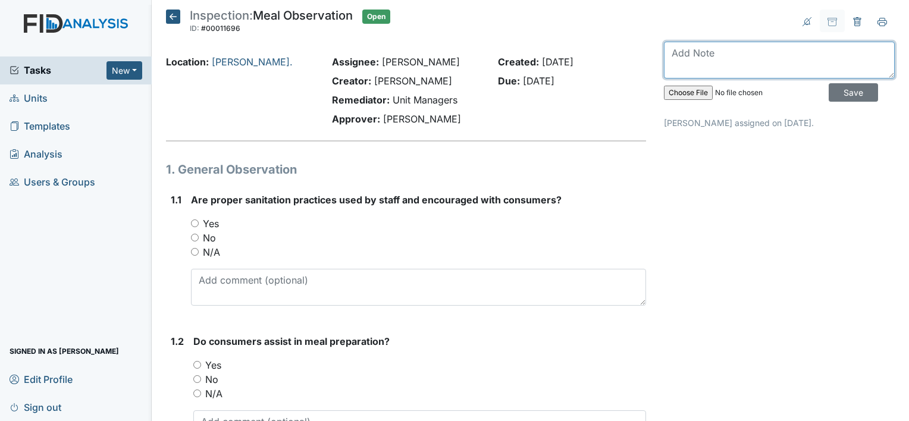
click at [777, 57] on textarea at bounding box center [779, 60] width 231 height 37
type textarea "Completed on 8/12"
click at [194, 225] on input "Yes" at bounding box center [195, 223] width 8 height 8
radio input "true"
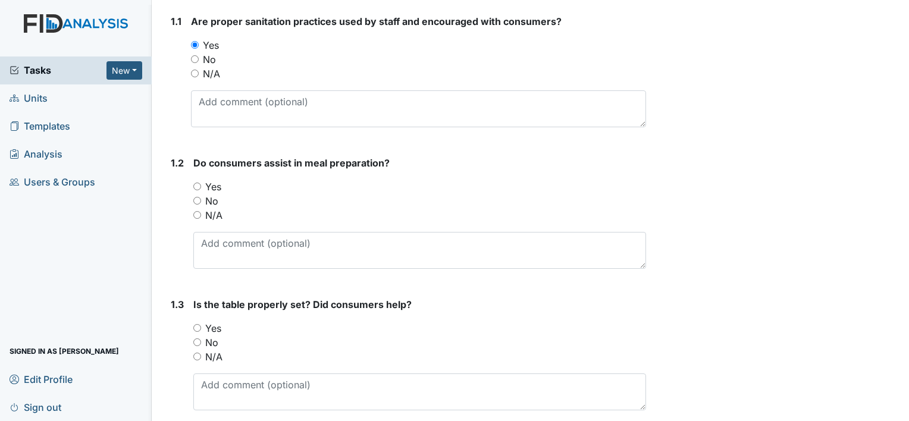
scroll to position [187, 0]
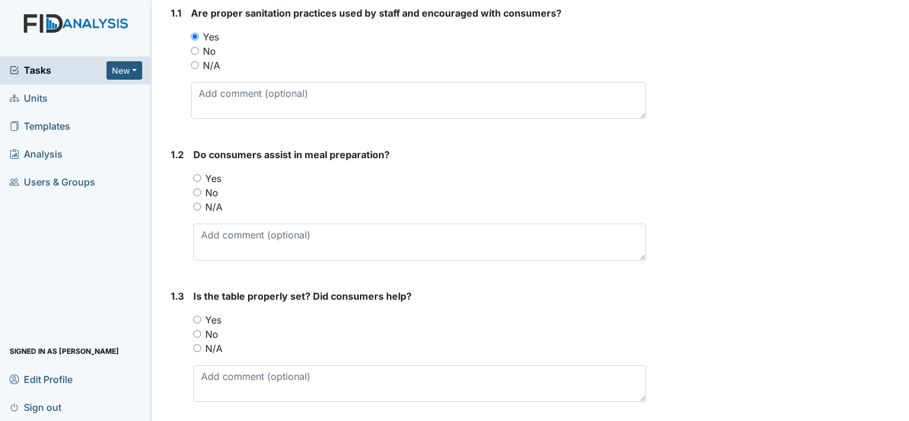
click at [193, 179] on input "Yes" at bounding box center [197, 178] width 8 height 8
radio input "true"
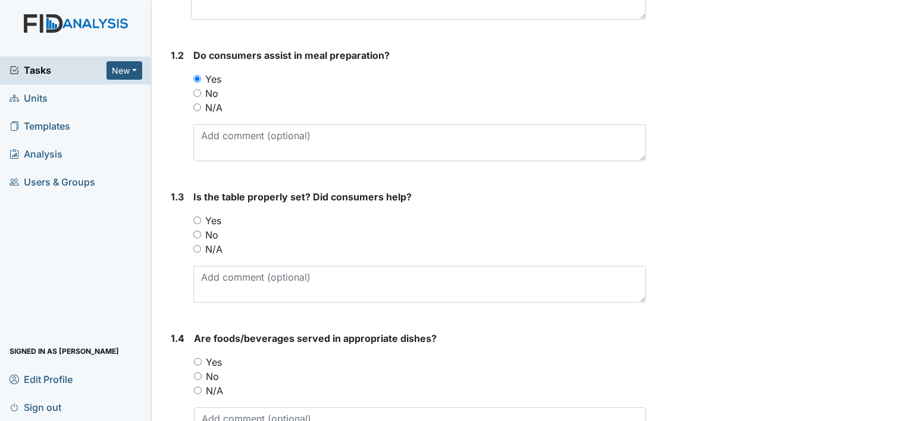
scroll to position [292, 0]
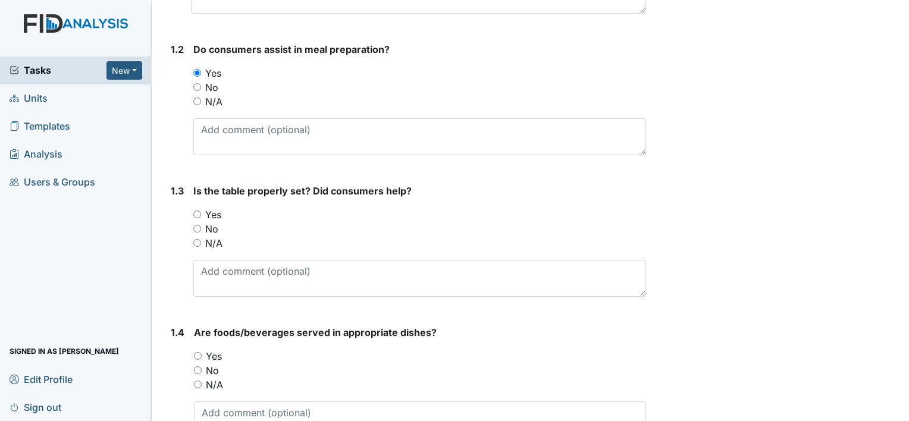
click at [208, 217] on label "Yes" at bounding box center [213, 215] width 16 height 14
click at [201, 217] on input "Yes" at bounding box center [197, 215] width 8 height 8
radio input "true"
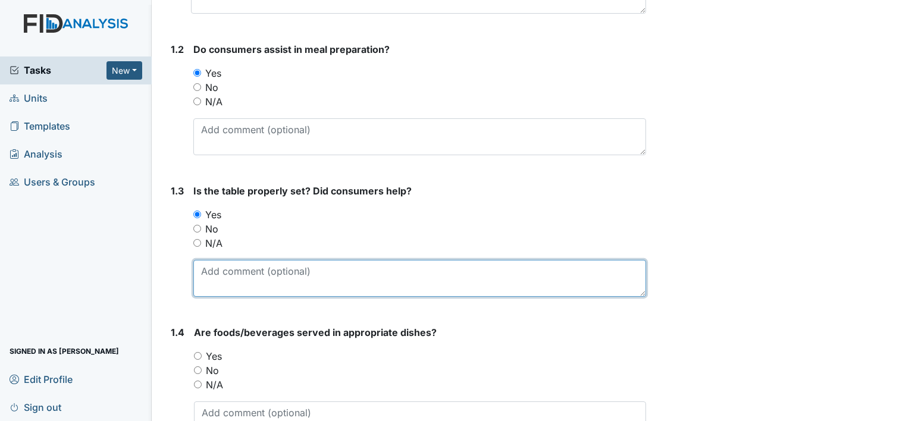
click at [295, 283] on textarea at bounding box center [419, 278] width 453 height 37
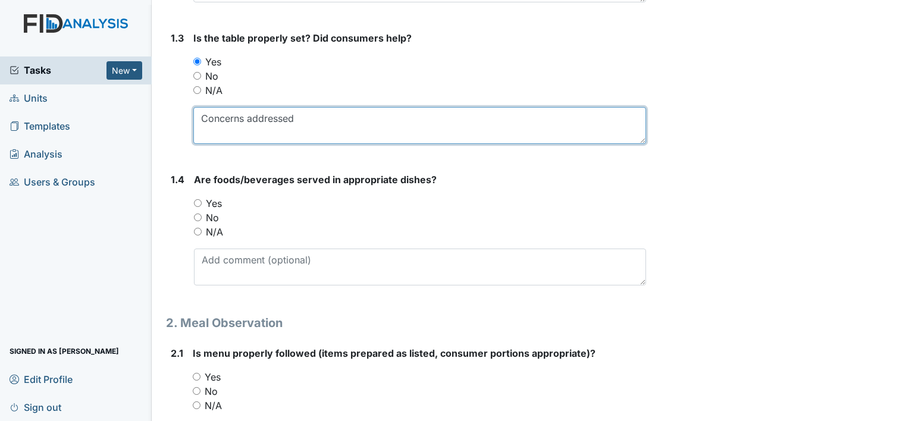
scroll to position [467, 0]
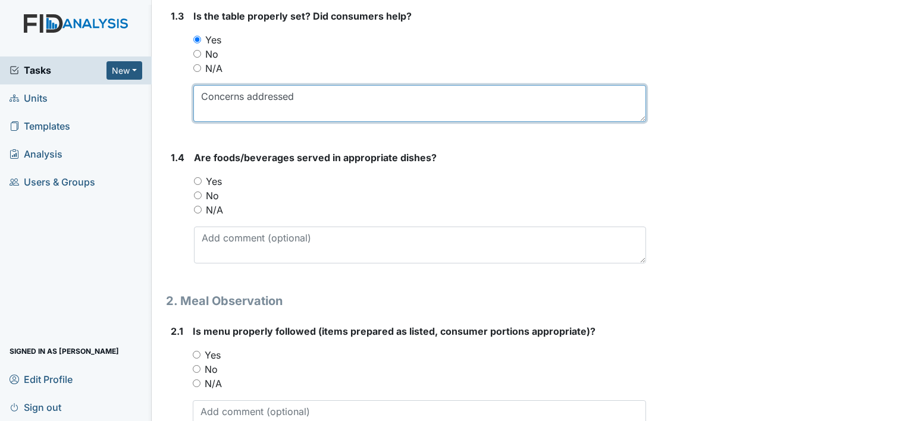
type textarea "Concerns addressed"
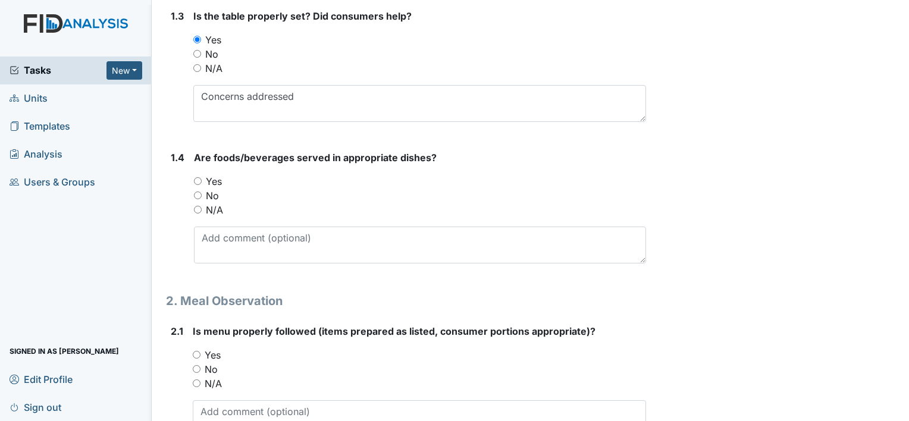
click at [197, 181] on input "Yes" at bounding box center [198, 181] width 8 height 8
radio input "true"
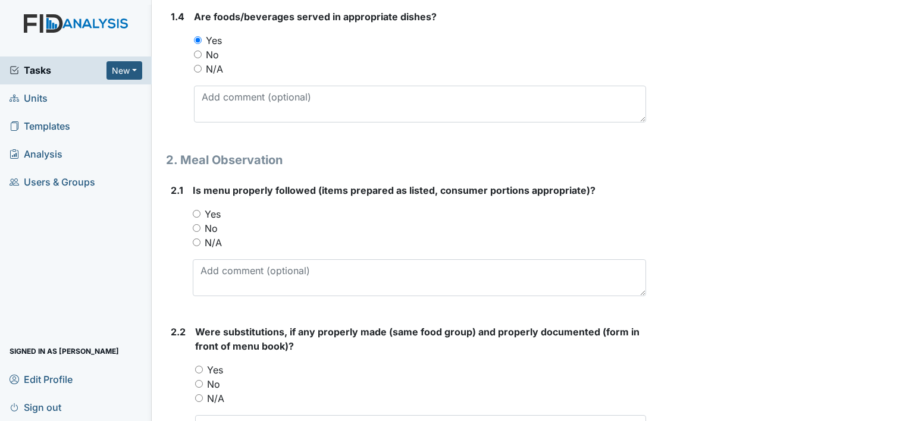
scroll to position [609, 0]
click at [196, 223] on input "No" at bounding box center [197, 227] width 8 height 8
radio input "true"
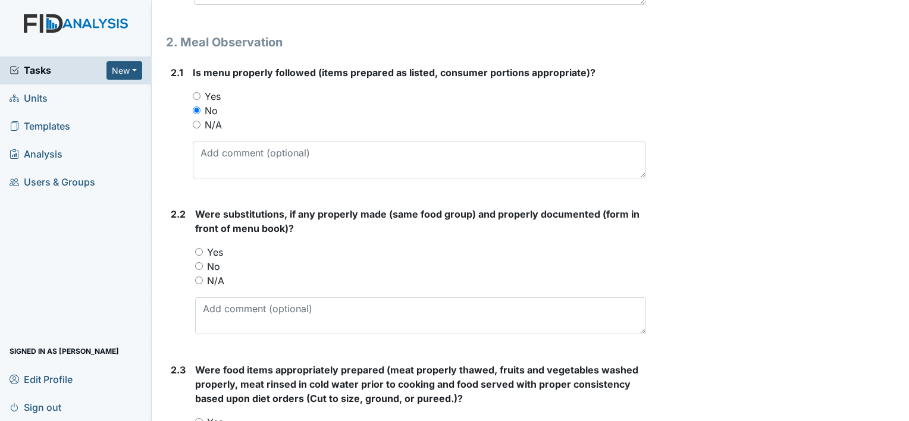
scroll to position [727, 0]
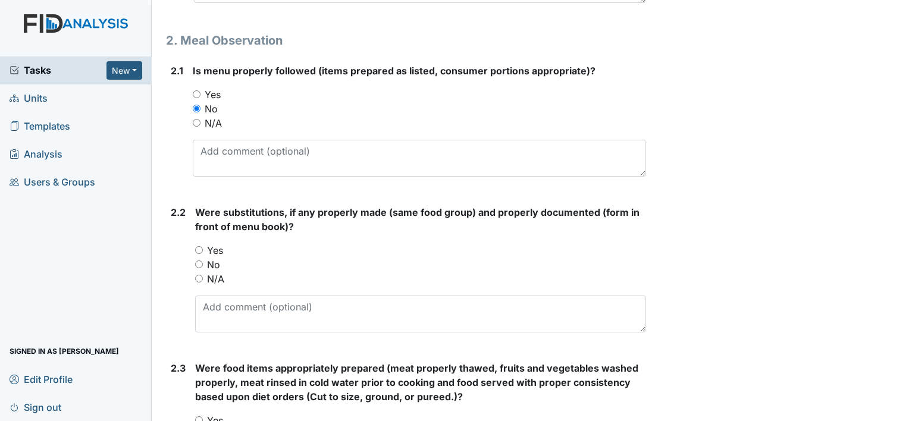
click at [200, 105] on input "No" at bounding box center [197, 109] width 8 height 8
click at [209, 87] on label "Yes" at bounding box center [213, 94] width 16 height 14
click at [200, 90] on input "Yes" at bounding box center [197, 94] width 8 height 8
radio input "true"
click at [202, 249] on input "Yes" at bounding box center [199, 250] width 8 height 8
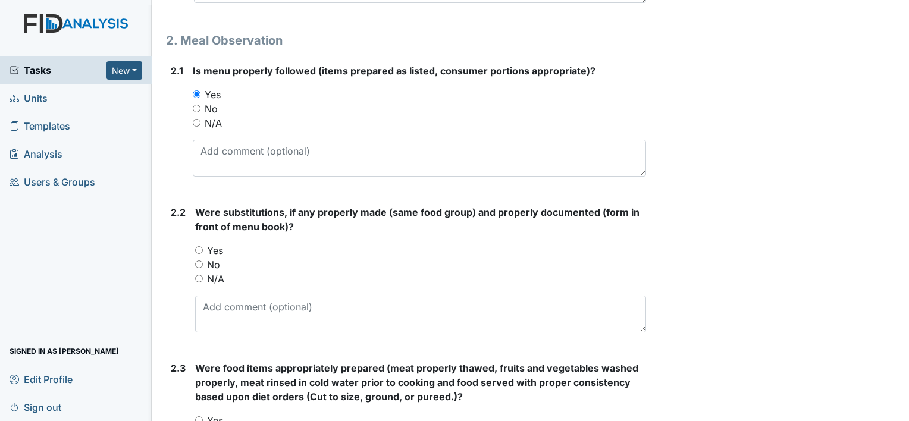
radio input "true"
click at [202, 261] on input "No" at bounding box center [199, 265] width 8 height 8
radio input "true"
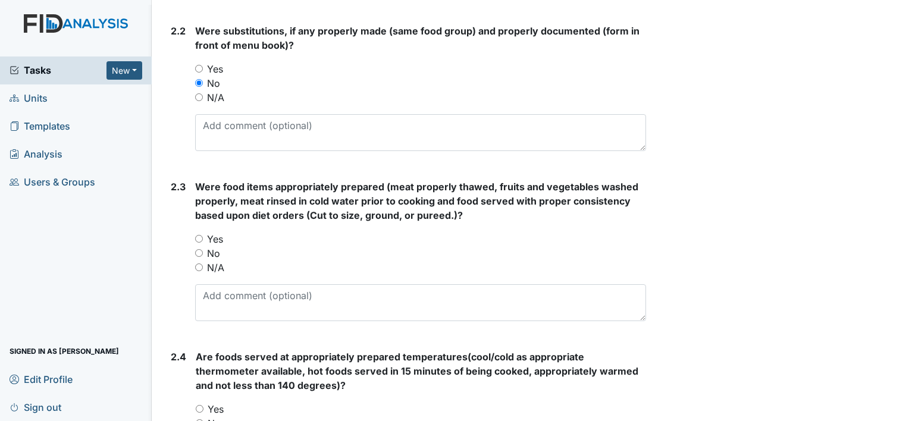
scroll to position [918, 0]
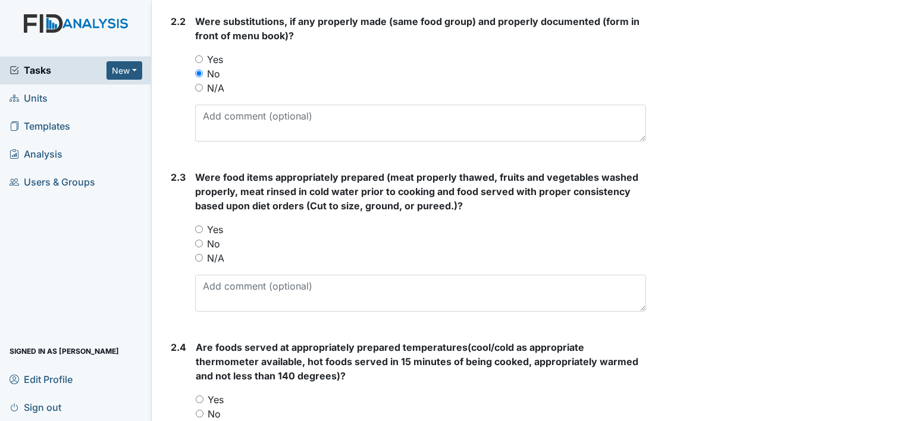
click at [200, 226] on input "Yes" at bounding box center [199, 229] width 8 height 8
radio input "true"
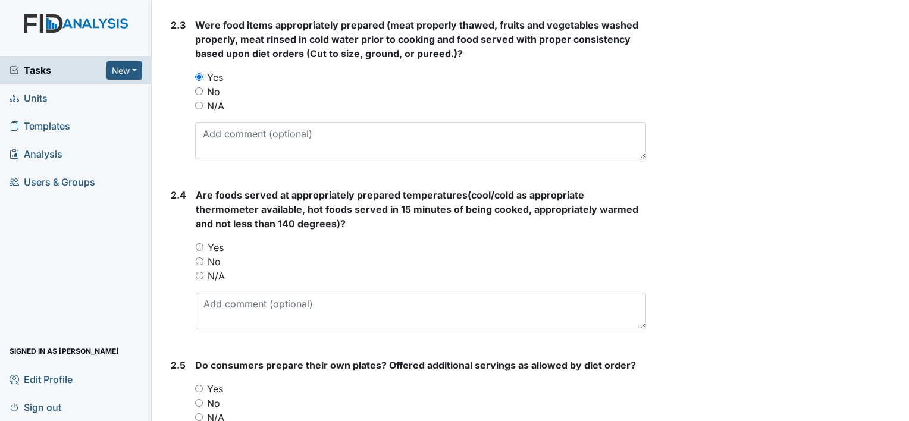
scroll to position [1090, 0]
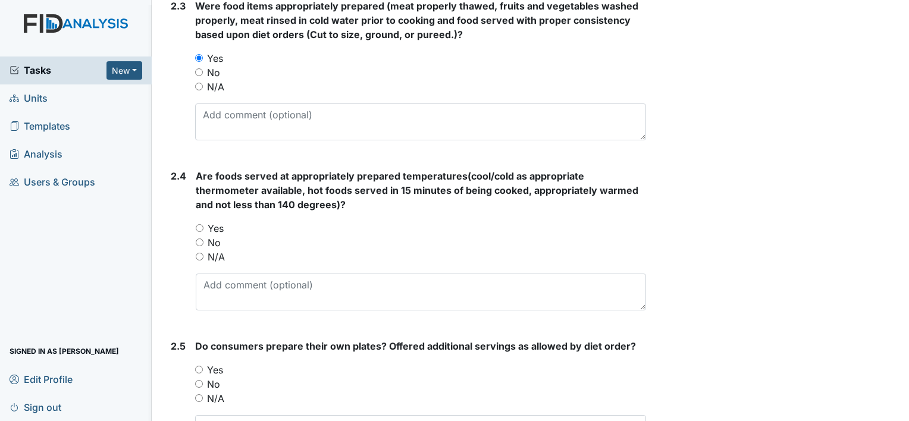
click at [197, 224] on input "Yes" at bounding box center [200, 228] width 8 height 8
radio input "true"
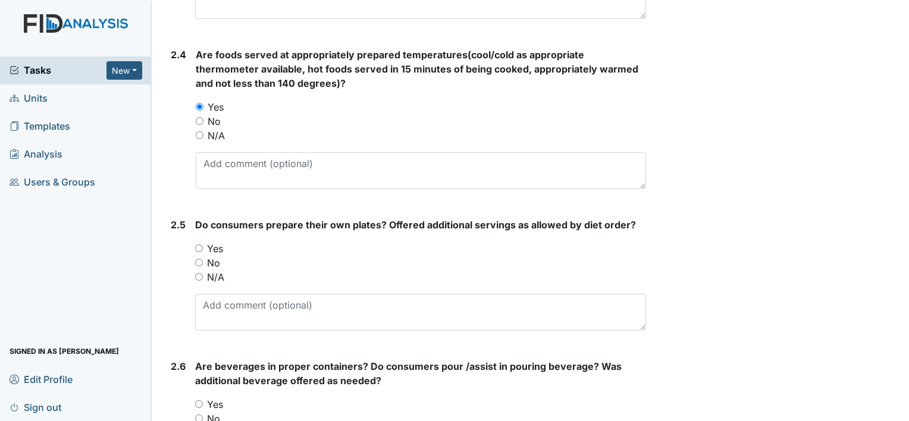
scroll to position [1230, 0]
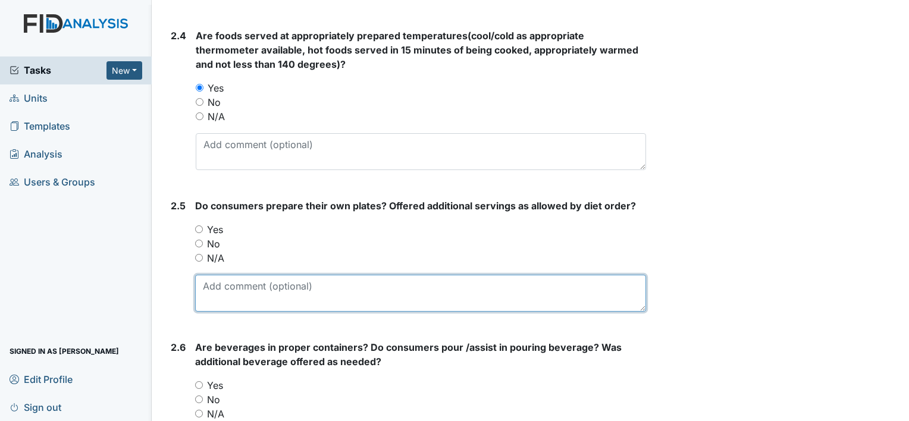
click at [274, 305] on textarea at bounding box center [420, 293] width 451 height 37
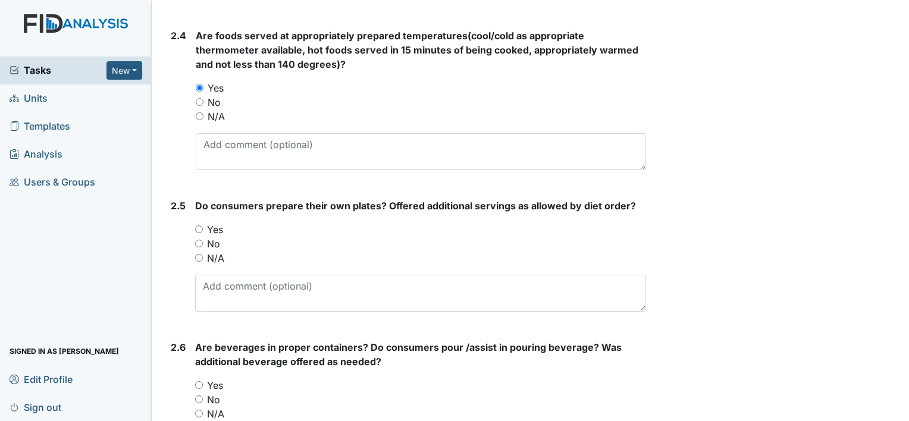
click at [200, 257] on input "N/A" at bounding box center [199, 258] width 8 height 8
radio input "true"
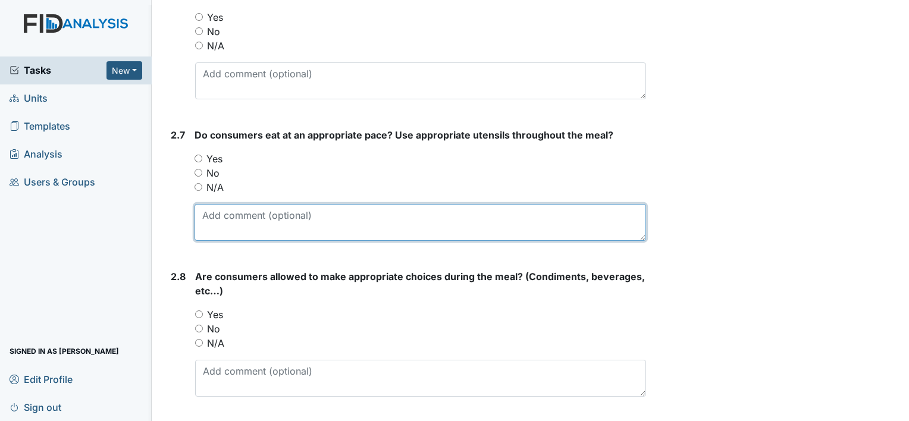
click at [249, 212] on textarea at bounding box center [419, 222] width 451 height 37
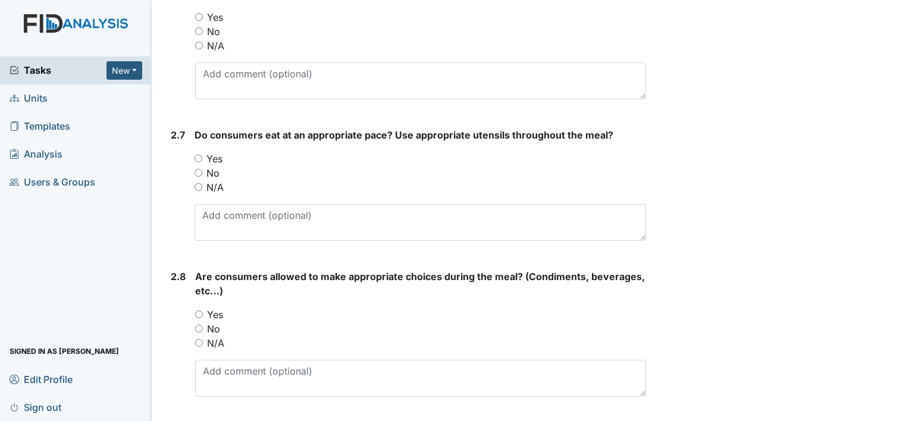
click at [199, 185] on input "N/A" at bounding box center [198, 187] width 8 height 8
radio input "true"
click at [198, 186] on input "N/A" at bounding box center [198, 187] width 8 height 8
radio input "true"
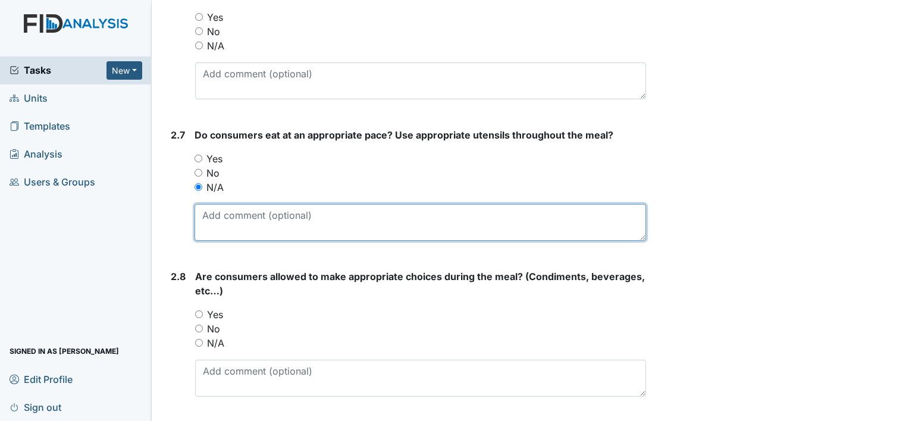
click at [264, 217] on textarea at bounding box center [419, 222] width 451 height 37
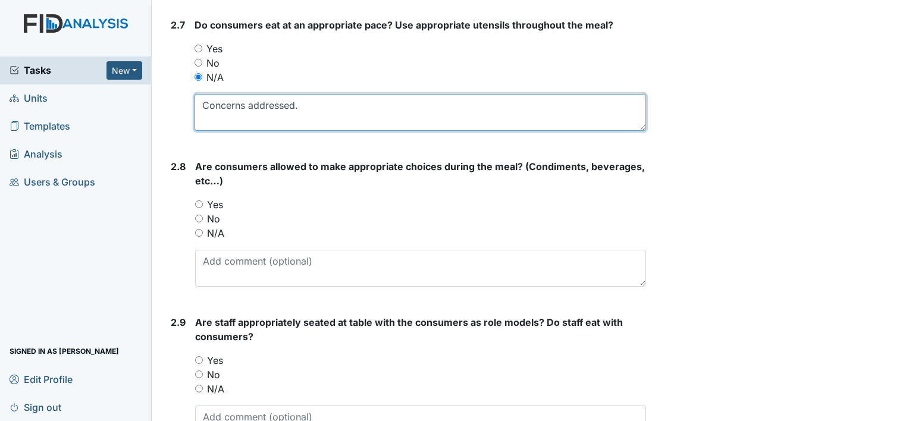
scroll to position [1712, 0]
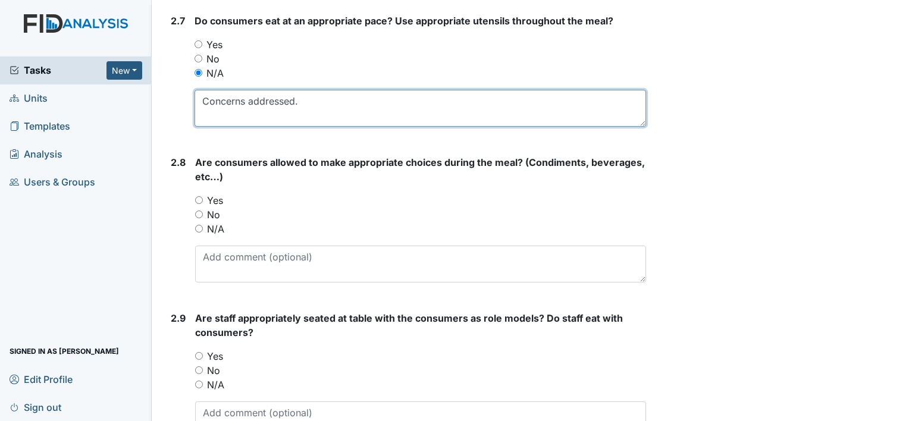
type textarea "Concerns addressed."
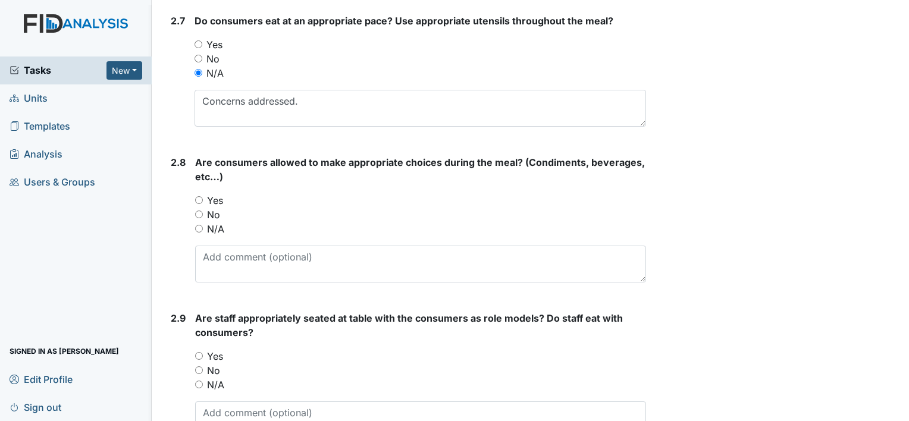
click at [202, 196] on input "Yes" at bounding box center [199, 200] width 8 height 8
radio input "true"
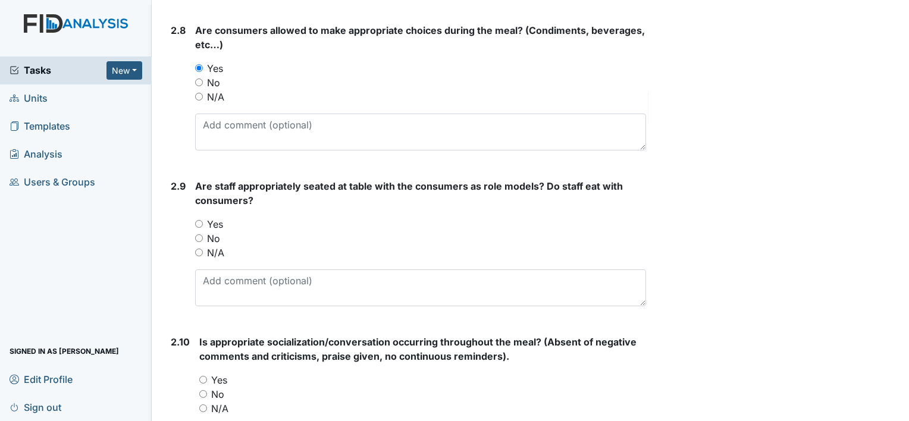
scroll to position [1856, 0]
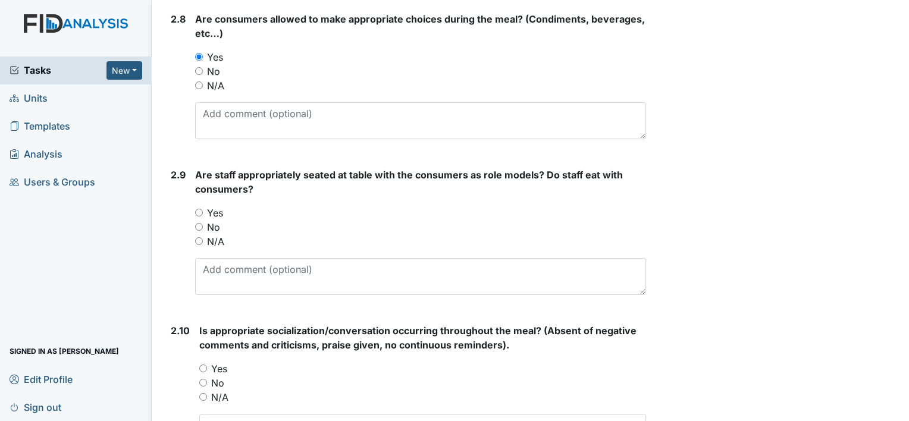
click at [200, 209] on input "Yes" at bounding box center [199, 213] width 8 height 8
radio input "true"
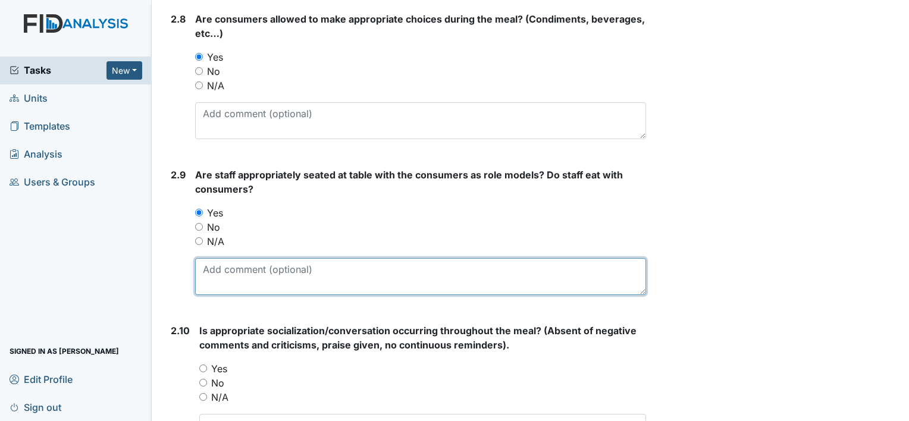
click at [316, 271] on textarea at bounding box center [420, 276] width 451 height 37
click at [300, 268] on textarea "In chairs by the table" at bounding box center [420, 276] width 451 height 37
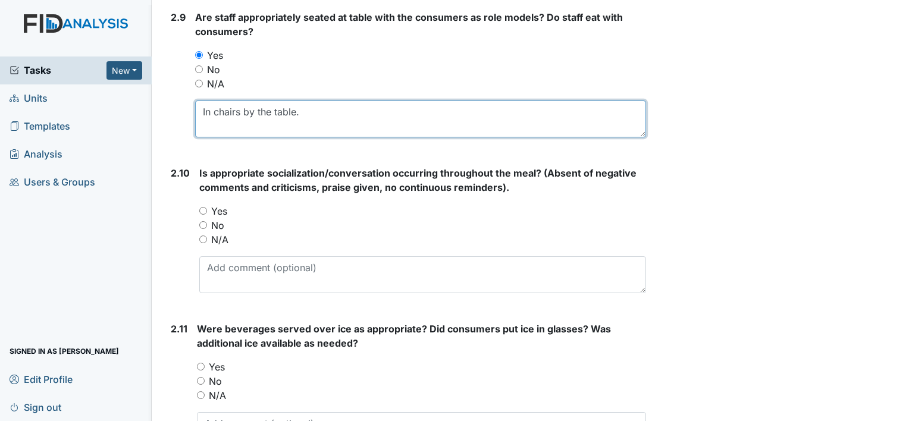
scroll to position [2020, 0]
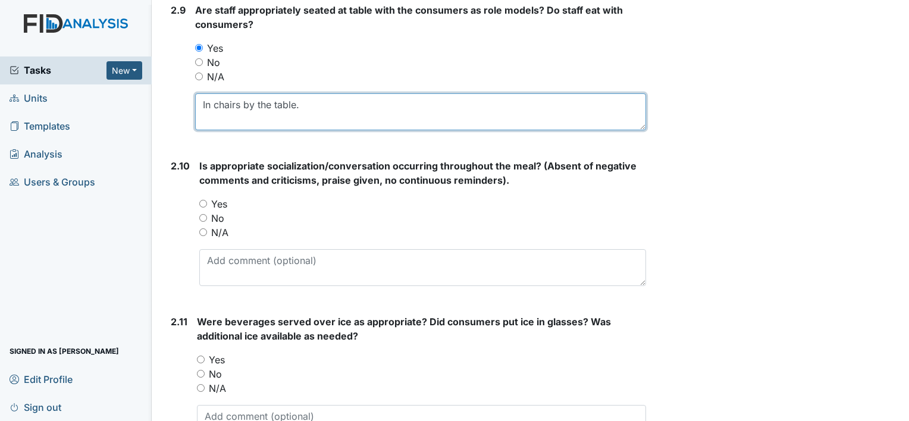
type textarea "In chairs by the table."
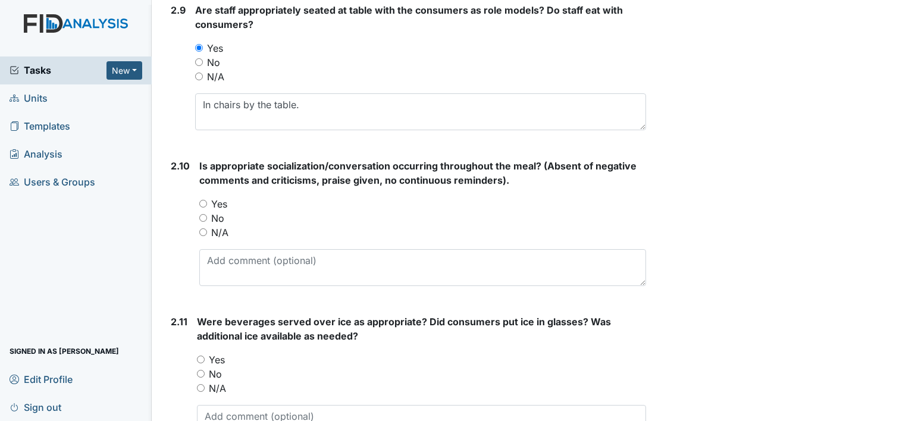
click at [214, 211] on label "No" at bounding box center [217, 218] width 13 height 14
click at [207, 214] on input "No" at bounding box center [203, 218] width 8 height 8
radio input "true"
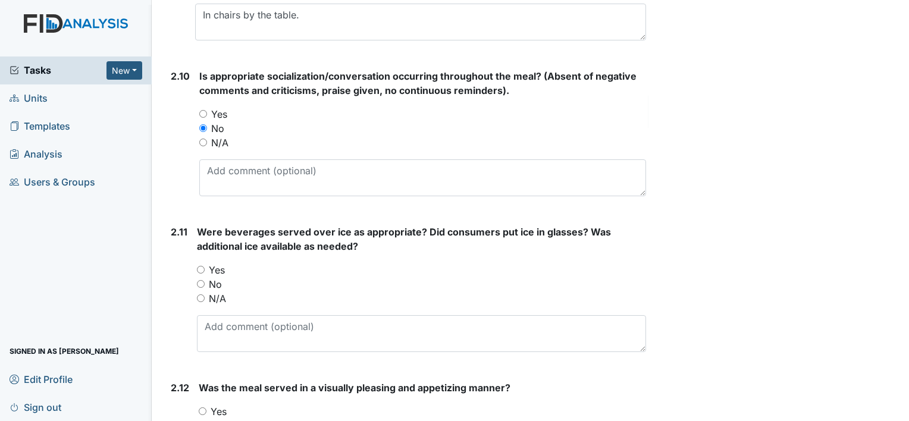
scroll to position [2158, 0]
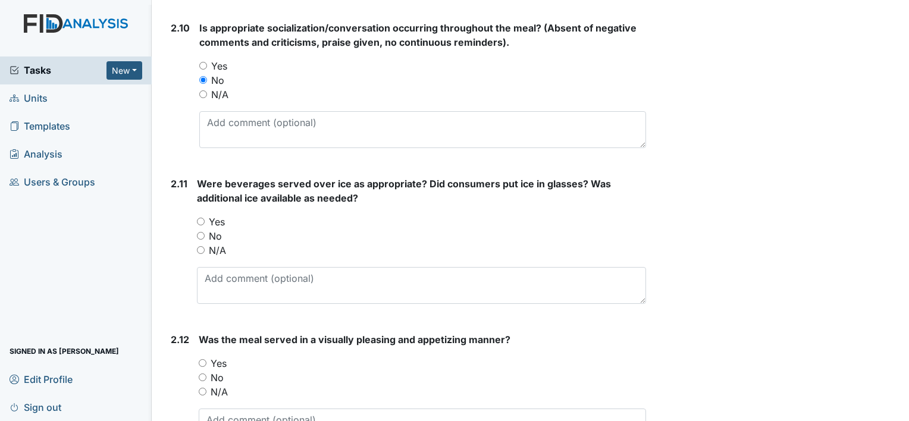
click at [201, 62] on input "Yes" at bounding box center [203, 66] width 8 height 8
radio input "true"
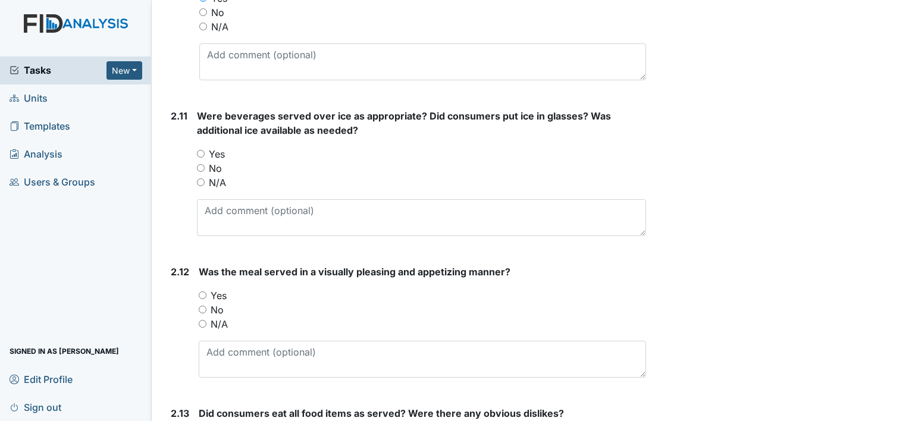
scroll to position [2235, 0]
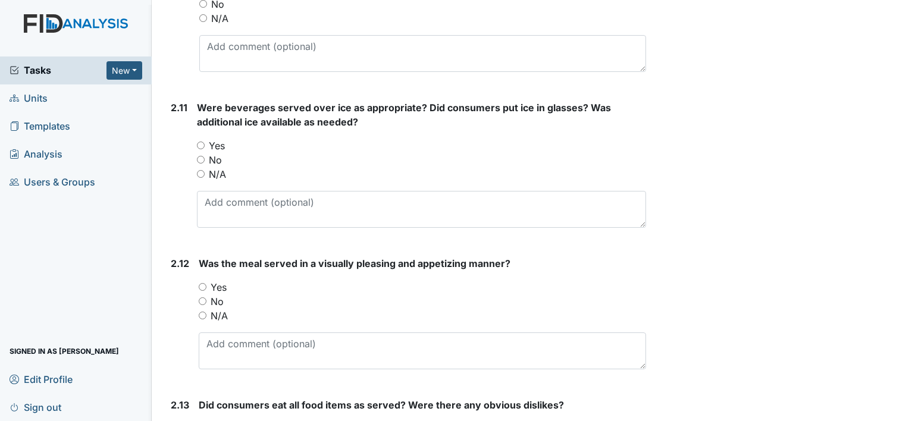
click at [200, 172] on input "N/A" at bounding box center [201, 174] width 8 height 8
radio input "true"
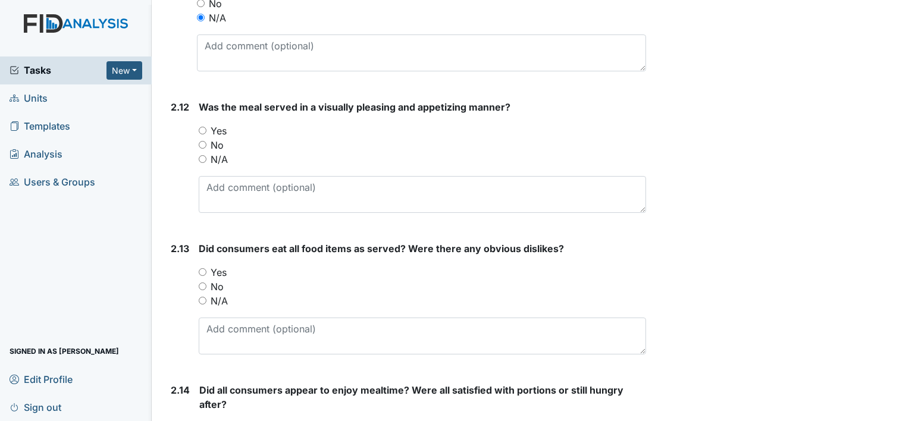
scroll to position [2396, 0]
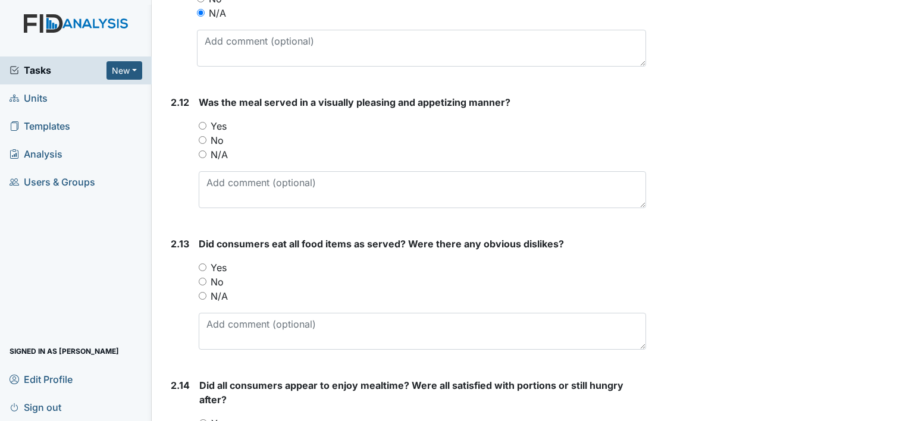
click at [203, 125] on input "Yes" at bounding box center [203, 126] width 8 height 8
radio input "true"
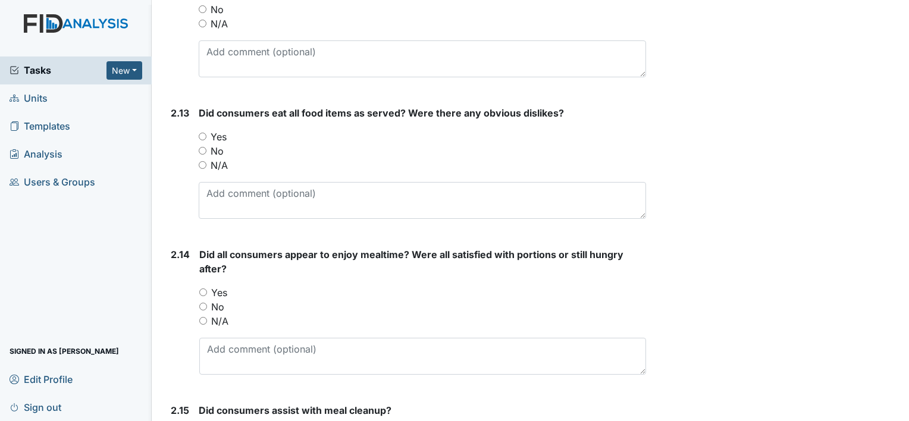
scroll to position [2531, 0]
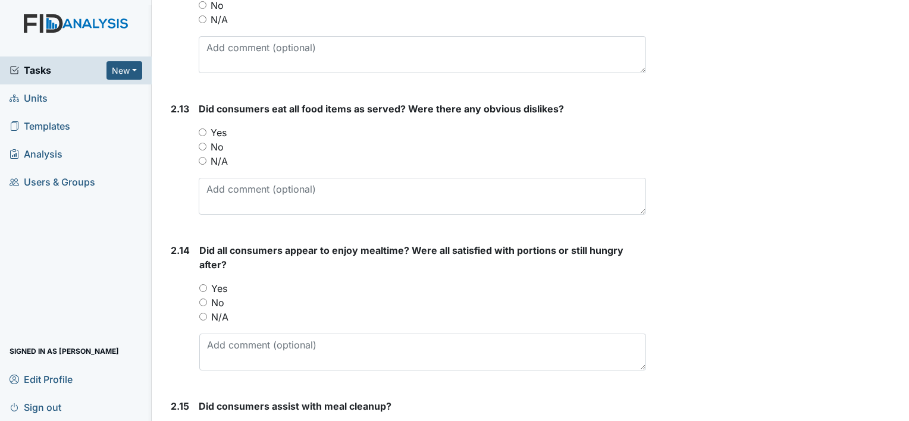
click at [205, 128] on input "Yes" at bounding box center [203, 132] width 8 height 8
radio input "true"
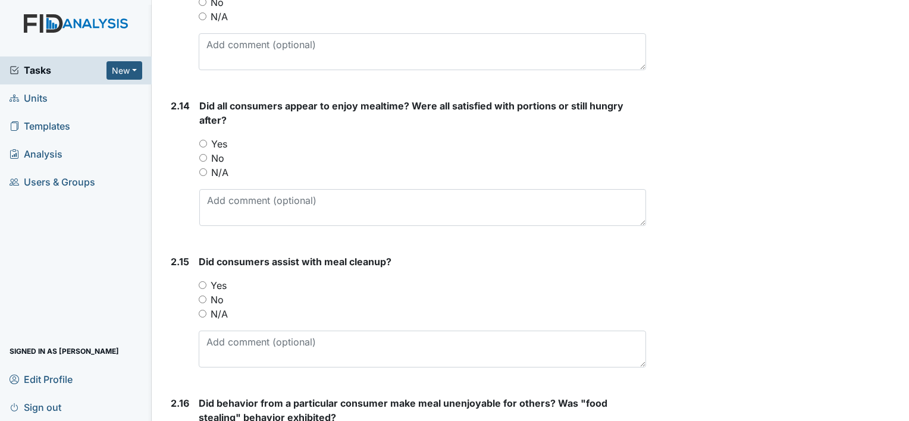
scroll to position [2691, 0]
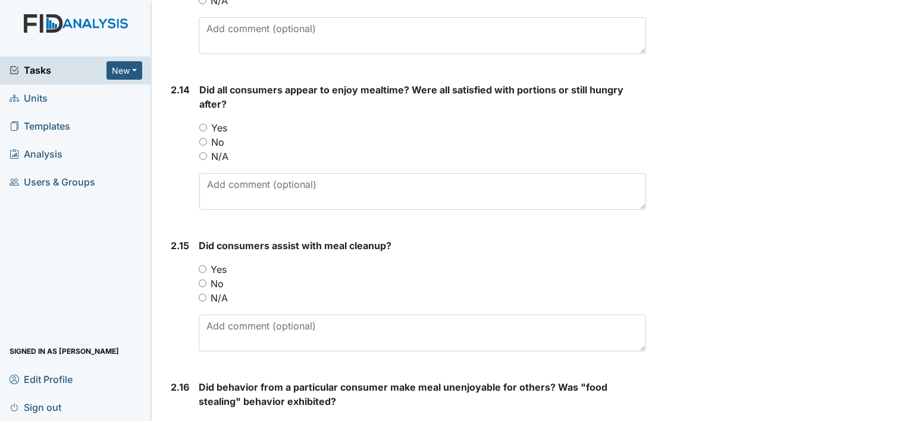
click at [212, 121] on label "Yes" at bounding box center [219, 128] width 16 height 14
click at [207, 124] on input "Yes" at bounding box center [203, 128] width 8 height 8
radio input "true"
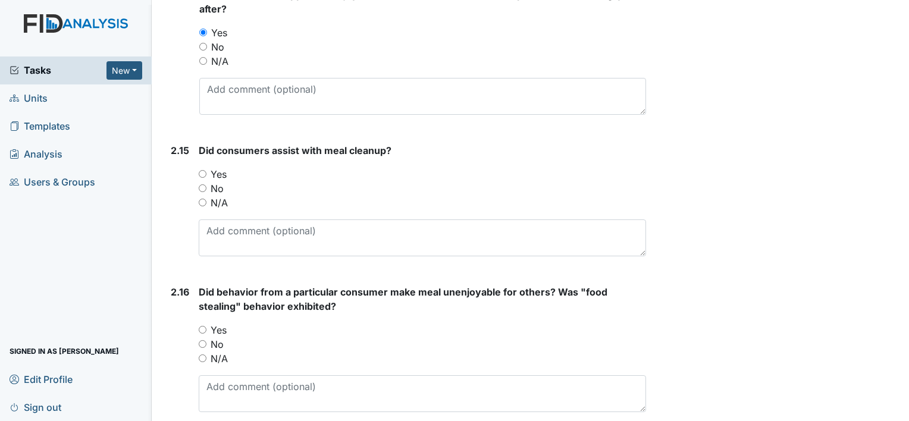
scroll to position [2790, 0]
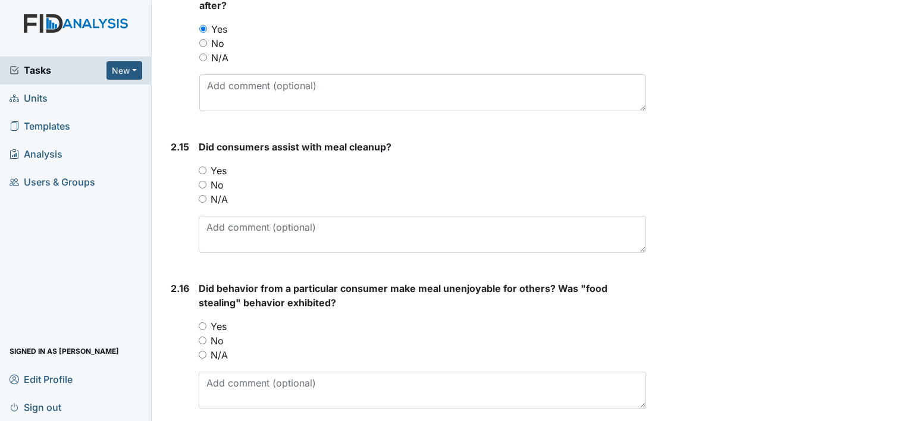
click at [212, 164] on label "Yes" at bounding box center [219, 171] width 16 height 14
click at [206, 167] on input "Yes" at bounding box center [203, 171] width 8 height 8
radio input "true"
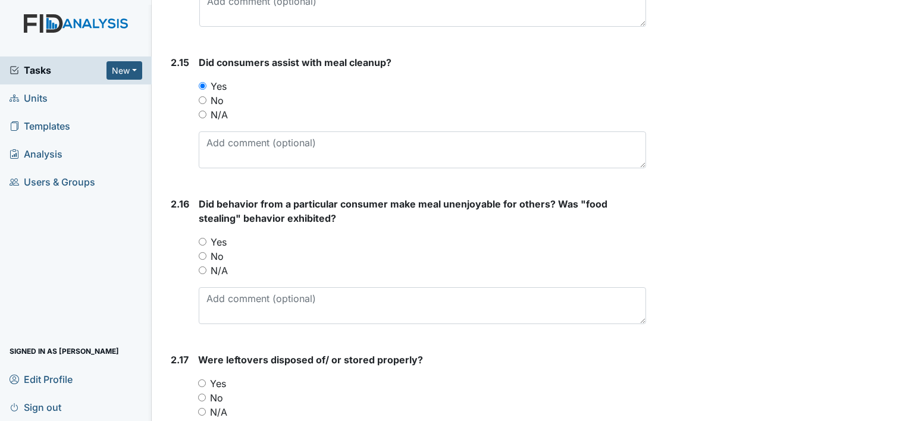
scroll to position [2886, 0]
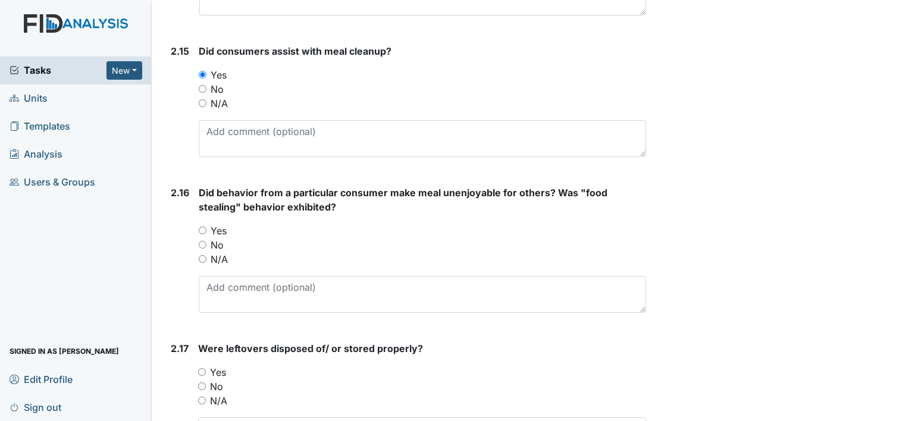
click at [205, 255] on input "N/A" at bounding box center [203, 259] width 8 height 8
radio input "true"
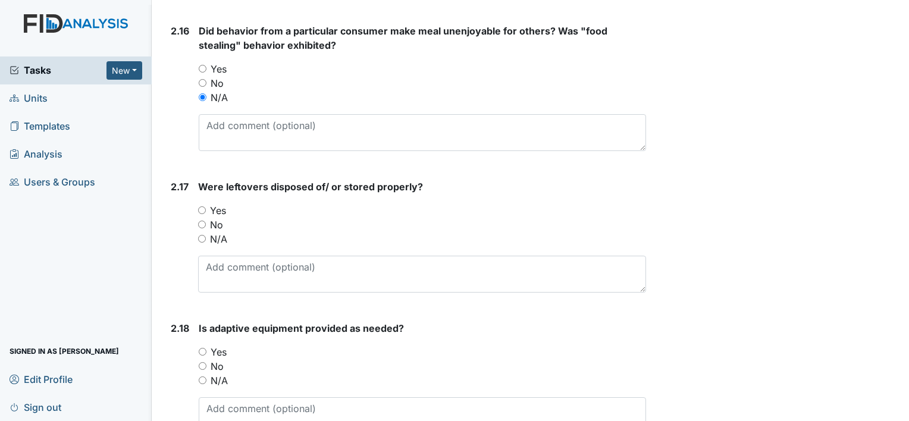
click at [203, 235] on input "N/A" at bounding box center [202, 239] width 8 height 8
radio input "true"
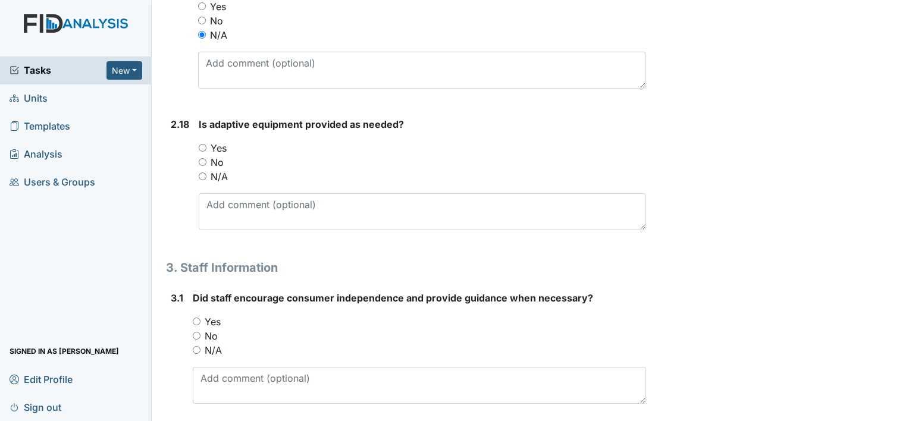
scroll to position [3252, 0]
click at [200, 143] on input "Yes" at bounding box center [203, 147] width 8 height 8
radio input "true"
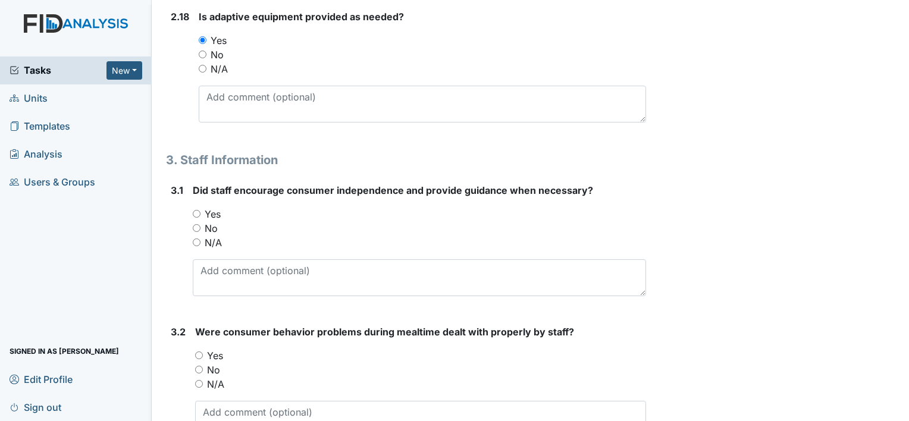
scroll to position [3368, 0]
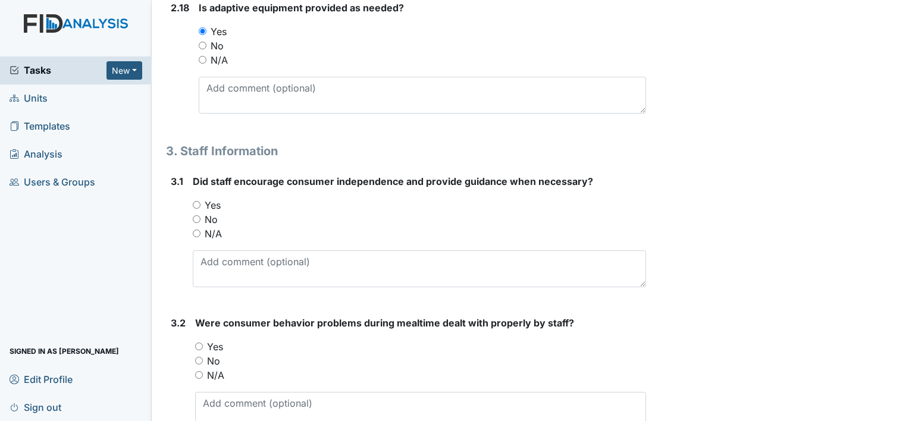
click at [194, 201] on input "Yes" at bounding box center [197, 205] width 8 height 8
radio input "true"
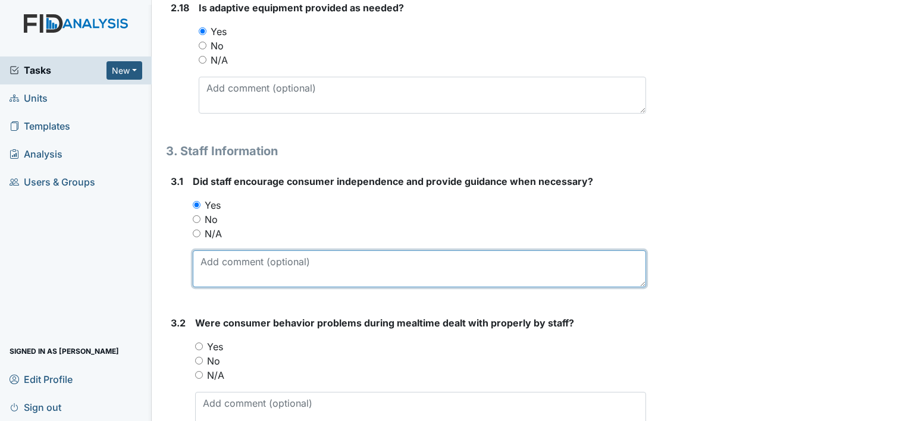
click at [247, 259] on textarea at bounding box center [419, 268] width 453 height 37
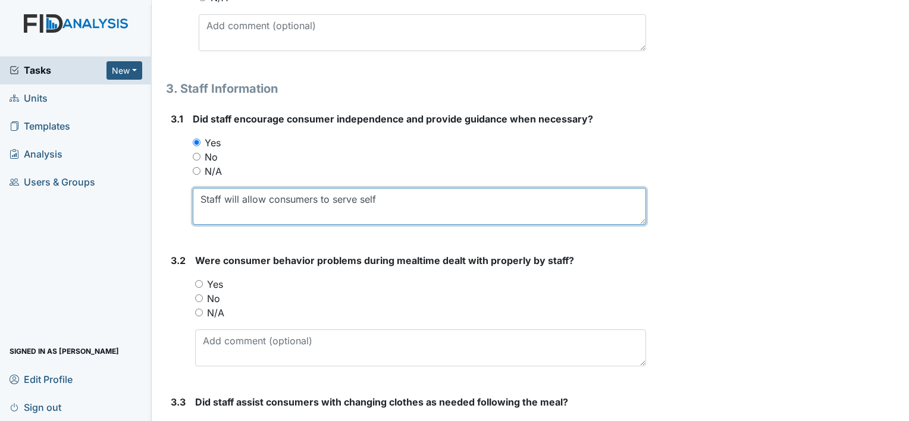
scroll to position [3490, 0]
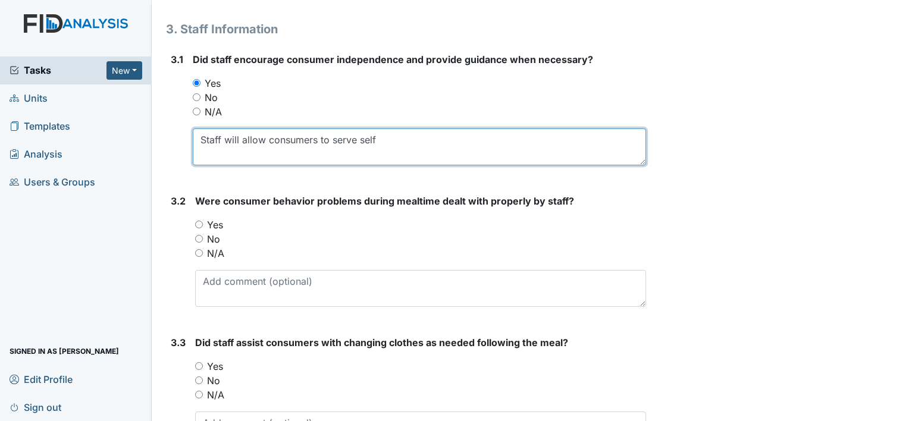
type textarea "Staff will allow consumers to serve self"
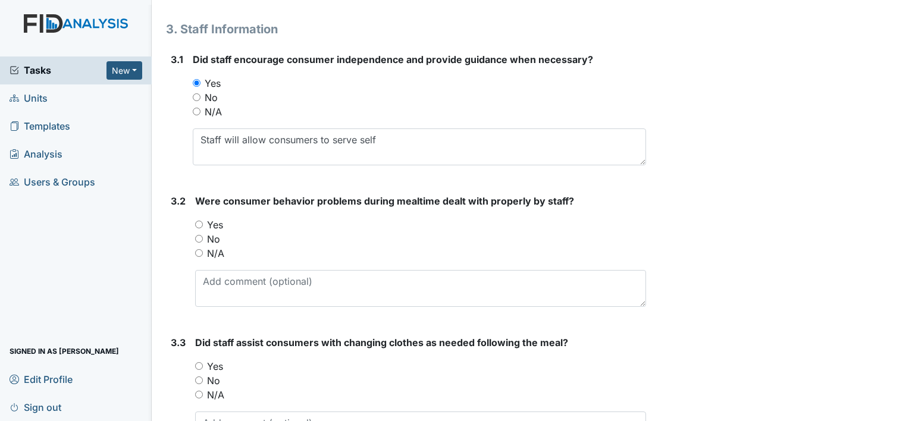
click at [200, 249] on input "N/A" at bounding box center [199, 253] width 8 height 8
radio input "true"
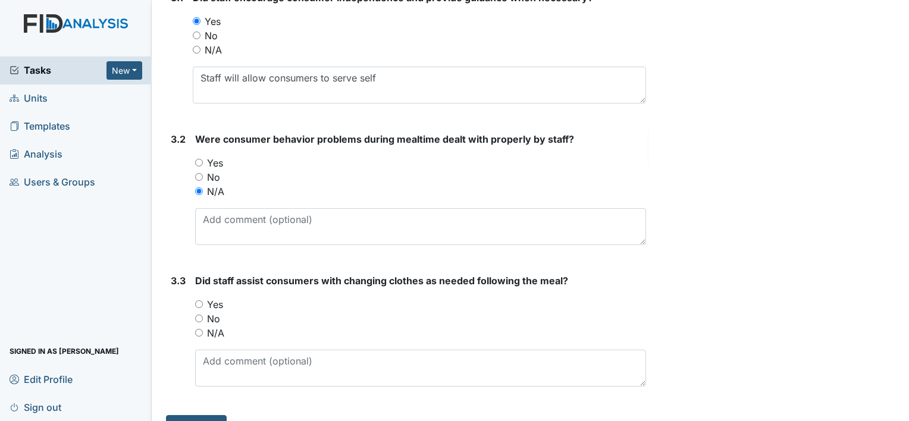
scroll to position [3572, 0]
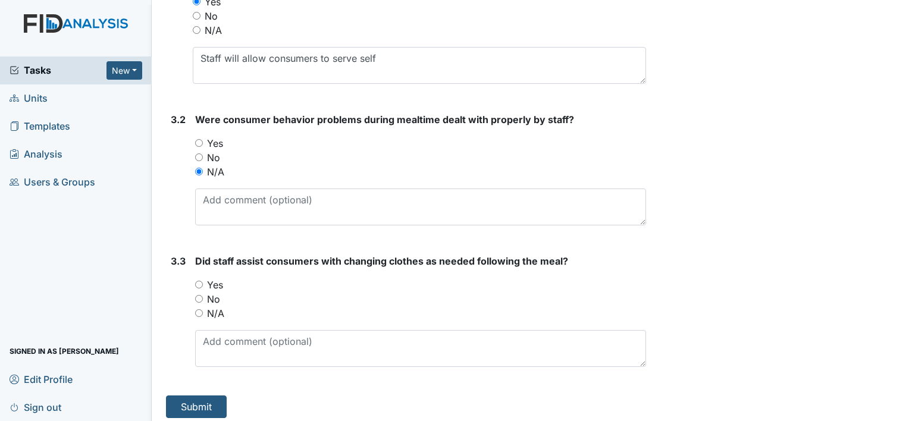
click at [209, 309] on label "N/A" at bounding box center [215, 313] width 17 height 14
click at [203, 309] on input "N/A" at bounding box center [199, 313] width 8 height 8
radio input "true"
click at [200, 397] on button "Submit" at bounding box center [196, 407] width 61 height 23
